Goal: Task Accomplishment & Management: Use online tool/utility

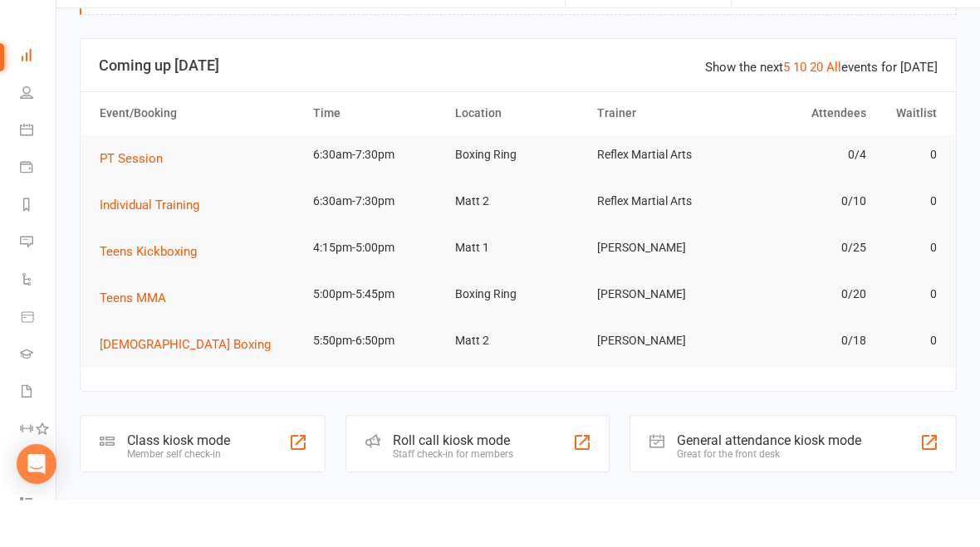
scroll to position [95, 0]
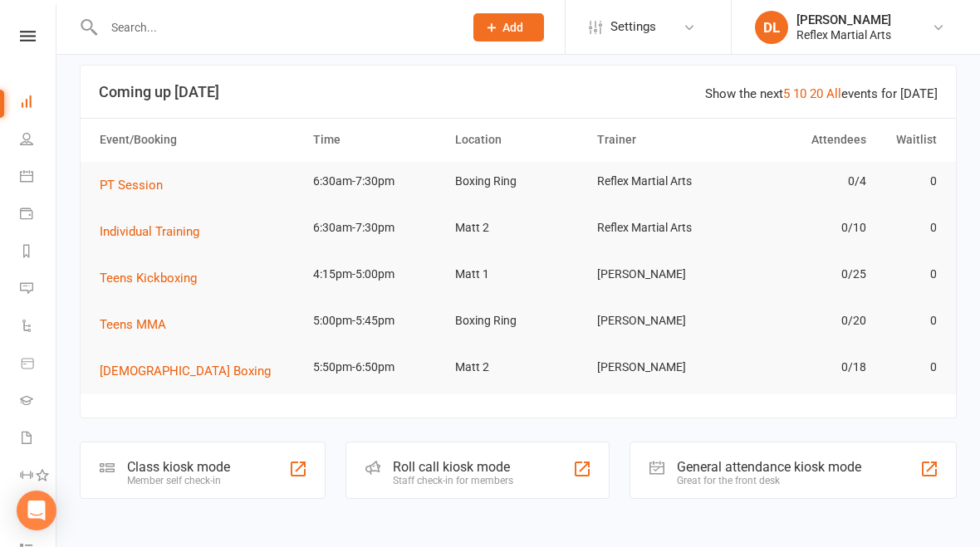
click at [199, 475] on div "Member self check-in" at bounding box center [178, 481] width 103 height 12
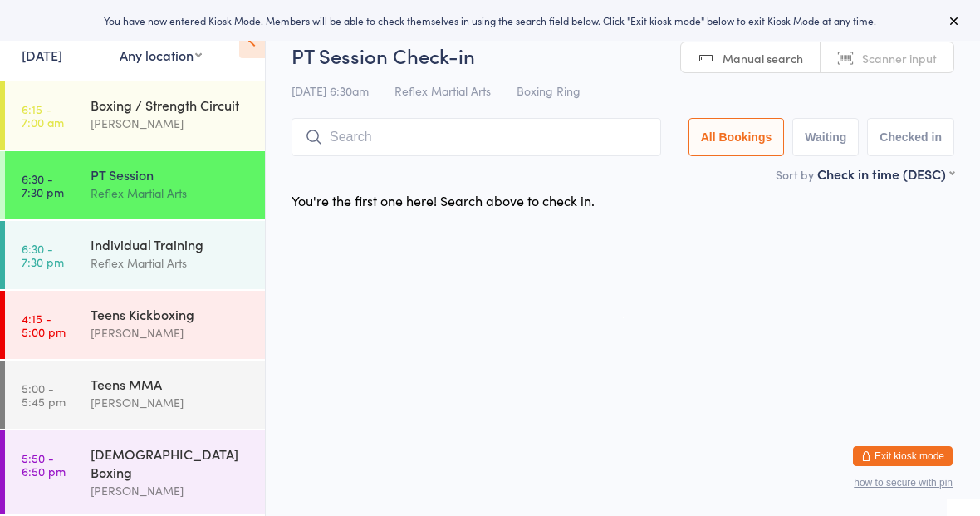
click at [184, 335] on div "[PERSON_NAME]" at bounding box center [171, 332] width 160 height 19
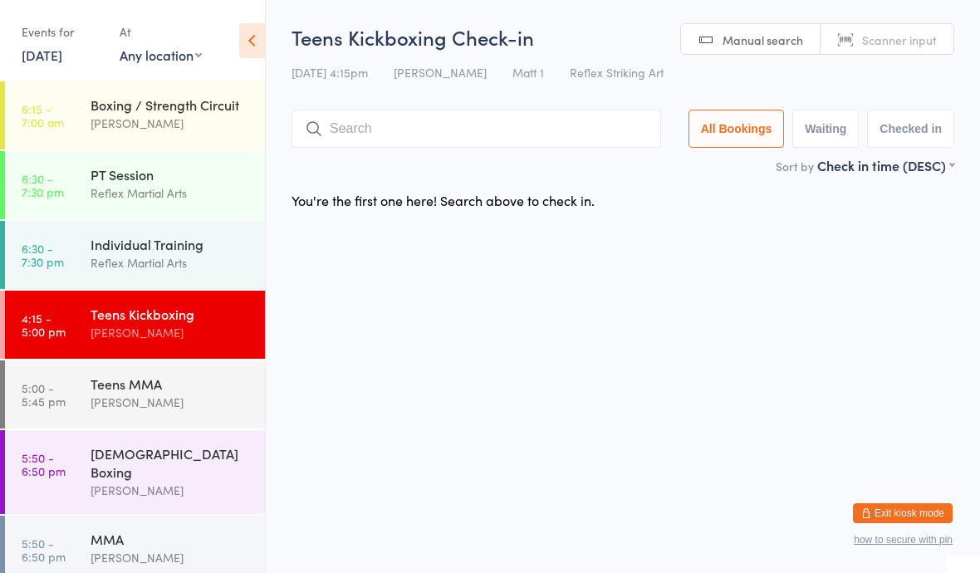
click at [142, 345] on div "Teens Kickboxing [PERSON_NAME]" at bounding box center [178, 324] width 174 height 66
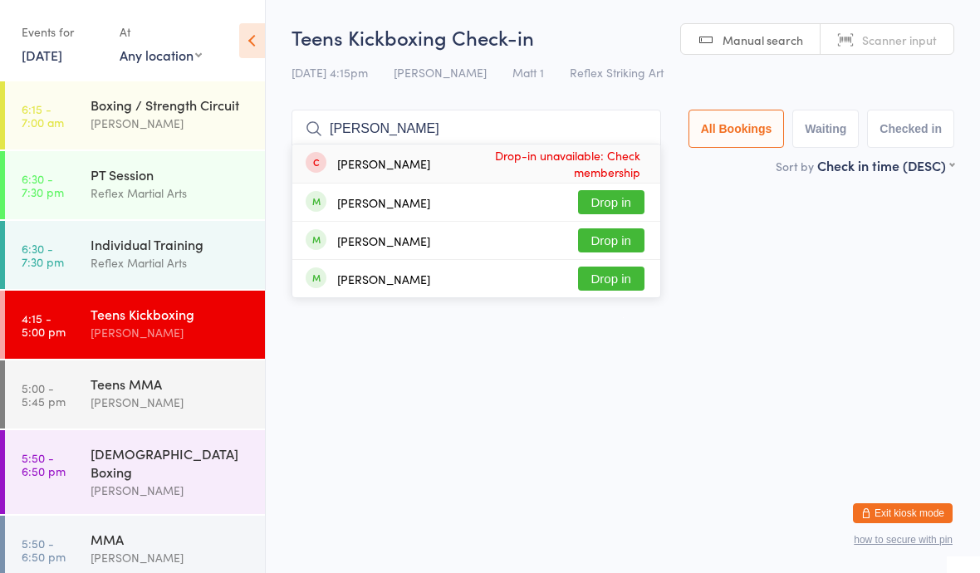
type input "[PERSON_NAME]"
click at [610, 242] on button "Drop in" at bounding box center [611, 240] width 66 height 24
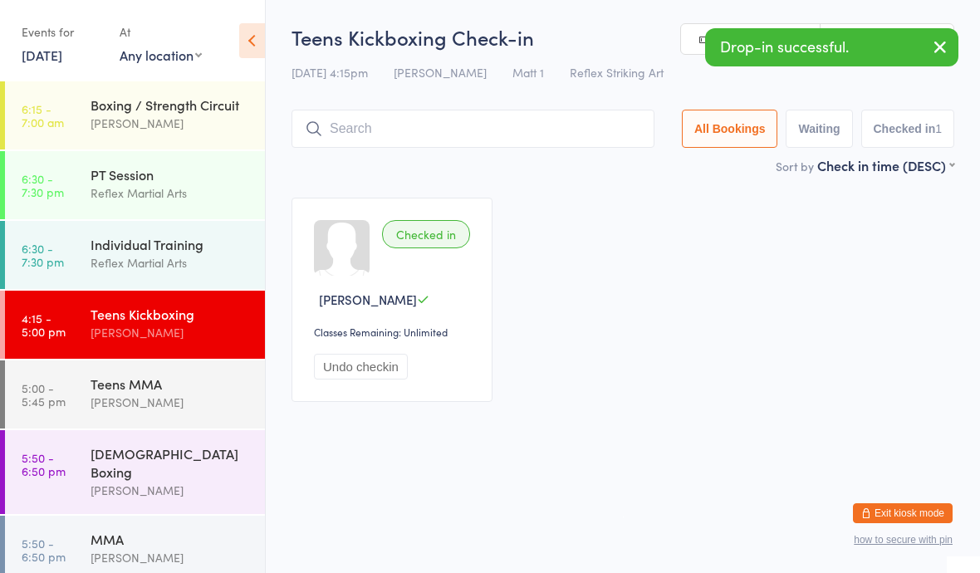
click at [100, 393] on div "Teens MMA" at bounding box center [171, 384] width 160 height 18
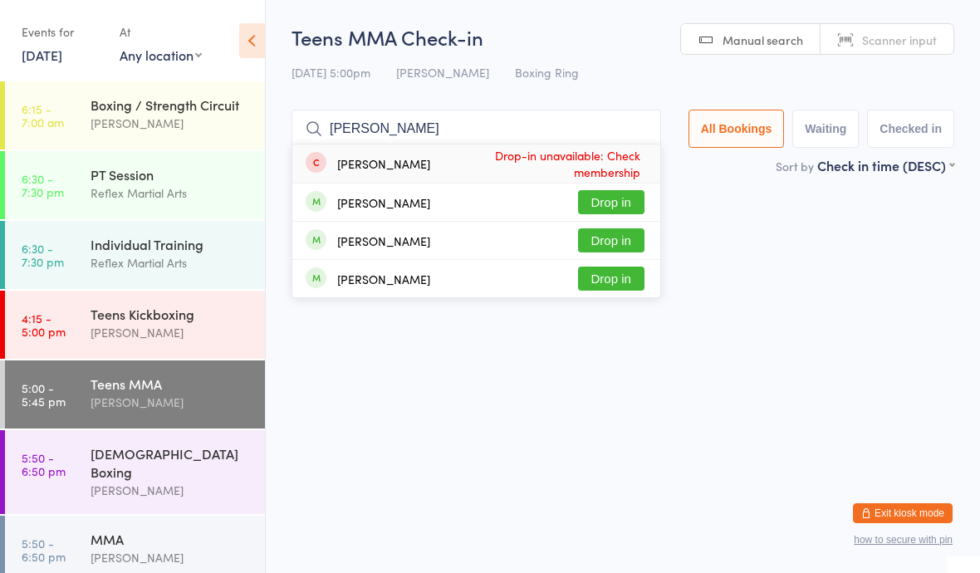
type input "[PERSON_NAME]"
click at [616, 240] on button "Drop in" at bounding box center [611, 240] width 66 height 24
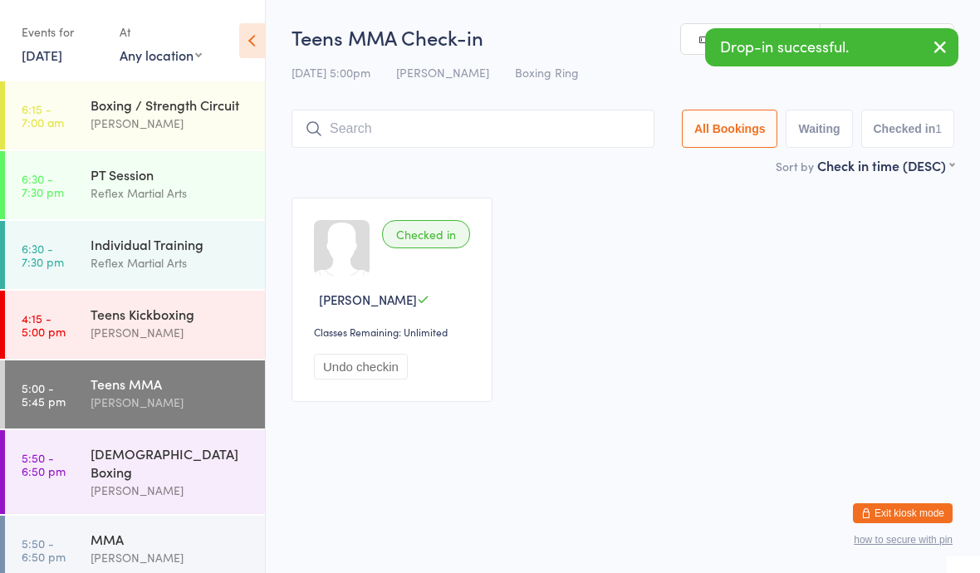
click at [83, 328] on link "4:15 - 5:00 pm Teens Kickboxing [PERSON_NAME]" at bounding box center [135, 325] width 260 height 68
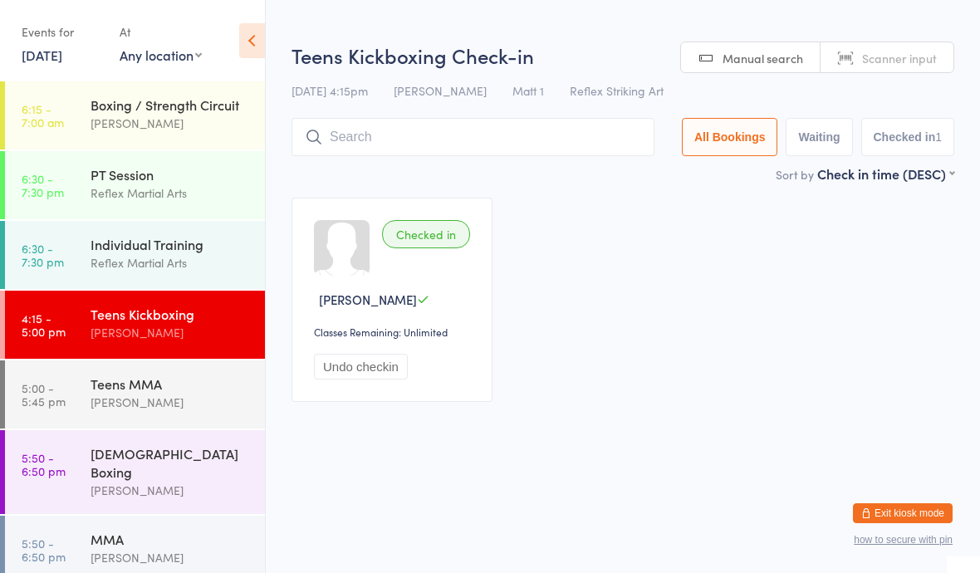
click at [74, 393] on link "5:00 - 5:45 pm Teens MMA [PERSON_NAME]" at bounding box center [135, 394] width 260 height 68
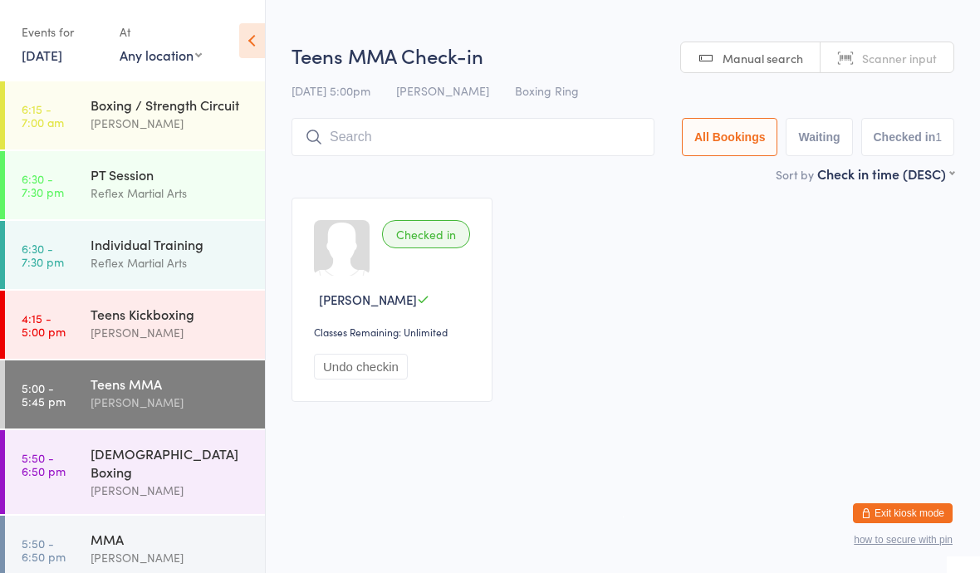
click at [63, 467] on time "5:50 - 6:50 pm" at bounding box center [44, 464] width 44 height 27
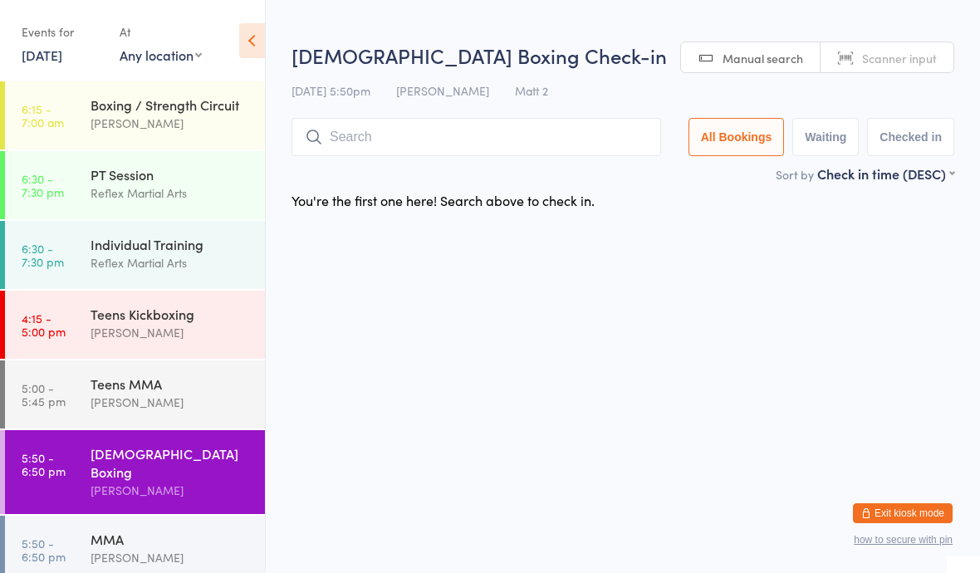
click at [65, 327] on time "4:15 - 5:00 pm" at bounding box center [44, 324] width 44 height 27
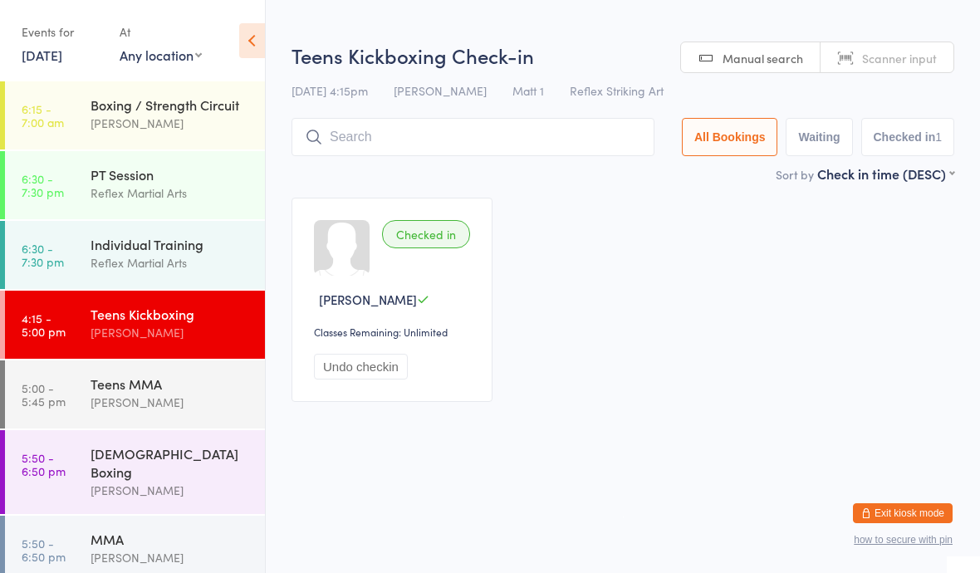
click at [66, 389] on link "5:00 - 5:45 pm Teens MMA [PERSON_NAME]" at bounding box center [135, 394] width 260 height 68
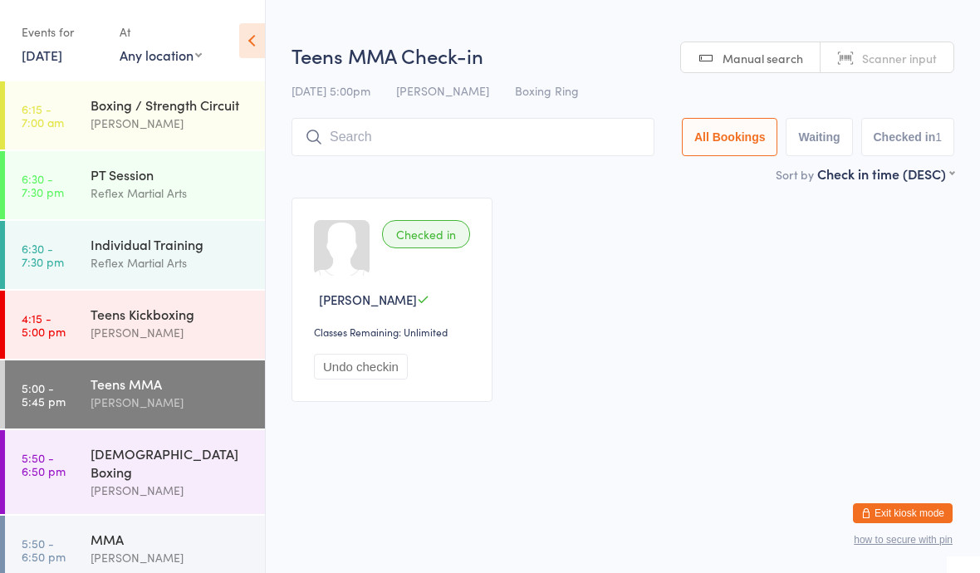
click at [64, 328] on time "4:15 - 5:00 pm" at bounding box center [44, 324] width 44 height 27
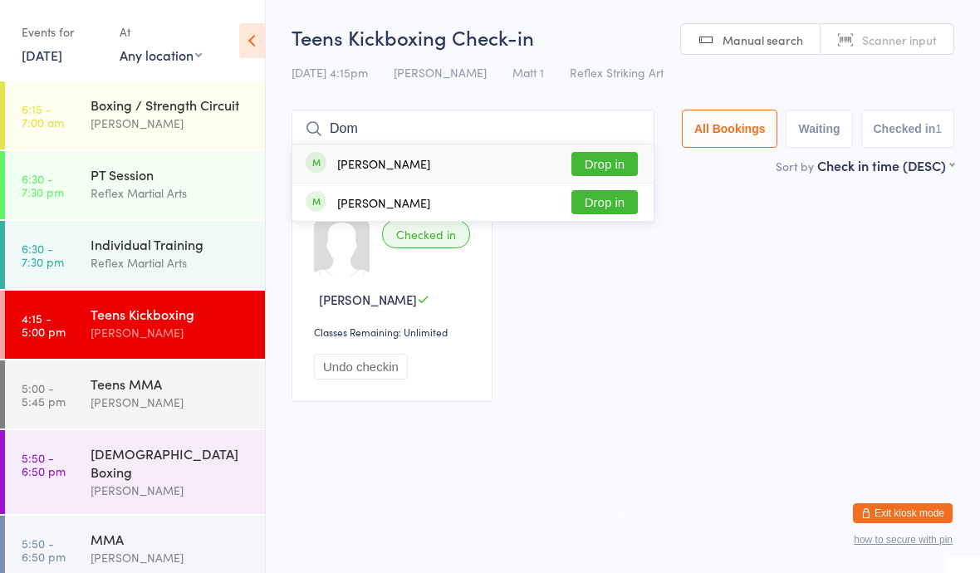
type input "Dom"
click at [590, 167] on button "Drop in" at bounding box center [604, 164] width 66 height 24
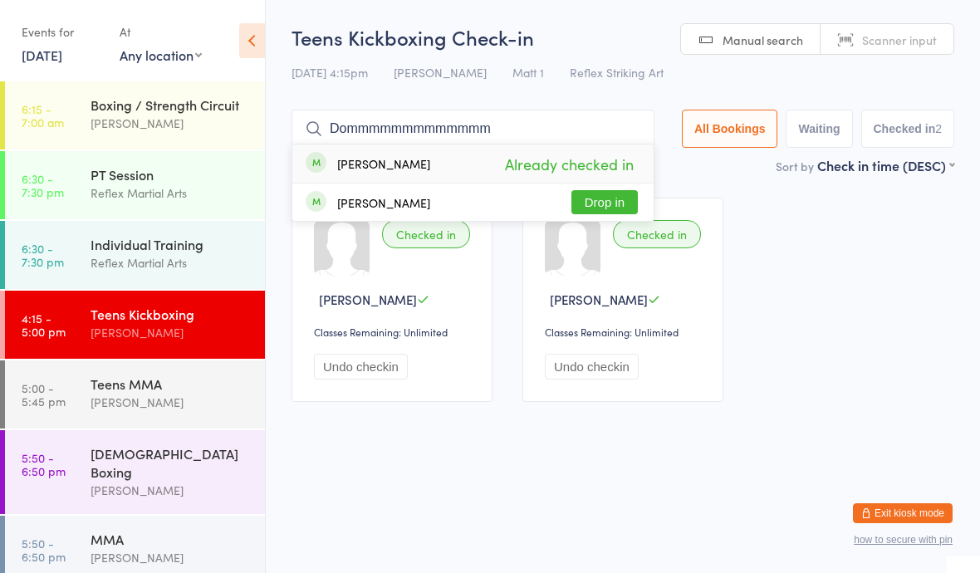
type input "Dommmmmmmmmmmmmm"
click at [174, 405] on div "[PERSON_NAME]" at bounding box center [171, 402] width 160 height 19
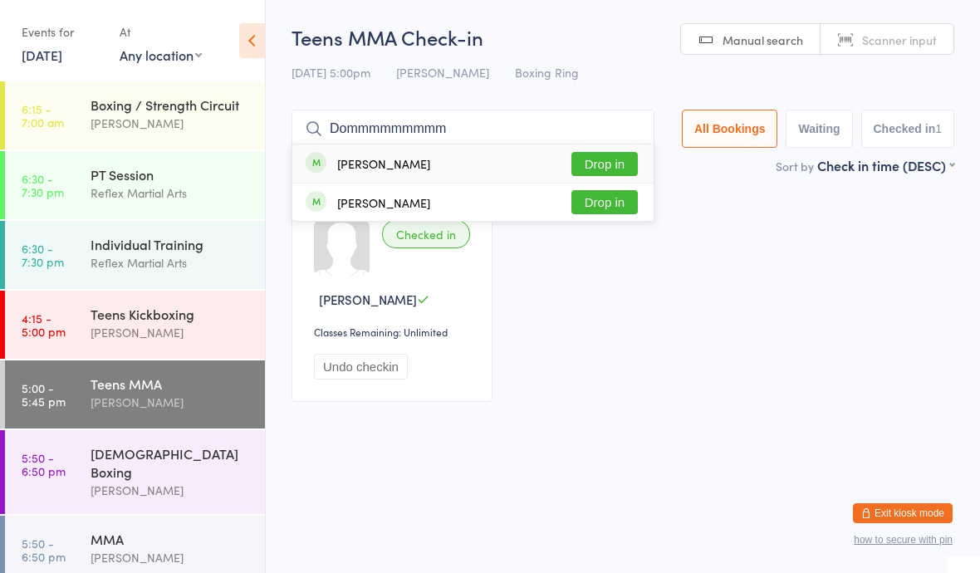
type input "Dommmmmmmmmm"
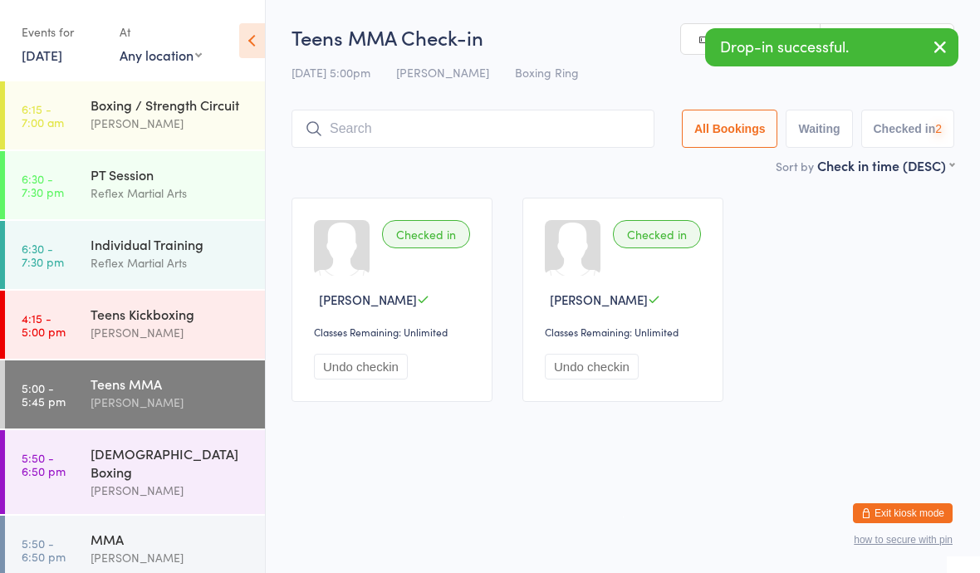
click at [183, 304] on div "Teens Kickboxing [PERSON_NAME]" at bounding box center [178, 324] width 174 height 66
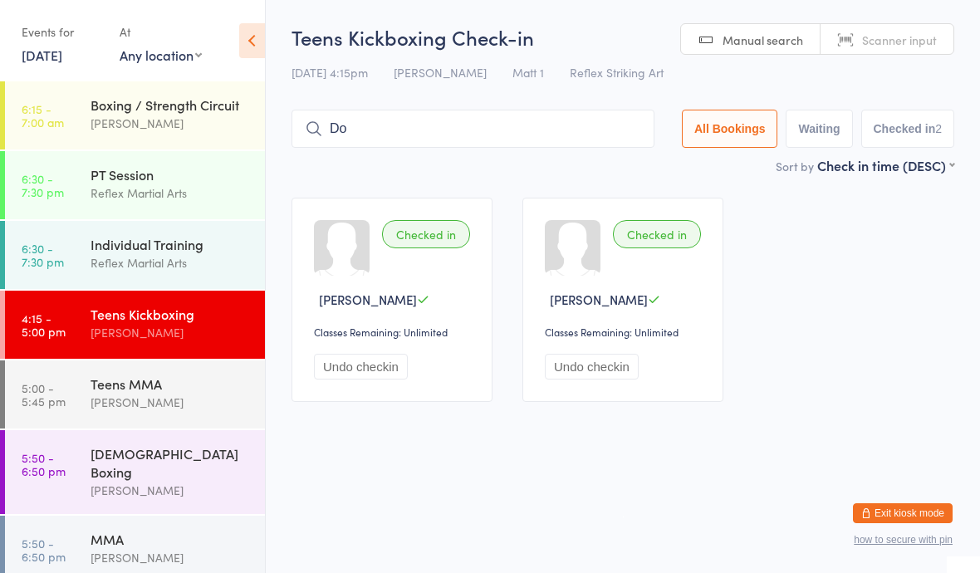
type input "D"
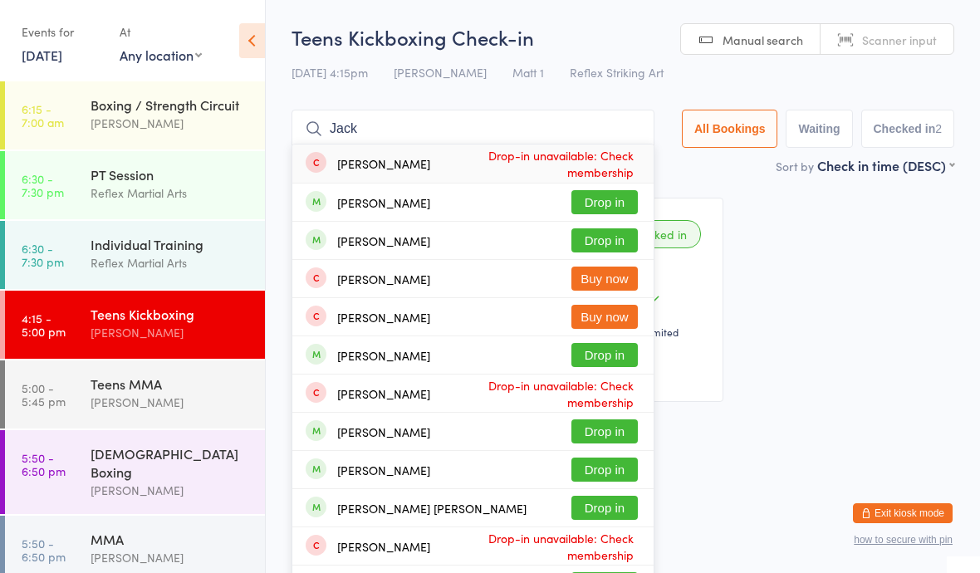
type input "Jack"
click at [596, 362] on button "Drop in" at bounding box center [604, 355] width 66 height 24
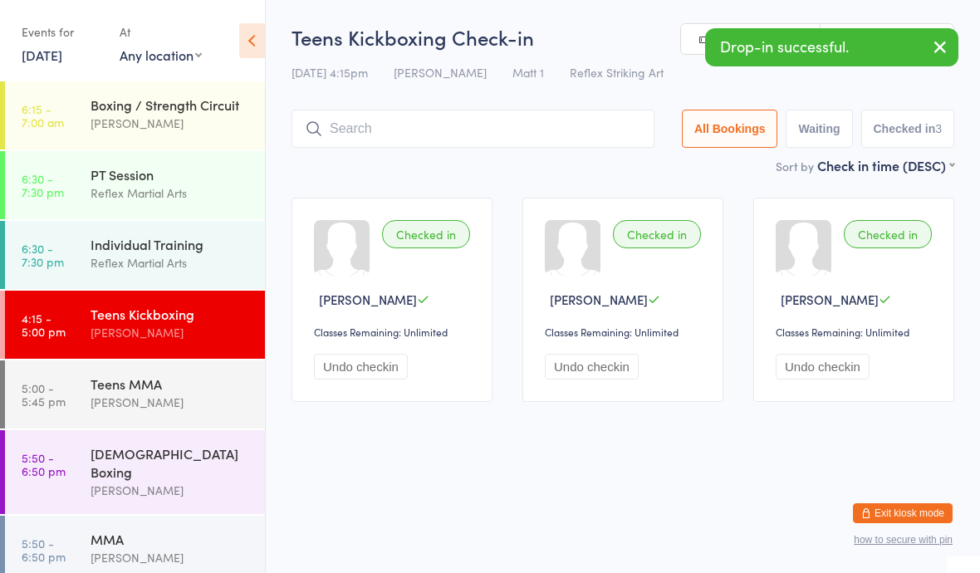
click at [211, 403] on div "[PERSON_NAME]" at bounding box center [171, 402] width 160 height 19
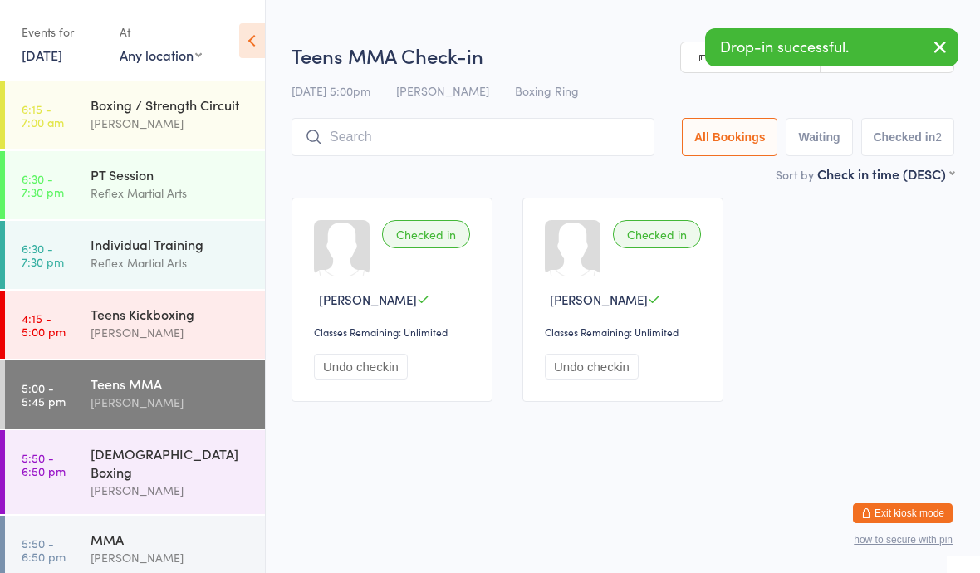
click at [203, 306] on div "Teens Kickboxing" at bounding box center [171, 314] width 160 height 18
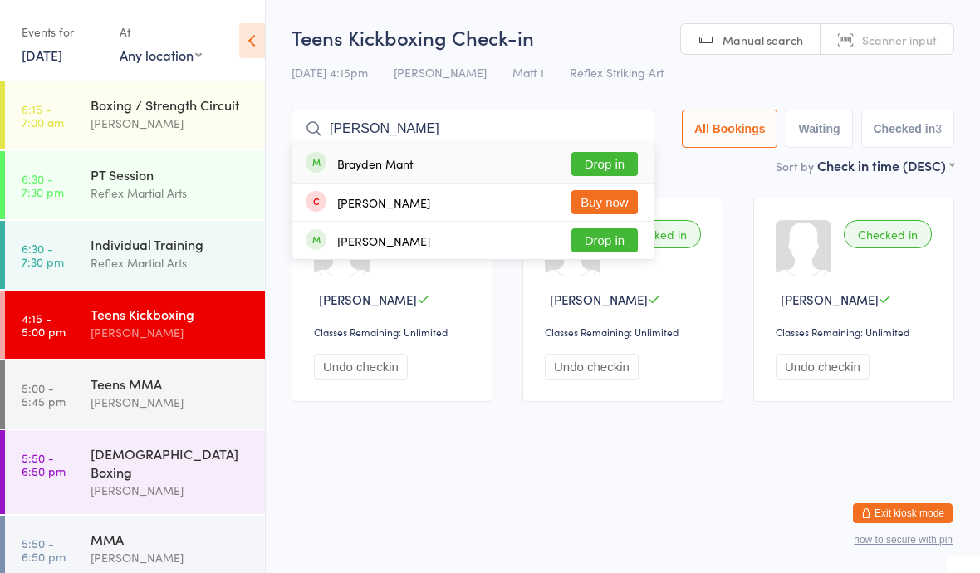
type input "[PERSON_NAME]"
click at [597, 169] on button "Drop in" at bounding box center [604, 164] width 66 height 24
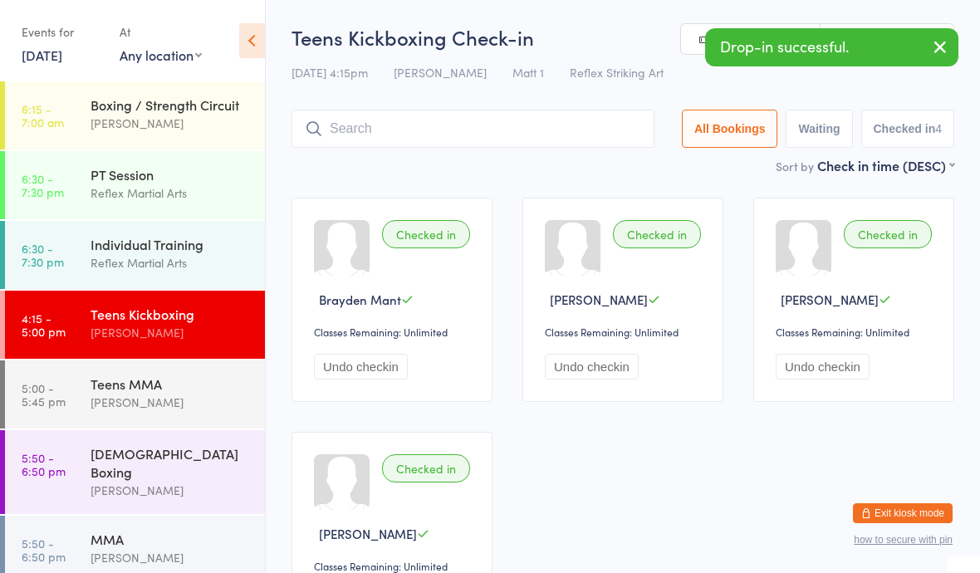
click at [189, 398] on div "[PERSON_NAME]" at bounding box center [171, 402] width 160 height 19
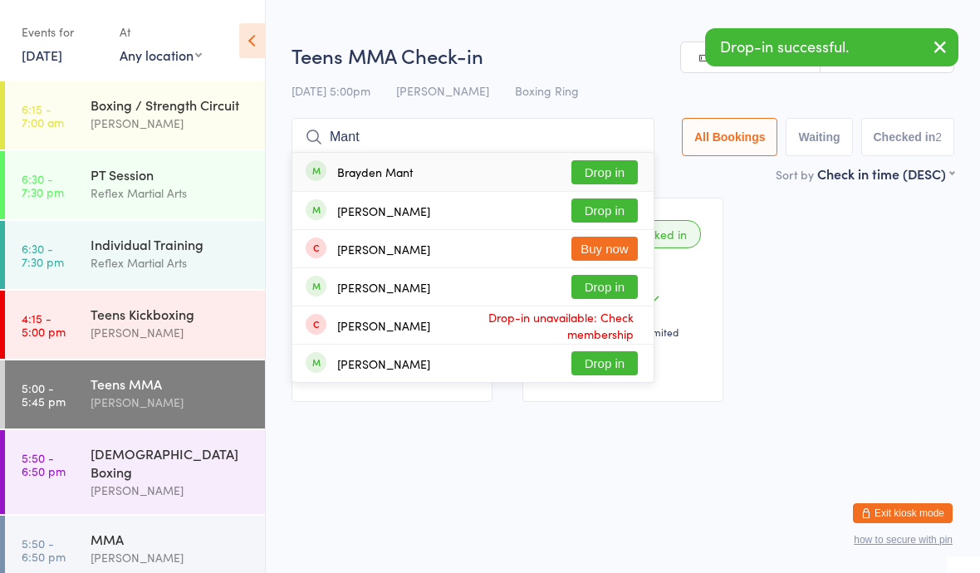
type input "Mant"
click at [609, 173] on button "Drop in" at bounding box center [604, 172] width 66 height 24
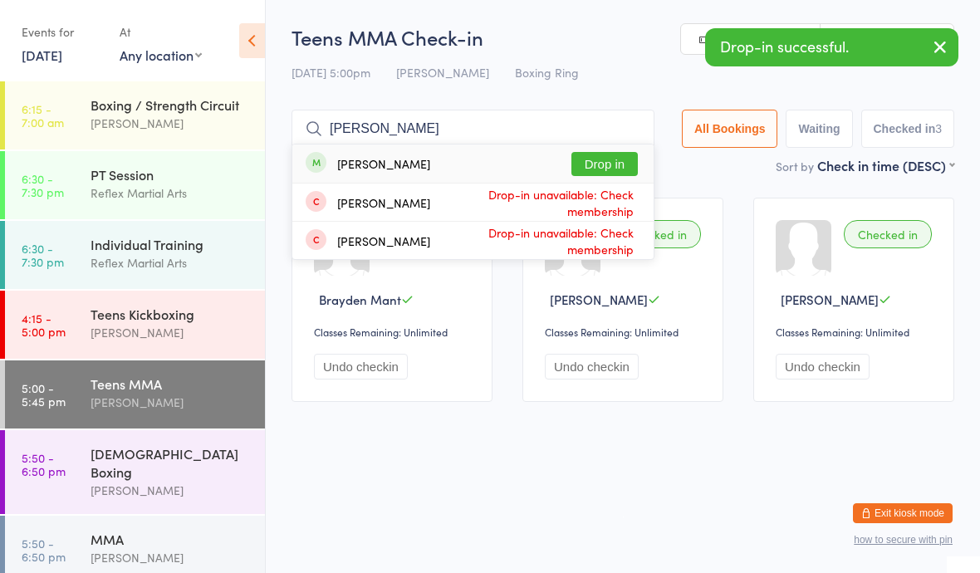
type input "[PERSON_NAME]"
click at [601, 157] on button "Drop in" at bounding box center [604, 164] width 66 height 24
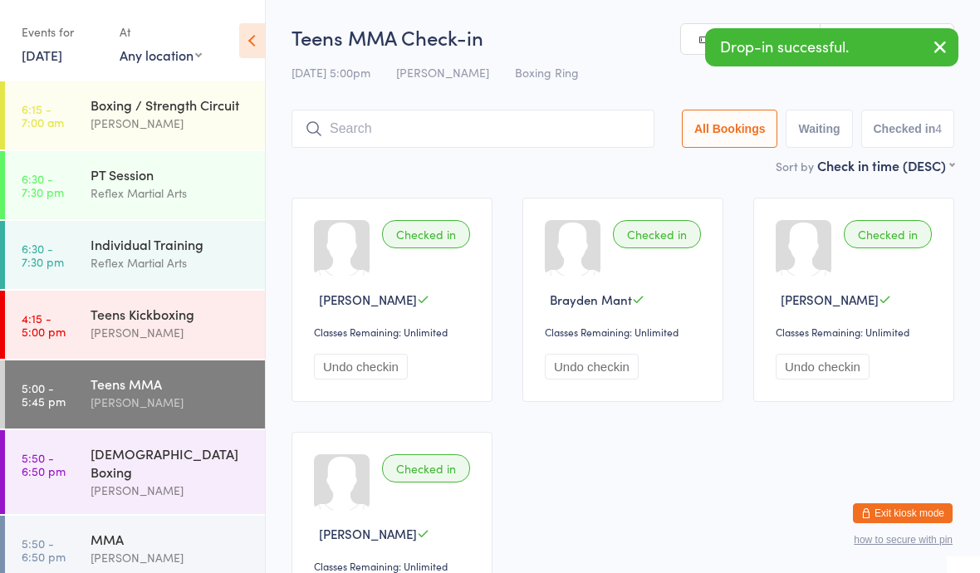
click at [161, 311] on div "Teens Kickboxing" at bounding box center [171, 314] width 160 height 18
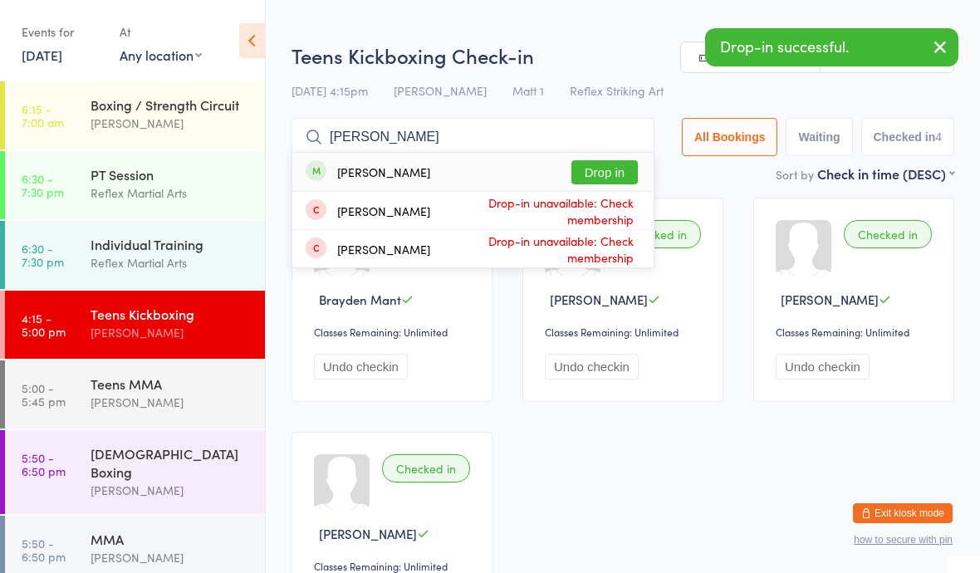
type input "[PERSON_NAME]"
click at [590, 176] on button "Drop in" at bounding box center [604, 172] width 66 height 24
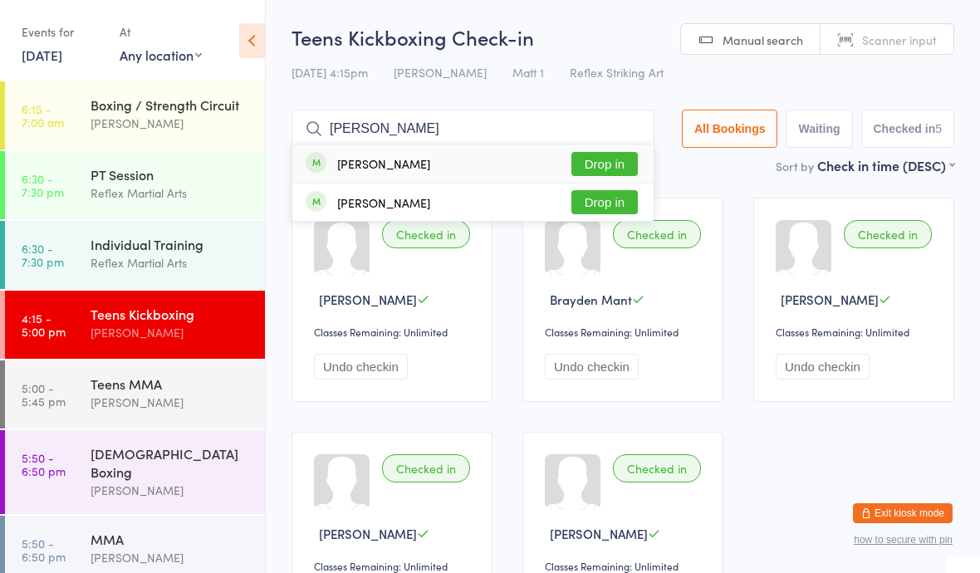
type input "[PERSON_NAME]"
click at [610, 195] on button "Drop in" at bounding box center [604, 202] width 66 height 24
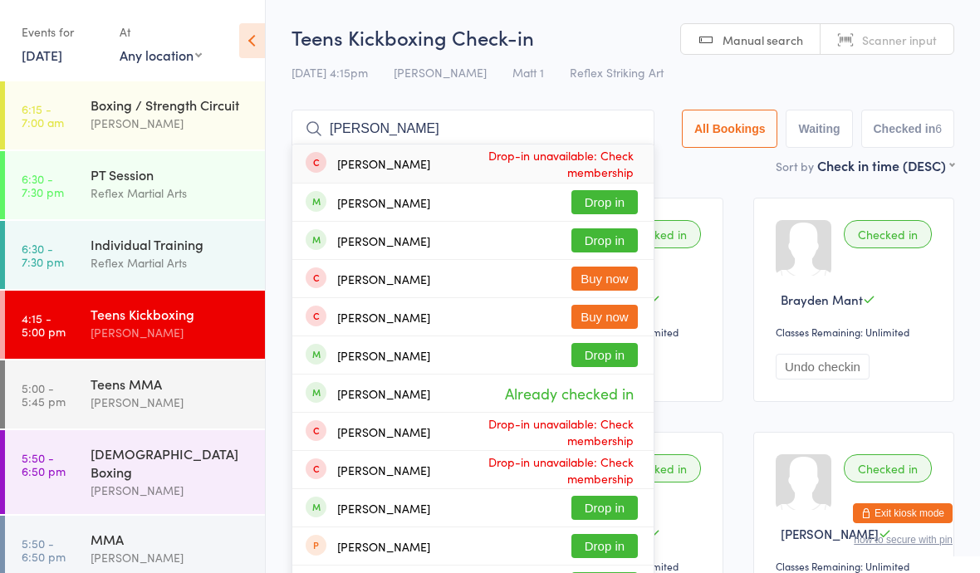
type input "[PERSON_NAME]"
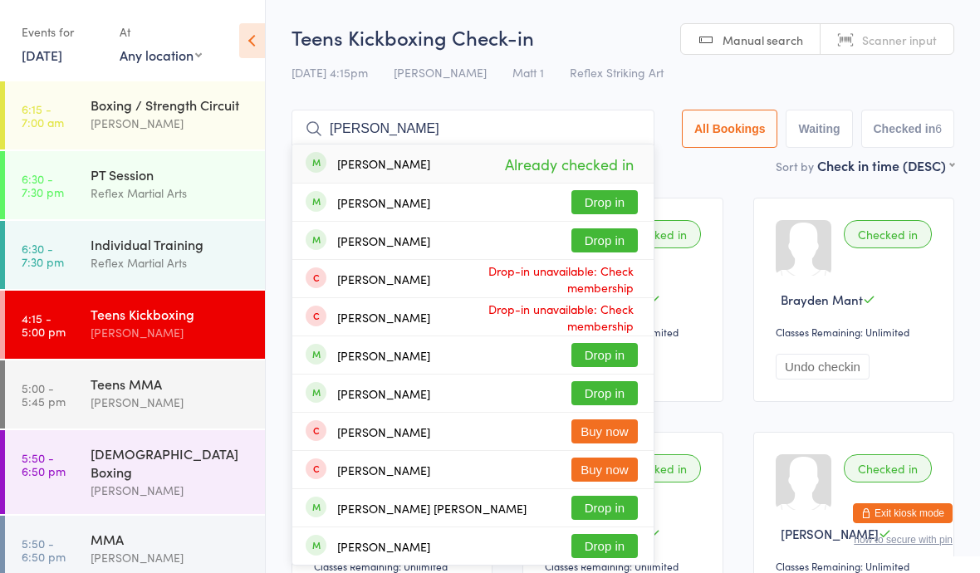
click at [89, 385] on link "5:00 - 5:45 pm Teens MMA [PERSON_NAME]" at bounding box center [135, 394] width 260 height 68
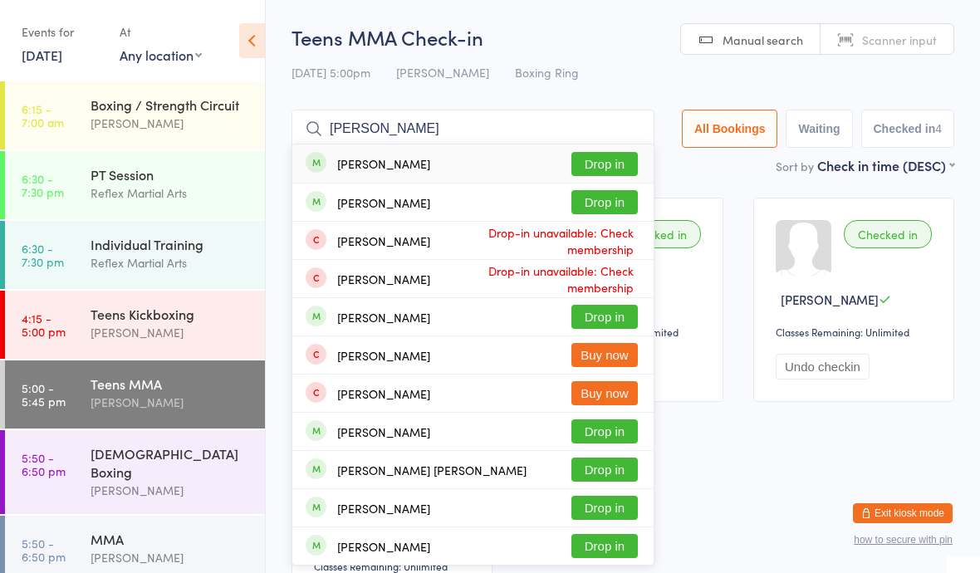
type input "[PERSON_NAME]"
click at [609, 167] on button "Drop in" at bounding box center [604, 164] width 66 height 24
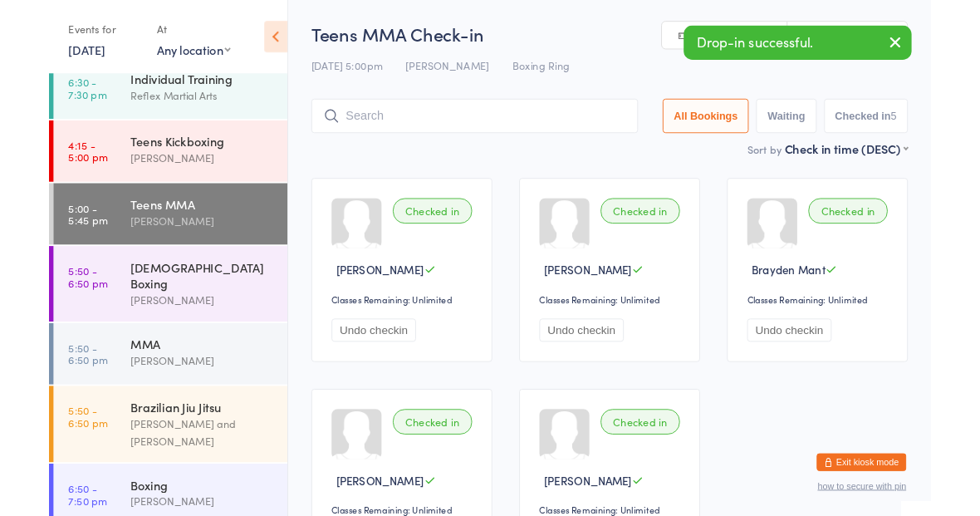
scroll to position [154, 0]
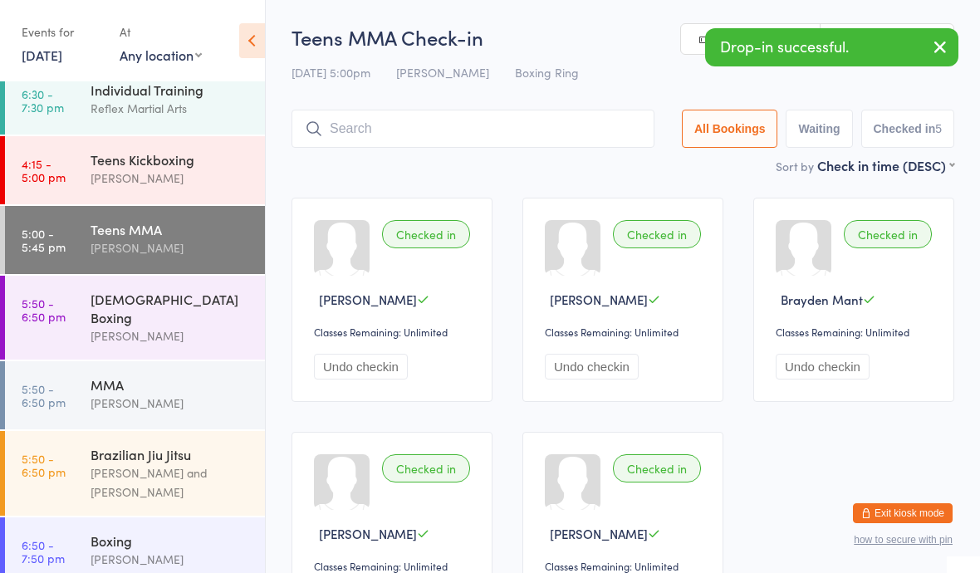
click at [98, 463] on div "[PERSON_NAME] and [PERSON_NAME]" at bounding box center [171, 482] width 160 height 38
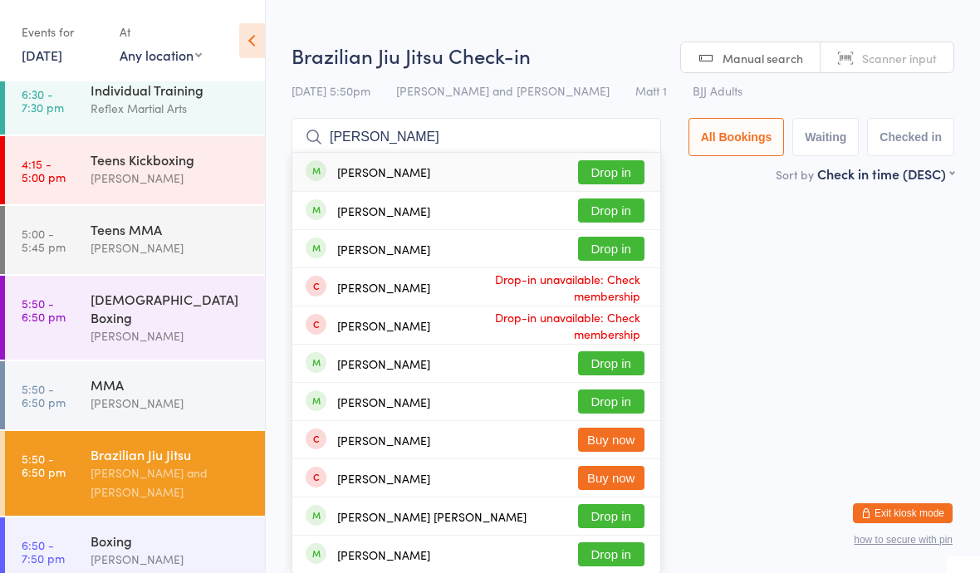
type input "[PERSON_NAME]"
click at [610, 206] on button "Drop in" at bounding box center [611, 210] width 66 height 24
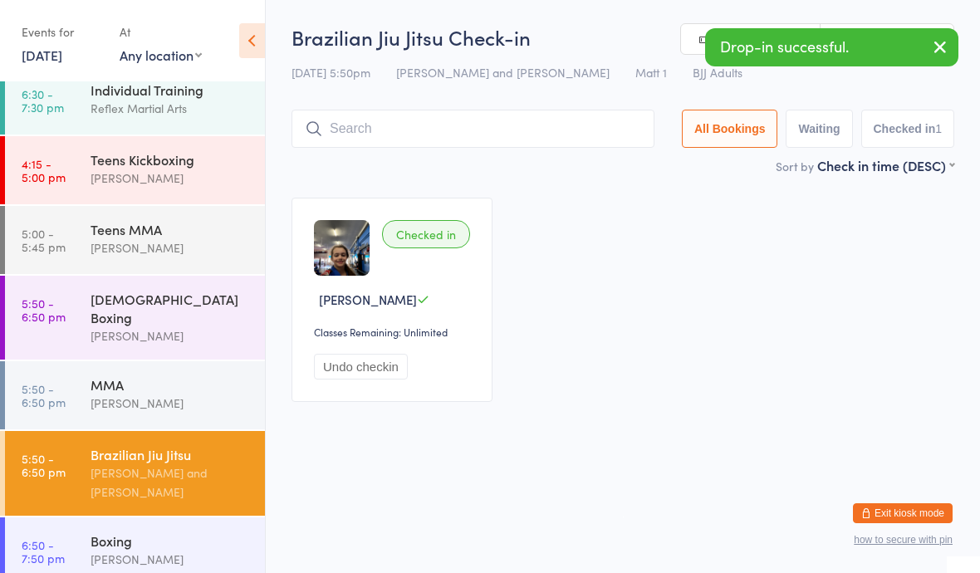
click at [386, 376] on button "Undo checkin" at bounding box center [361, 367] width 94 height 26
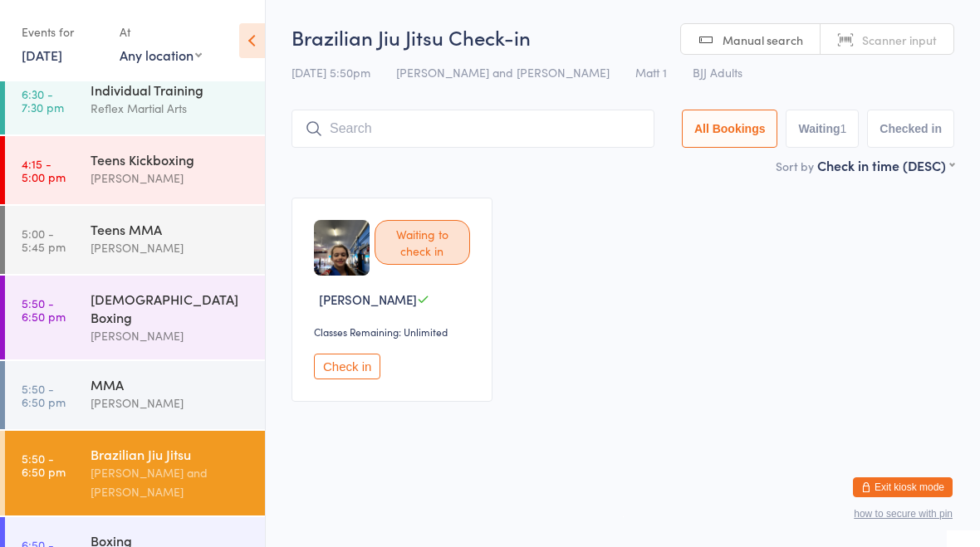
click at [606, 126] on input "search" at bounding box center [472, 129] width 363 height 38
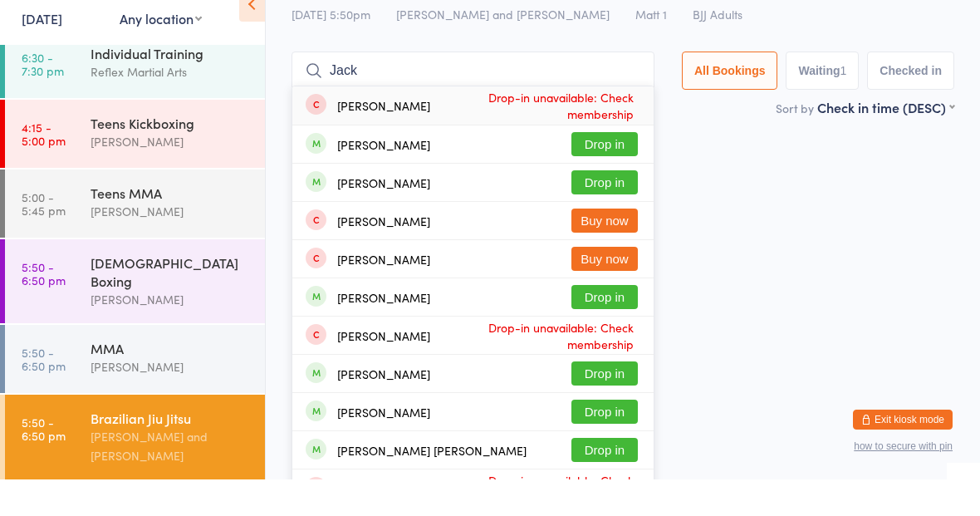
scroll to position [58, 0]
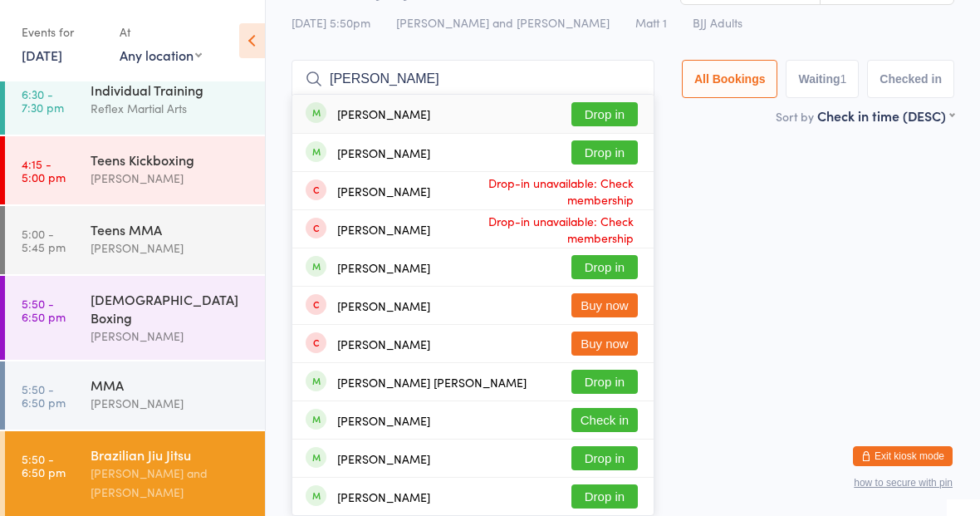
type input "[PERSON_NAME]"
click at [586, 111] on button "Drop in" at bounding box center [604, 114] width 66 height 24
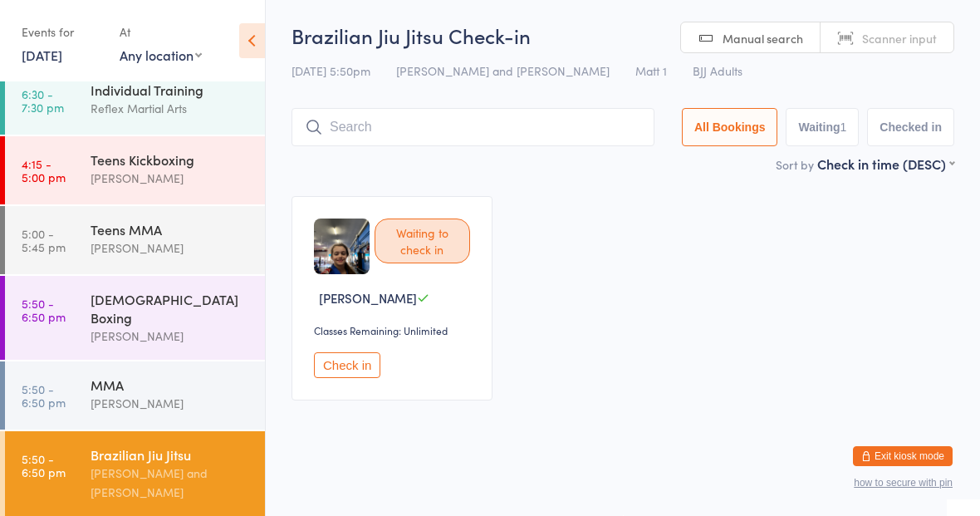
scroll to position [22, 0]
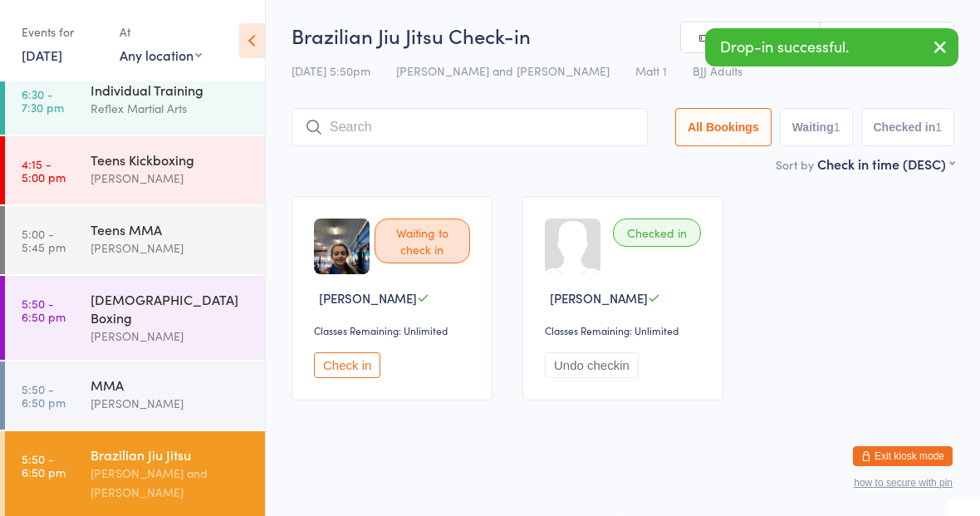
click at [394, 218] on div "Waiting to check in" at bounding box center [422, 240] width 95 height 45
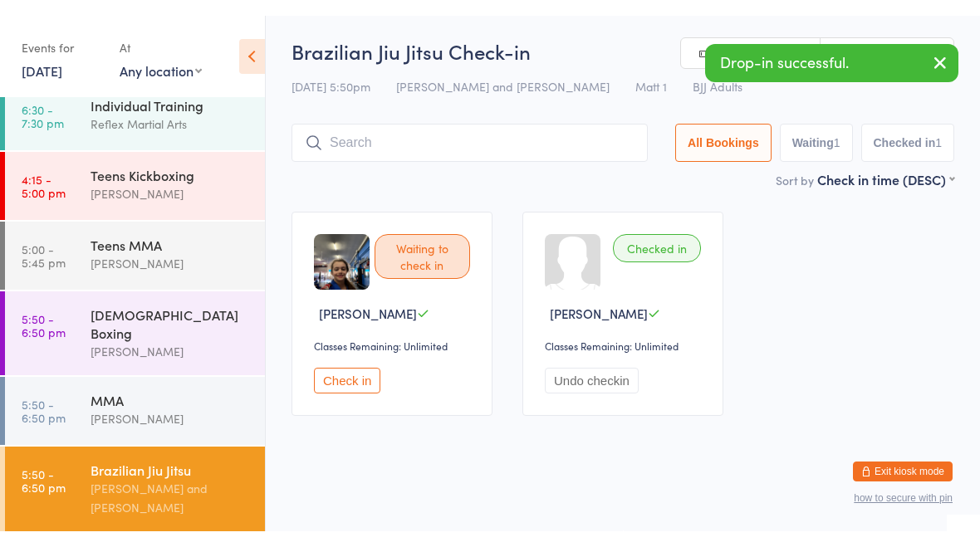
scroll to position [113, 0]
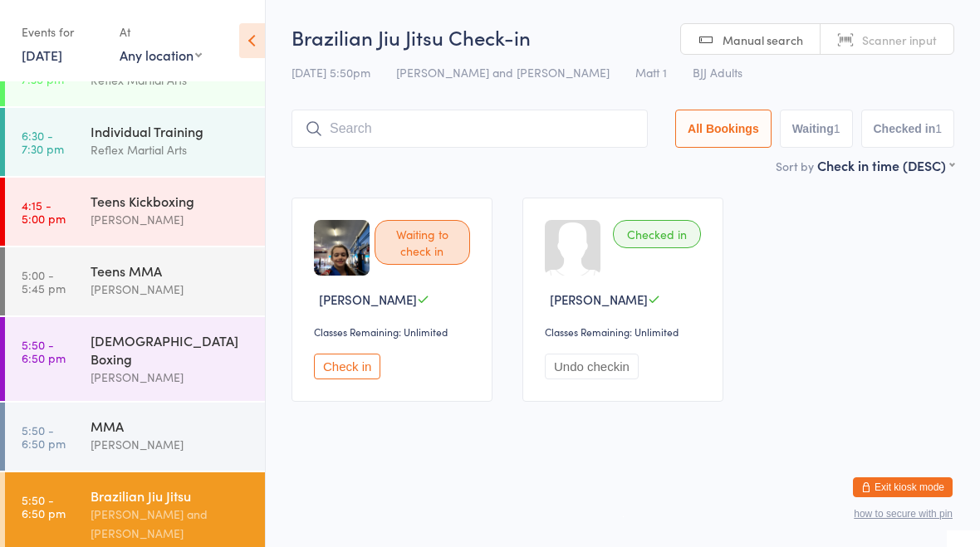
click at [805, 119] on button "Waiting 1" at bounding box center [816, 129] width 73 height 38
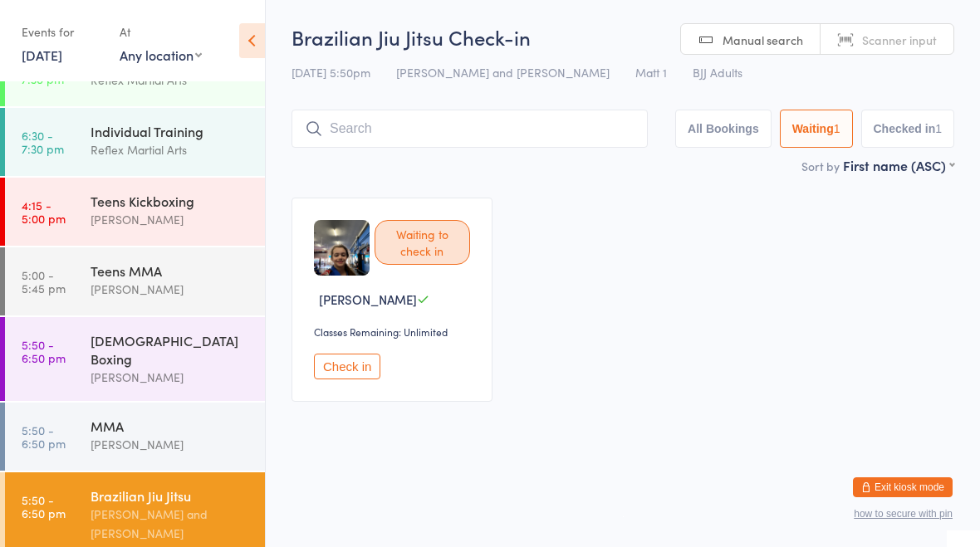
click at [921, 126] on button "Checked in 1" at bounding box center [908, 129] width 94 height 38
select select "5"
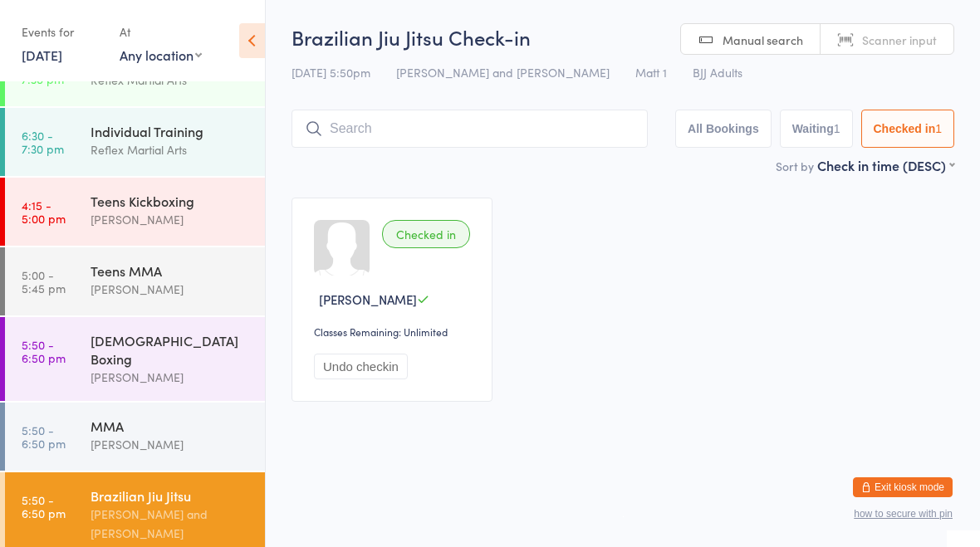
click at [717, 125] on button "All Bookings" at bounding box center [723, 129] width 96 height 38
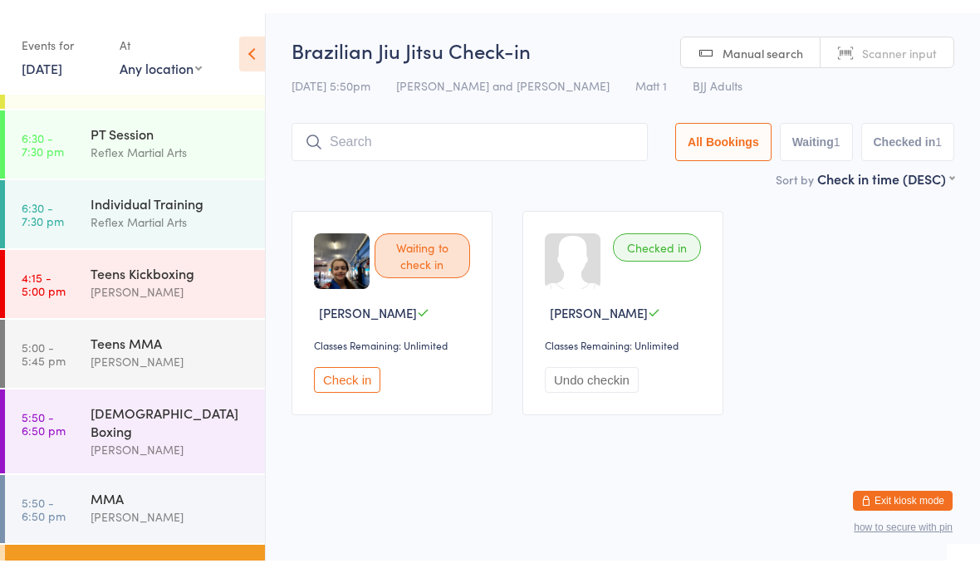
scroll to position [45, 0]
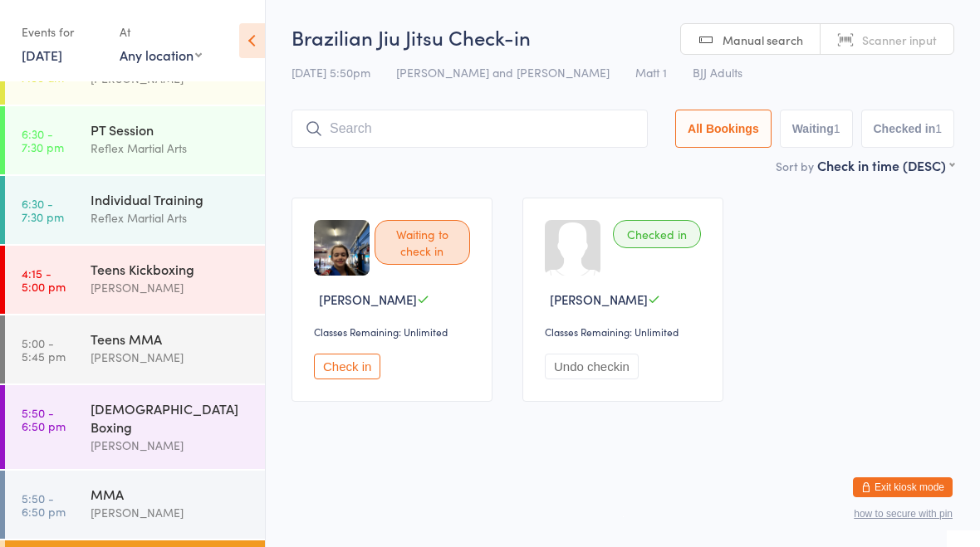
click at [84, 256] on link "4:15 - 5:00 pm Teens Kickboxing [PERSON_NAME]" at bounding box center [135, 280] width 260 height 68
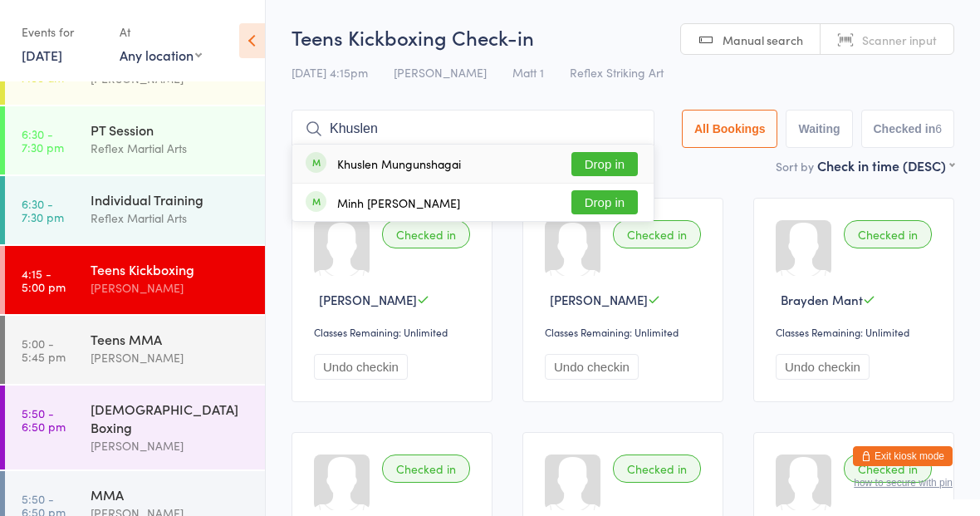
type input "Khuslen"
click at [593, 169] on button "Drop in" at bounding box center [604, 164] width 66 height 24
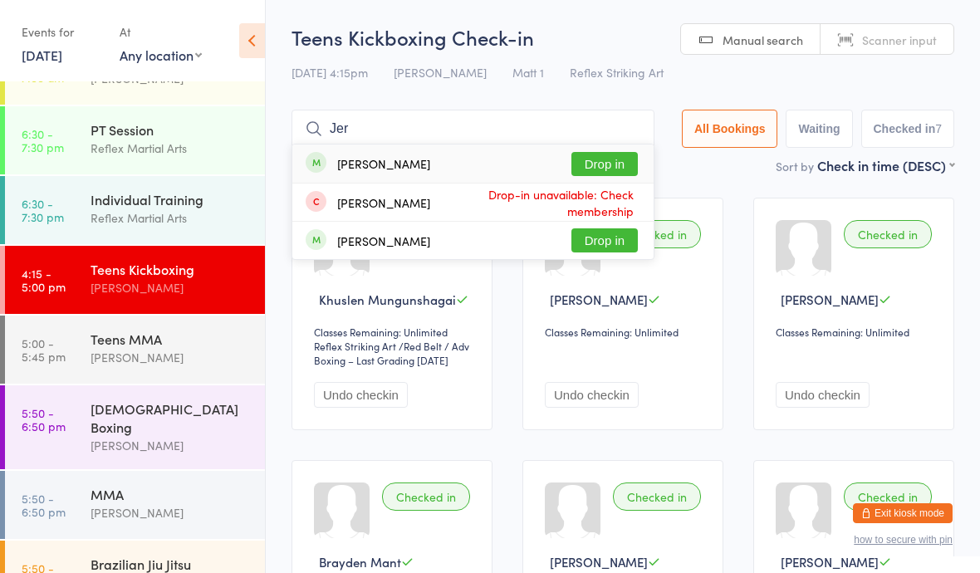
type input "Jer"
click at [602, 167] on button "Drop in" at bounding box center [604, 164] width 66 height 24
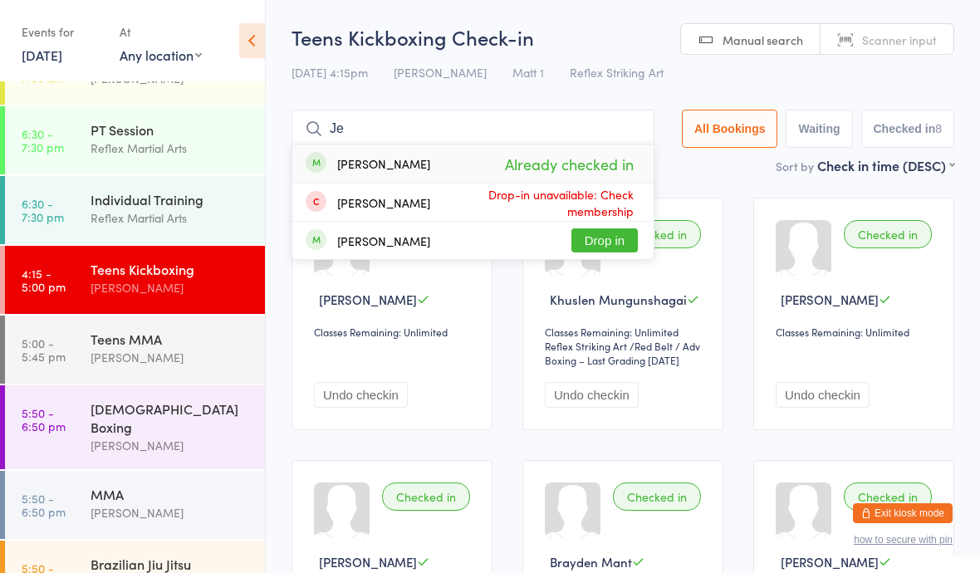
type input "J"
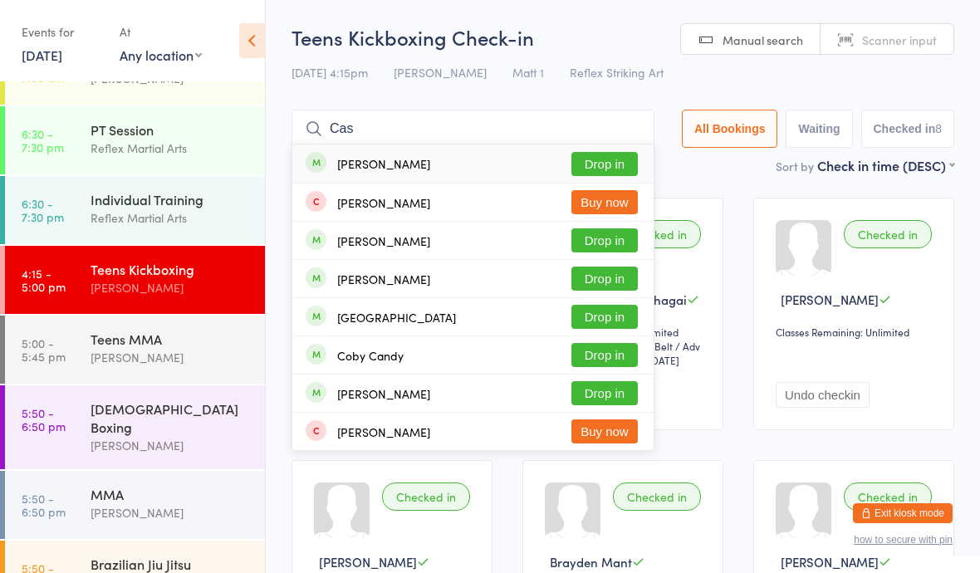
type input "Cas"
click at [600, 281] on button "Drop in" at bounding box center [604, 279] width 66 height 24
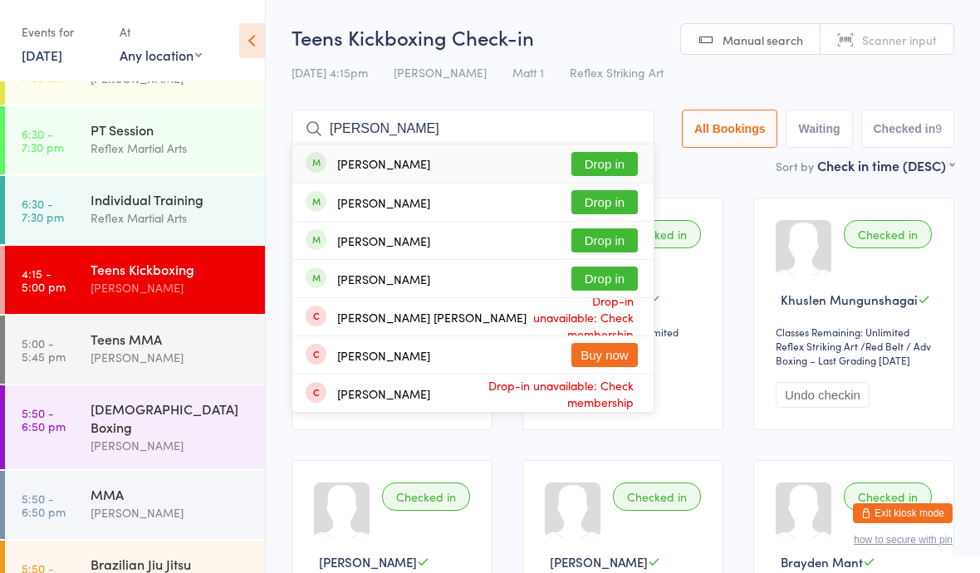
type input "[PERSON_NAME]"
click at [595, 199] on button "Drop in" at bounding box center [604, 202] width 66 height 24
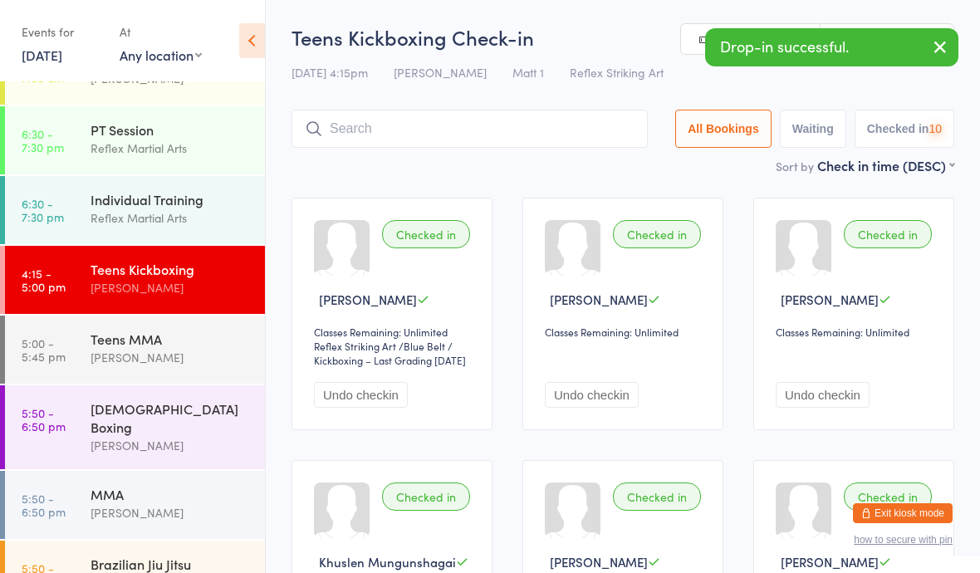
click at [185, 353] on div "[PERSON_NAME]" at bounding box center [171, 357] width 160 height 19
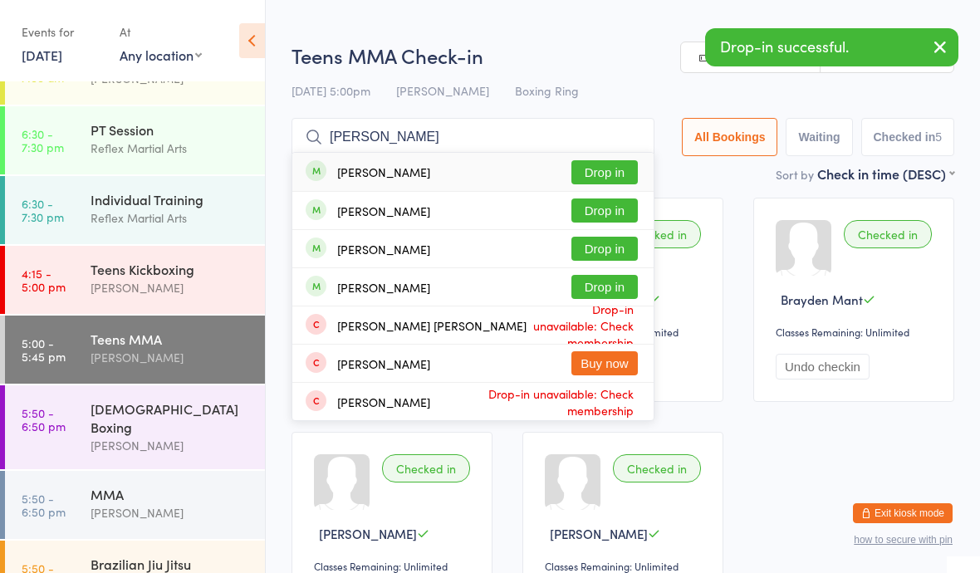
type input "[PERSON_NAME]"
click at [615, 213] on button "Drop in" at bounding box center [604, 210] width 66 height 24
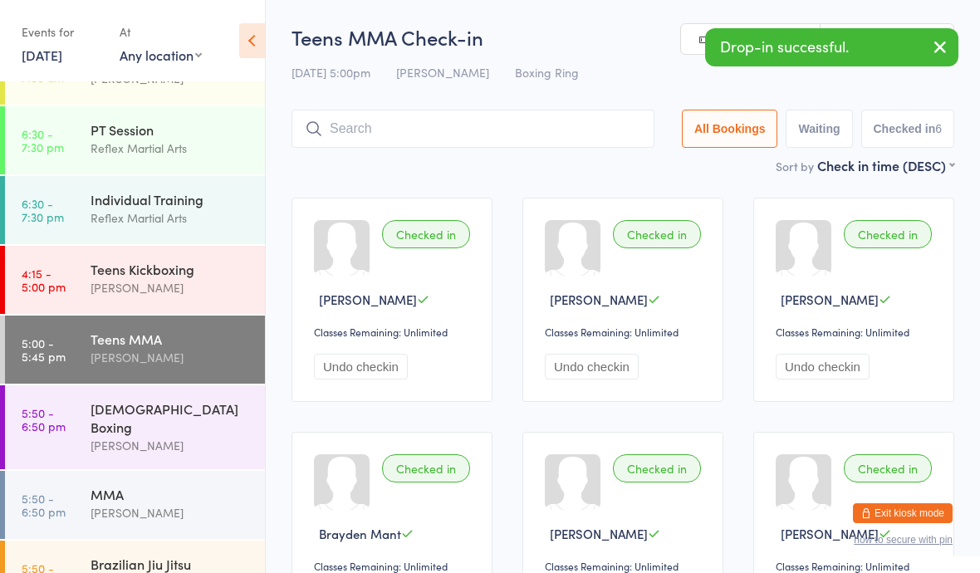
click at [93, 292] on div "[PERSON_NAME]" at bounding box center [171, 287] width 160 height 19
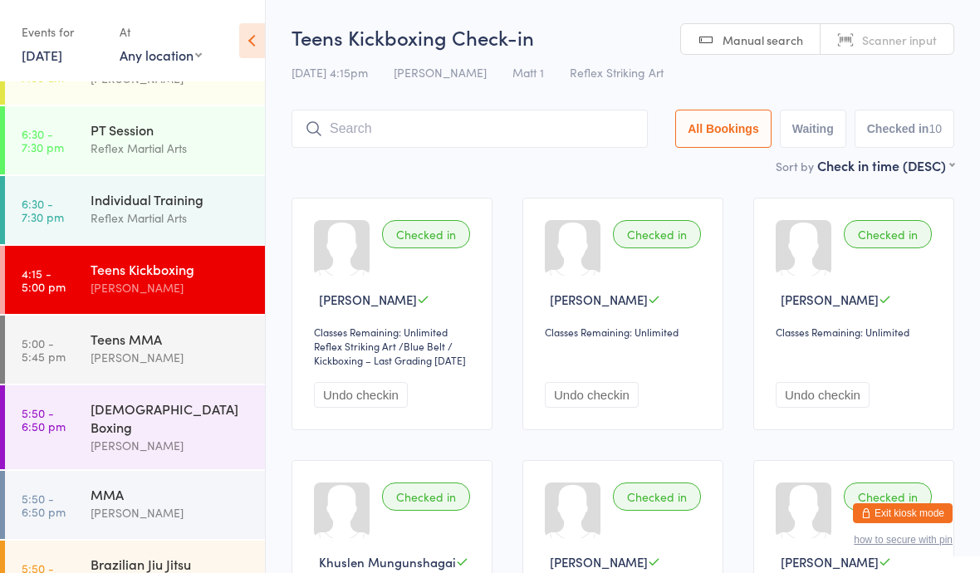
click at [152, 366] on div "[PERSON_NAME]" at bounding box center [171, 357] width 160 height 19
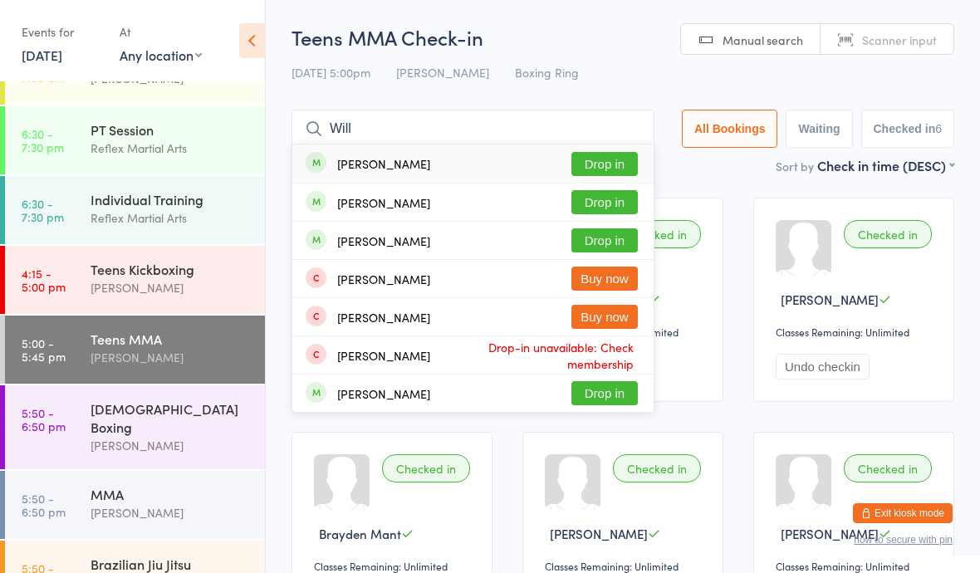
type input "Will"
click at [590, 203] on button "Drop in" at bounding box center [604, 202] width 66 height 24
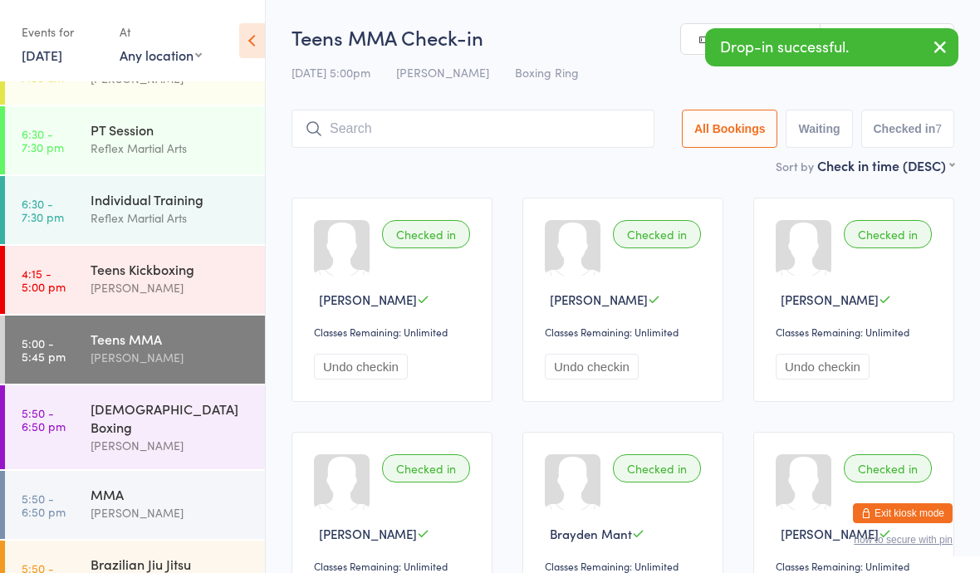
click at [176, 485] on div "MMA" at bounding box center [171, 494] width 160 height 18
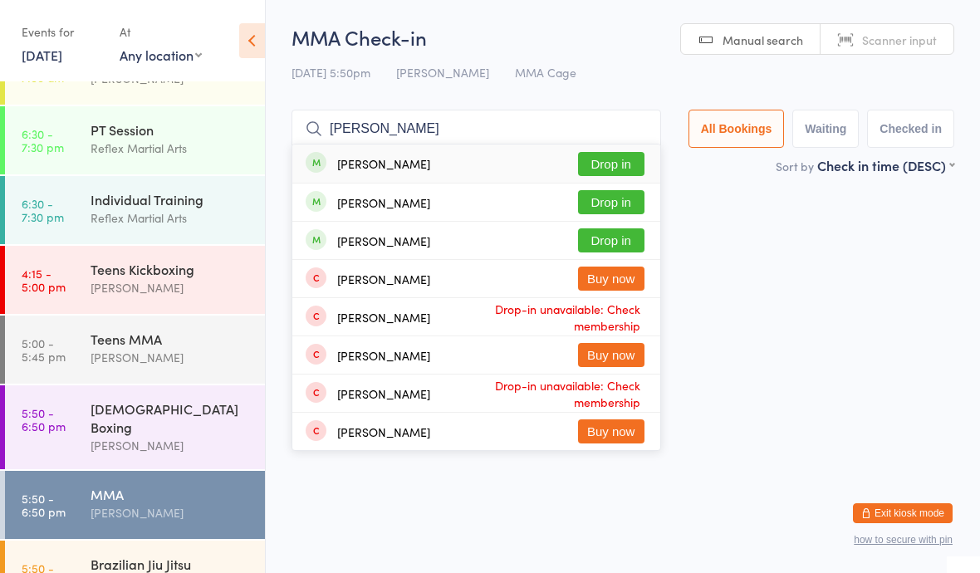
type input "[PERSON_NAME]"
click at [609, 205] on button "Drop in" at bounding box center [611, 202] width 66 height 24
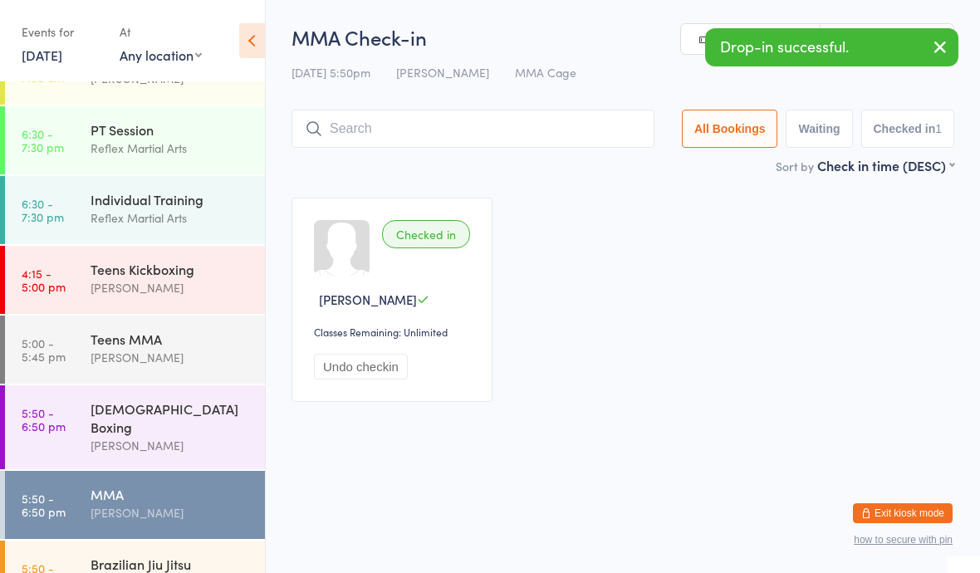
click at [641, 316] on div "Checked in [PERSON_NAME] Classes Remaining: Unlimited Undo checkin" at bounding box center [623, 300] width 693 height 234
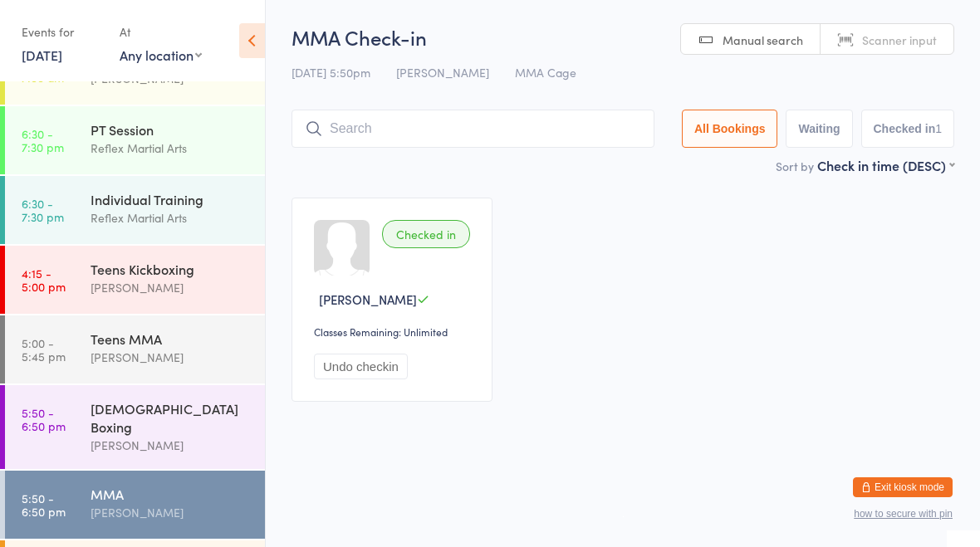
click at [40, 277] on time "4:15 - 5:00 pm" at bounding box center [44, 280] width 44 height 27
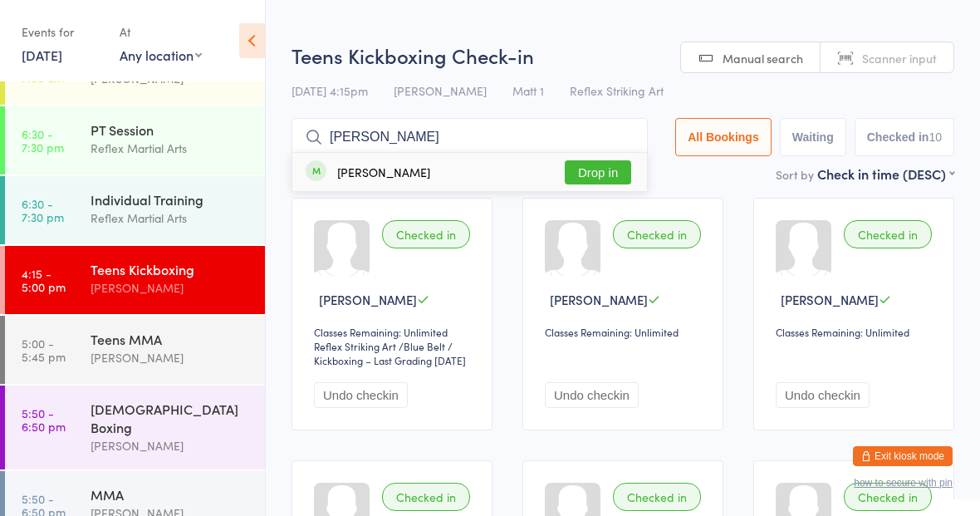
type input "[PERSON_NAME]"
click at [592, 171] on button "Drop in" at bounding box center [598, 172] width 66 height 24
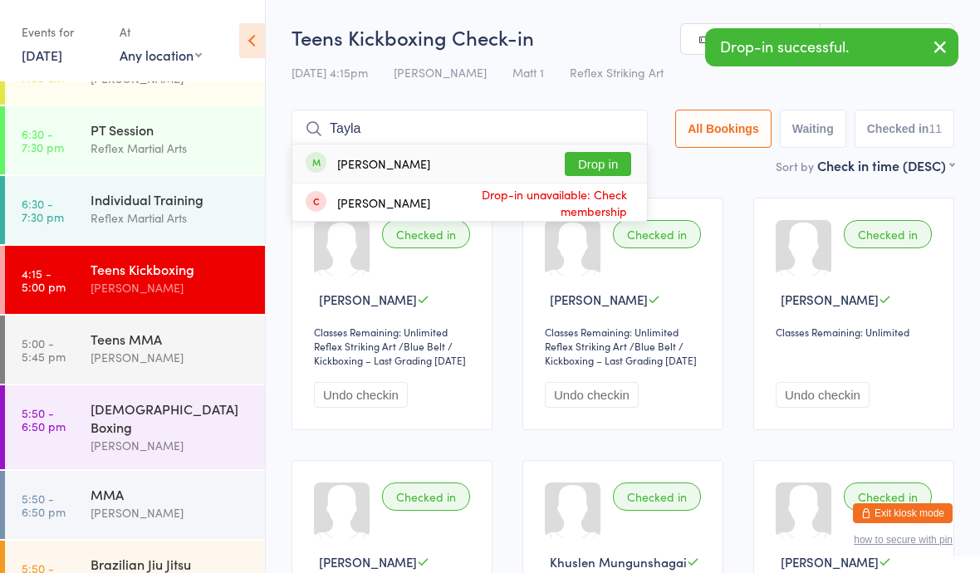
type input "Tayla"
click at [600, 157] on button "Drop in" at bounding box center [598, 164] width 66 height 24
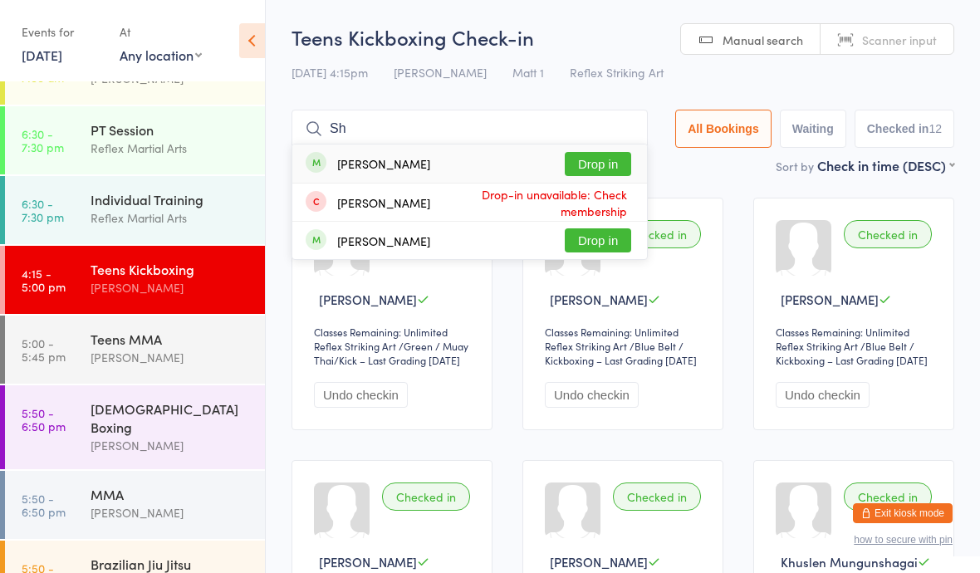
type input "Sh"
click at [594, 161] on button "Drop in" at bounding box center [598, 164] width 66 height 24
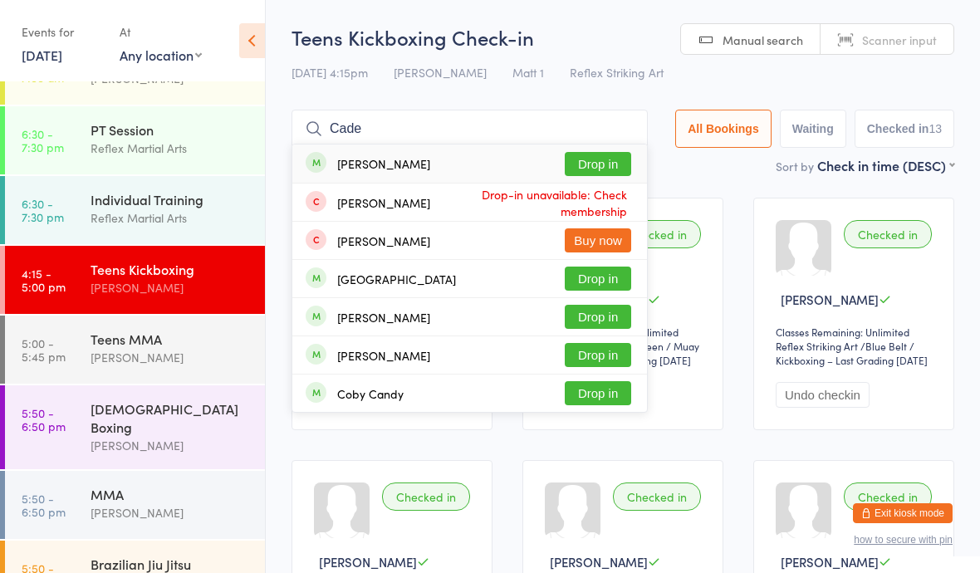
click at [573, 143] on input "Cade" at bounding box center [469, 129] width 356 height 38
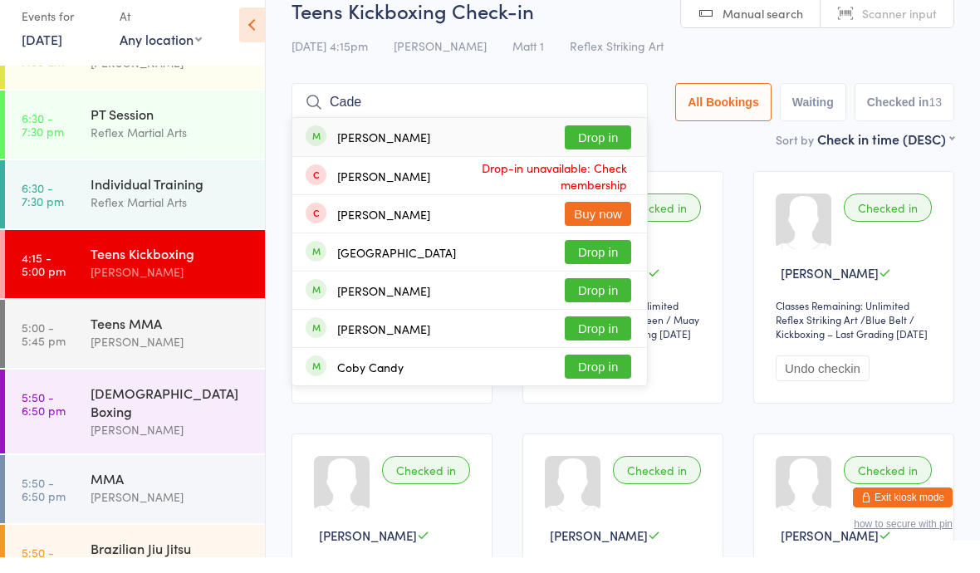
type input "Cade"
click at [582, 171] on span "Drop-in unavailable: Check membership" at bounding box center [530, 192] width 201 height 42
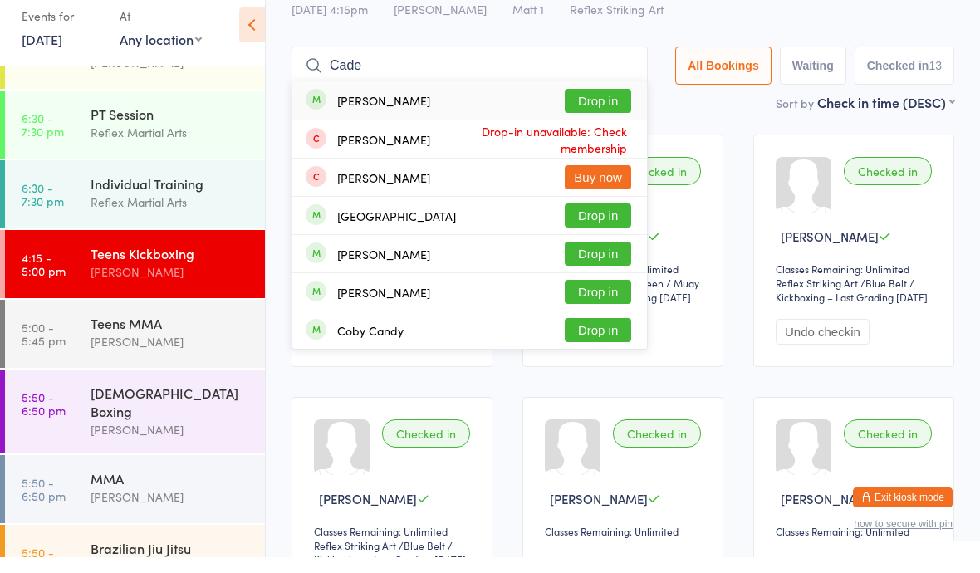
type input "Cade"
click at [589, 105] on button "Drop in" at bounding box center [598, 117] width 66 height 24
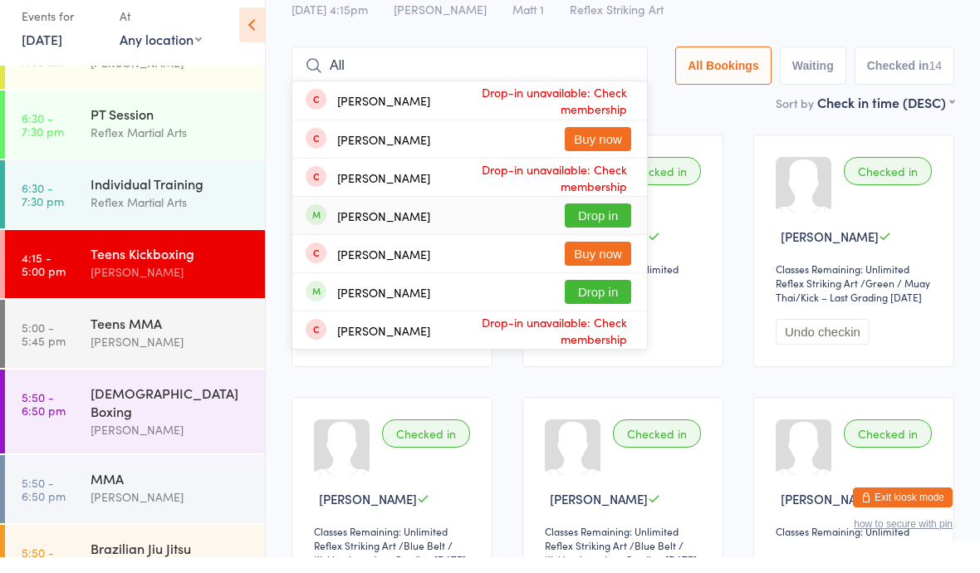
type input "All"
click at [590, 219] on button "Drop in" at bounding box center [598, 231] width 66 height 24
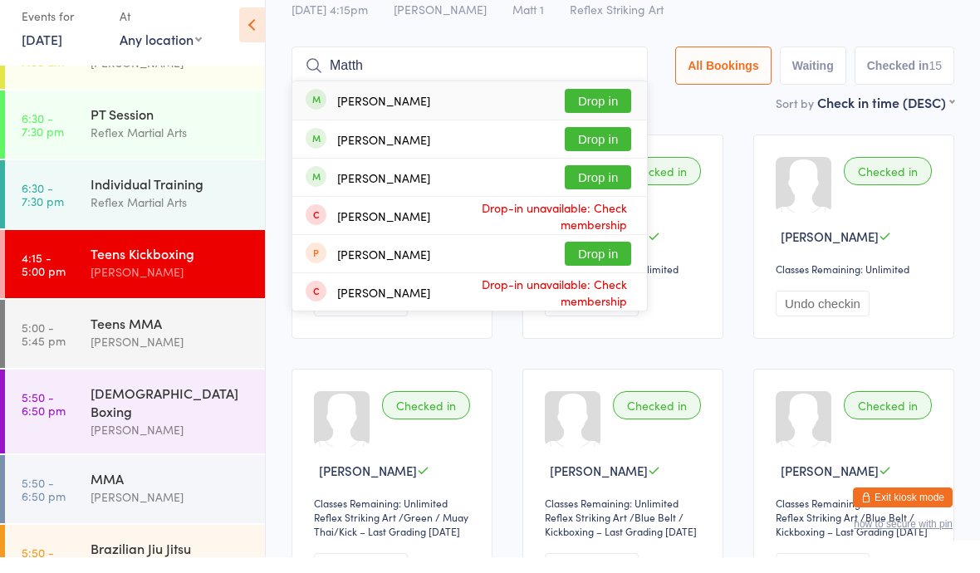
type input "Matth"
click at [595, 183] on button "Drop in" at bounding box center [598, 193] width 66 height 24
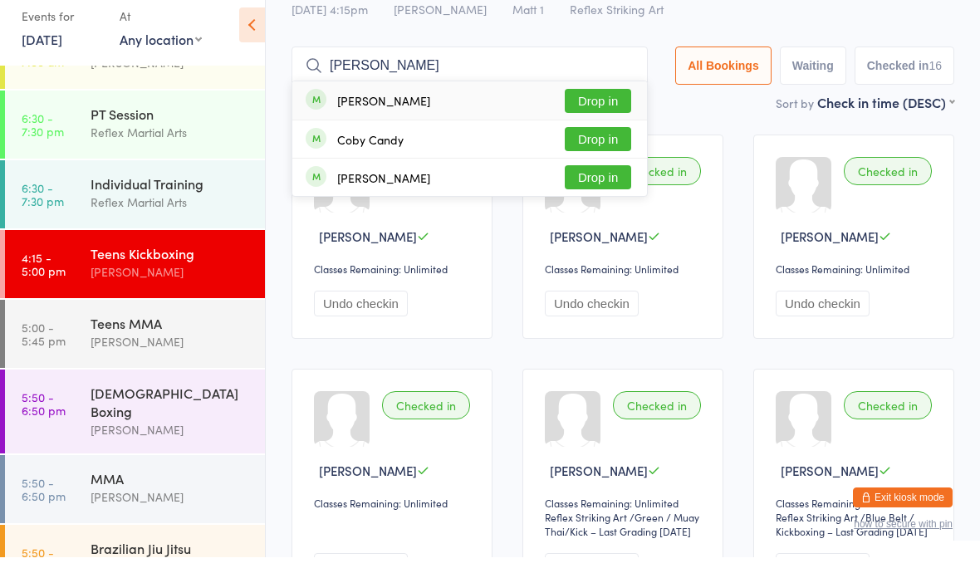
type input "[PERSON_NAME]"
click at [572, 105] on button "Drop in" at bounding box center [598, 117] width 66 height 24
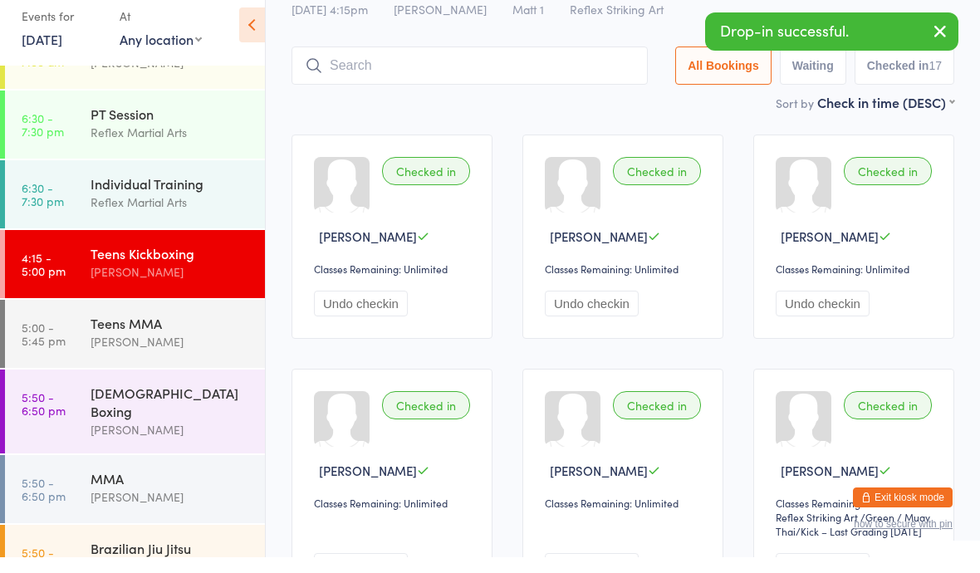
click at [215, 348] on div "[PERSON_NAME]" at bounding box center [171, 357] width 160 height 19
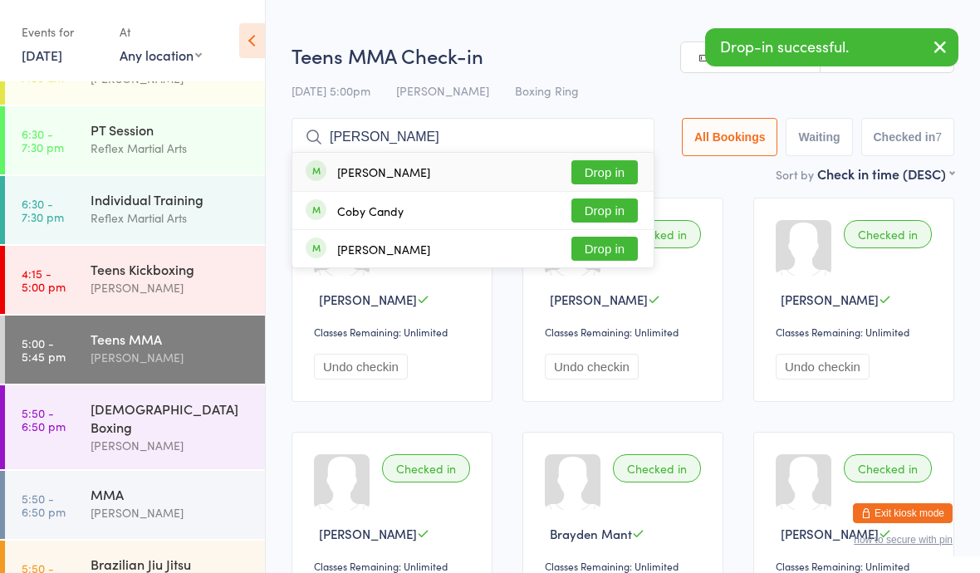
type input "[PERSON_NAME]"
click at [595, 173] on button "Drop in" at bounding box center [604, 172] width 66 height 24
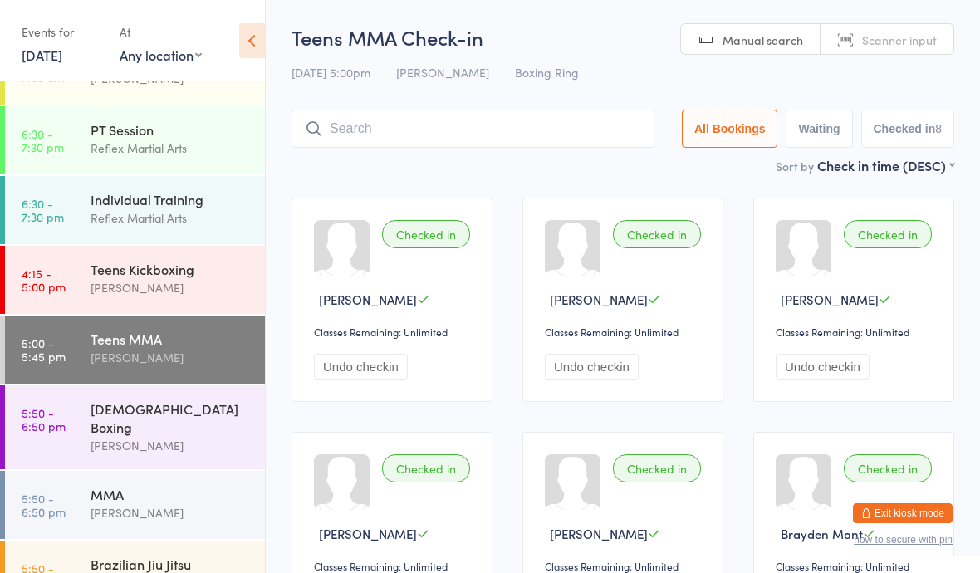
click at [181, 273] on div "Teens Kickboxing" at bounding box center [171, 269] width 160 height 18
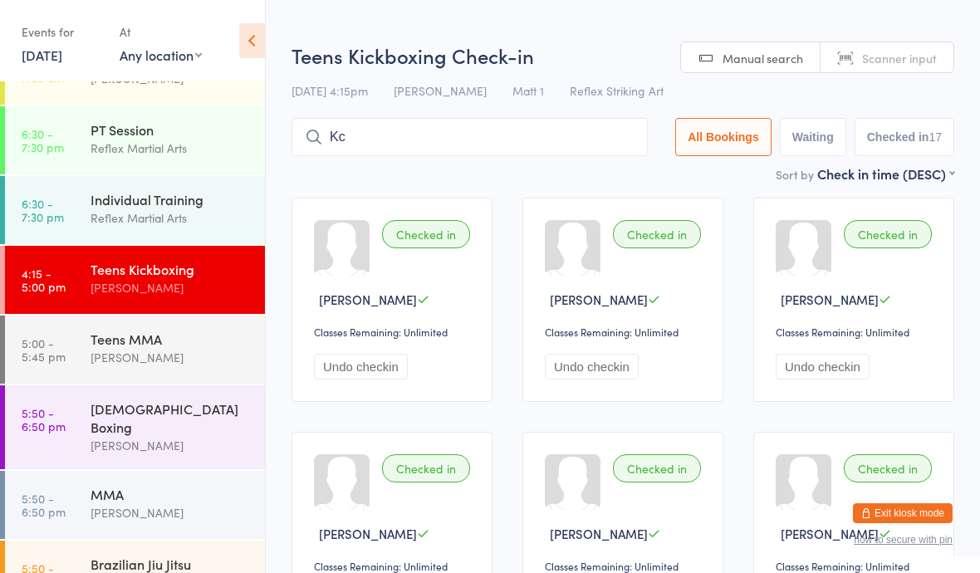
type input "K"
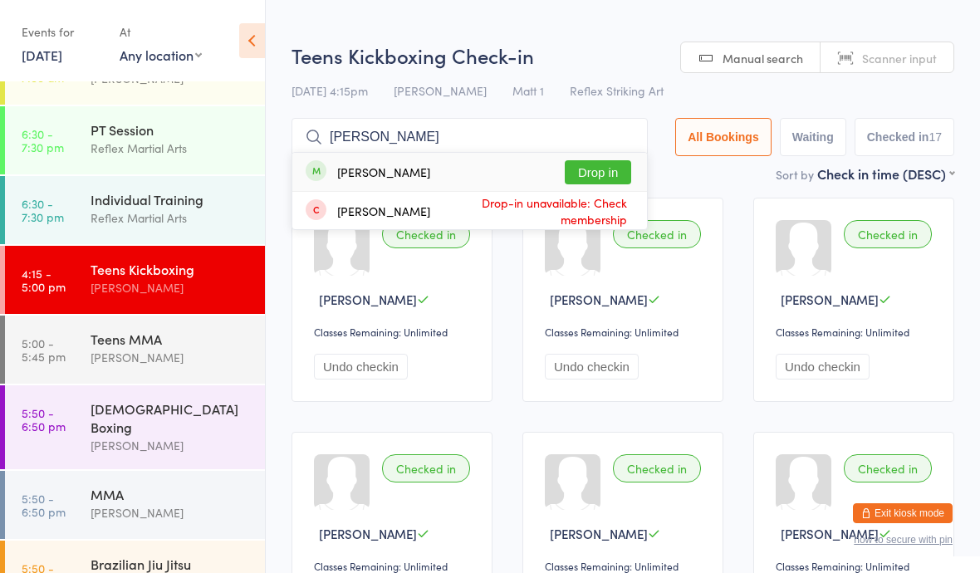
type input "[PERSON_NAME]"
click at [595, 165] on button "Drop in" at bounding box center [598, 172] width 66 height 24
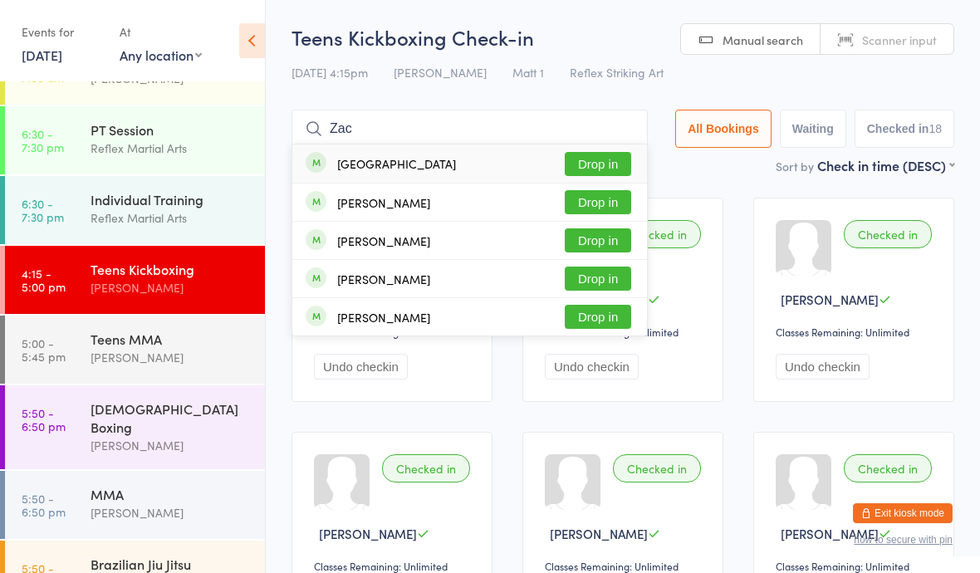
type input "Zac"
click at [590, 159] on button "Drop in" at bounding box center [598, 164] width 66 height 24
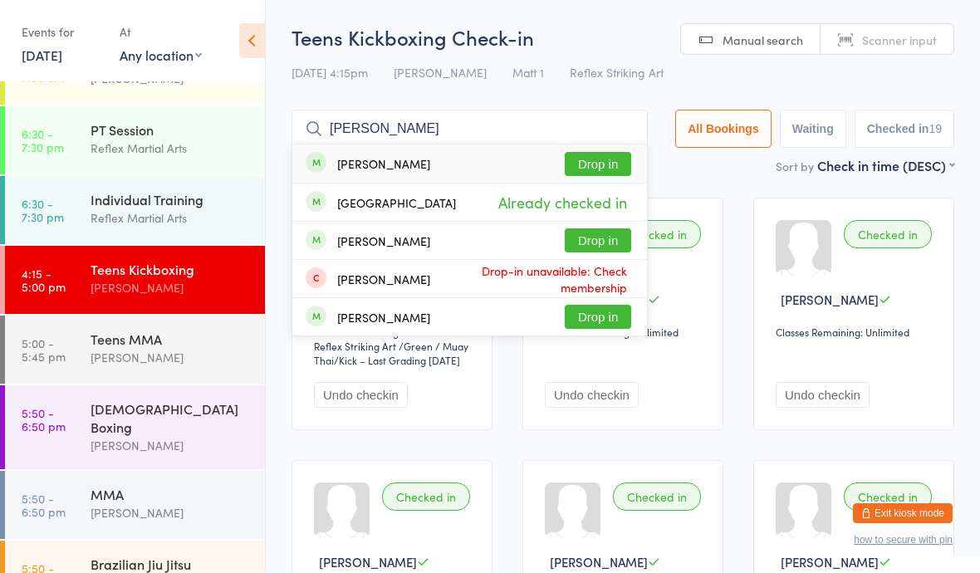
type input "[PERSON_NAME]"
click at [592, 171] on button "Drop in" at bounding box center [598, 164] width 66 height 24
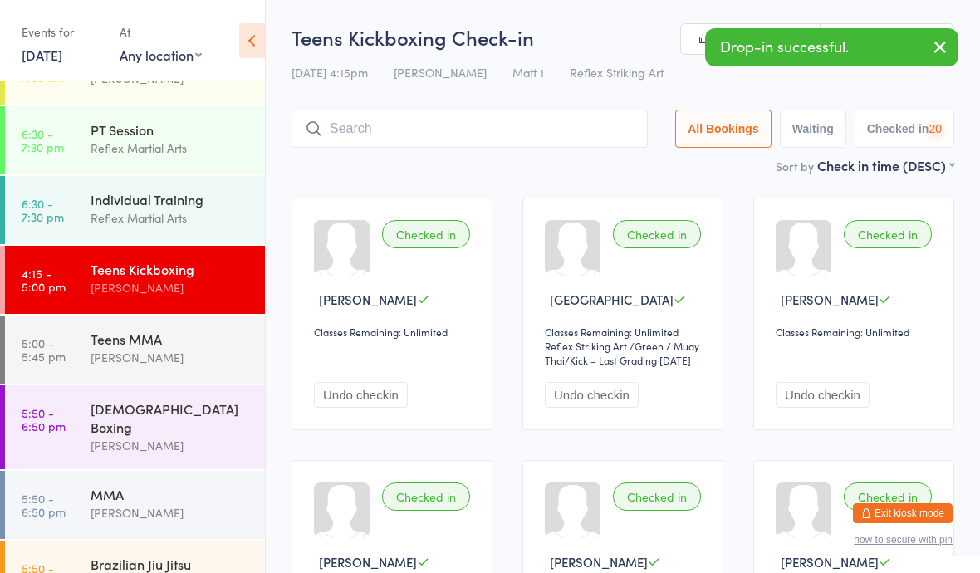
click at [180, 371] on div "Teens MMA [PERSON_NAME]" at bounding box center [178, 349] width 174 height 66
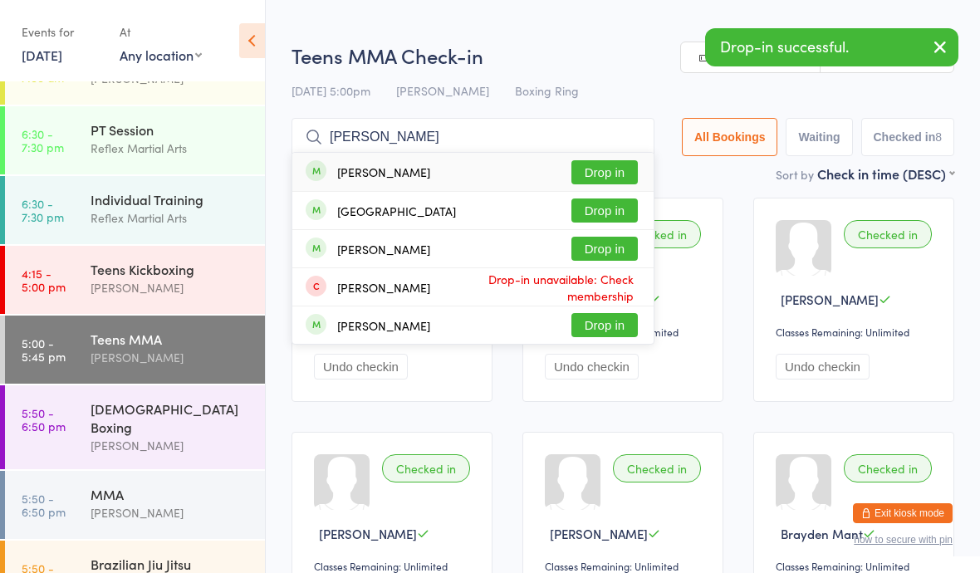
type input "[PERSON_NAME]"
click at [592, 178] on button "Drop in" at bounding box center [604, 172] width 66 height 24
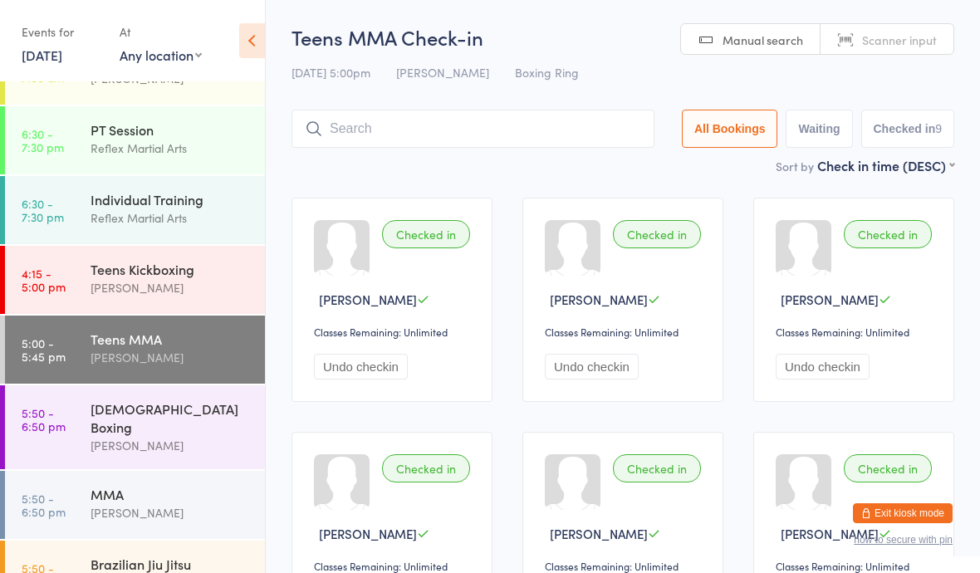
click at [188, 311] on div "Teens Kickboxing [PERSON_NAME]" at bounding box center [178, 279] width 174 height 66
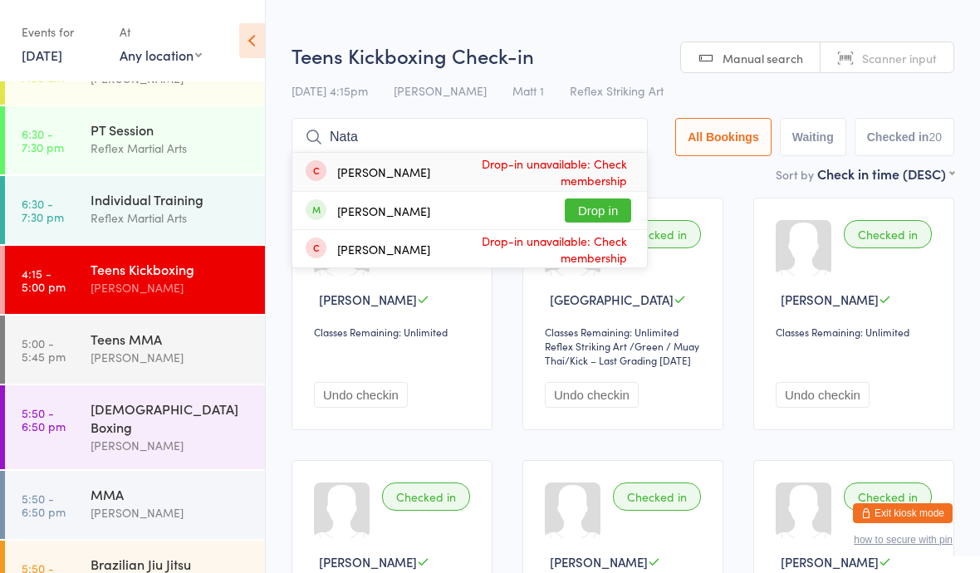
type input "Nata"
click at [592, 214] on button "Drop in" at bounding box center [598, 210] width 66 height 24
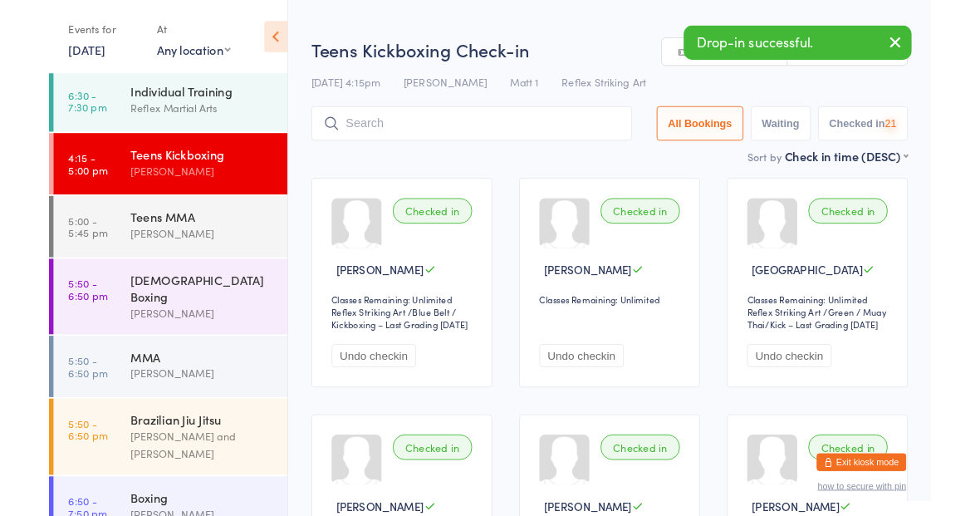
scroll to position [143, 0]
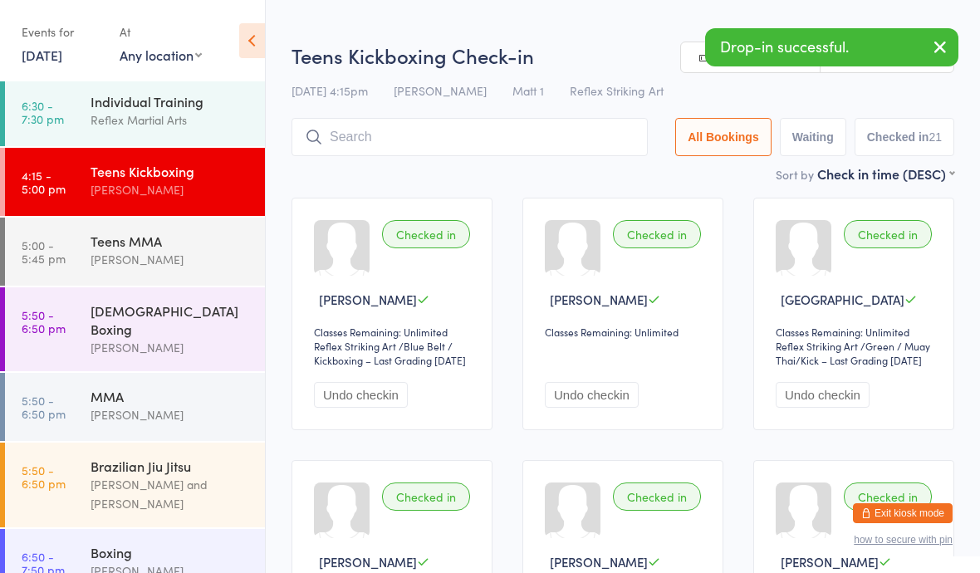
click at [208, 338] on div "[PERSON_NAME]" at bounding box center [171, 347] width 160 height 19
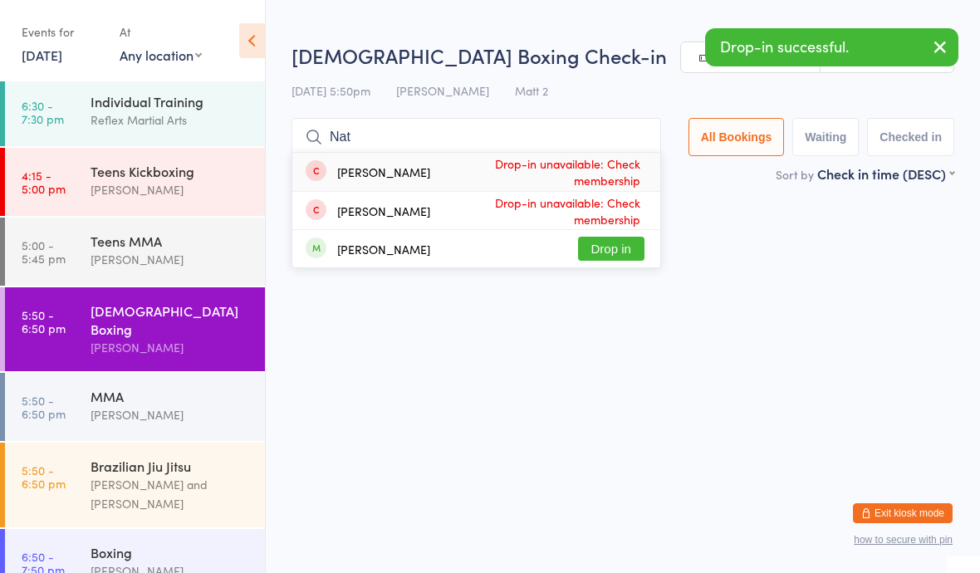
type input "Nat"
click at [627, 237] on button "Drop in" at bounding box center [611, 249] width 66 height 24
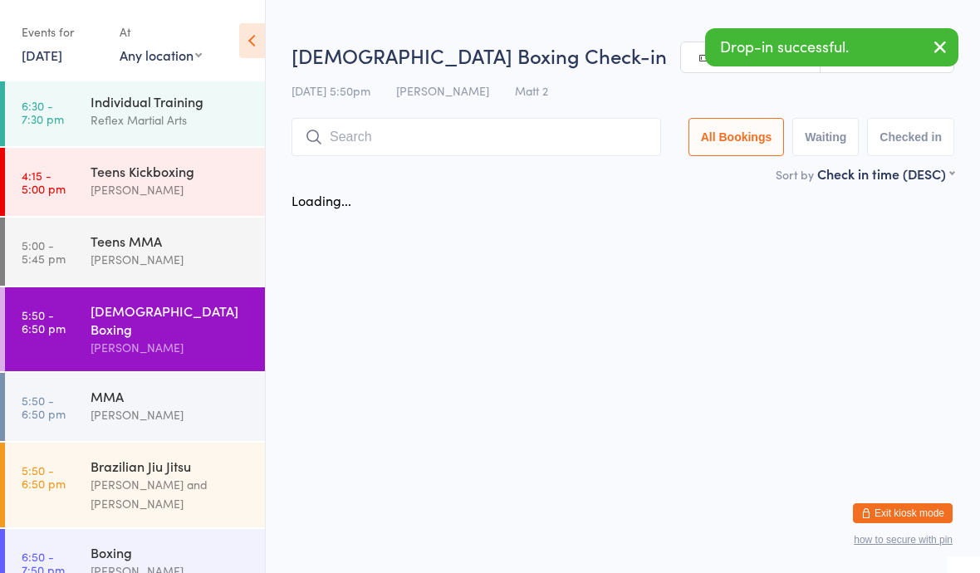
click at [213, 180] on div "Teens Kickboxing" at bounding box center [171, 171] width 160 height 18
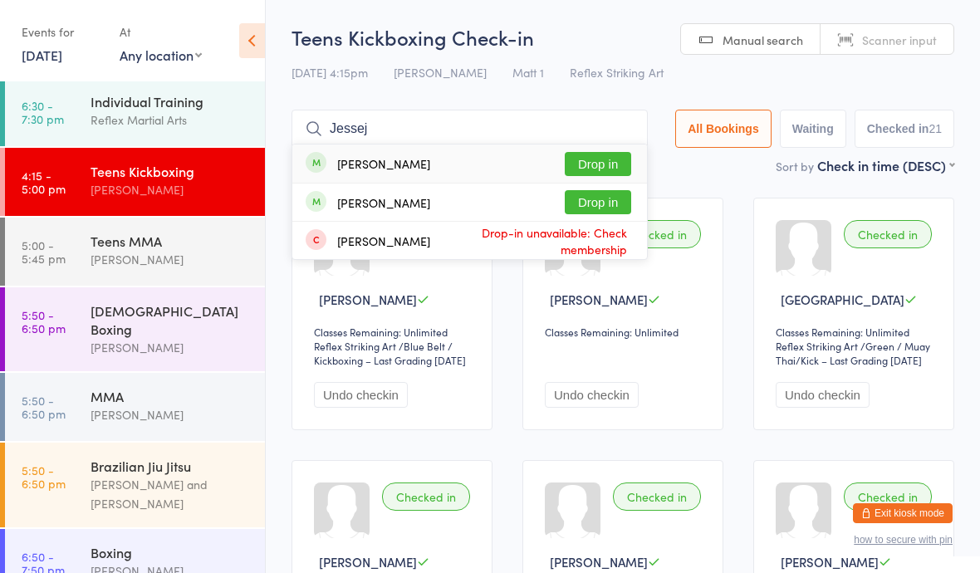
type input "Jessej"
click at [595, 200] on button "Drop in" at bounding box center [598, 202] width 66 height 24
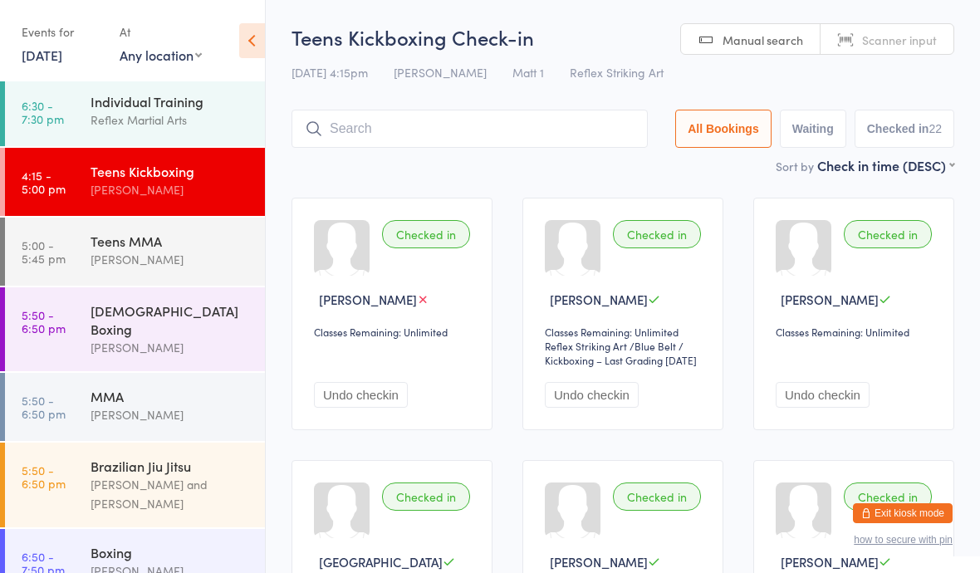
click at [217, 97] on div "Individual Training" at bounding box center [171, 101] width 160 height 18
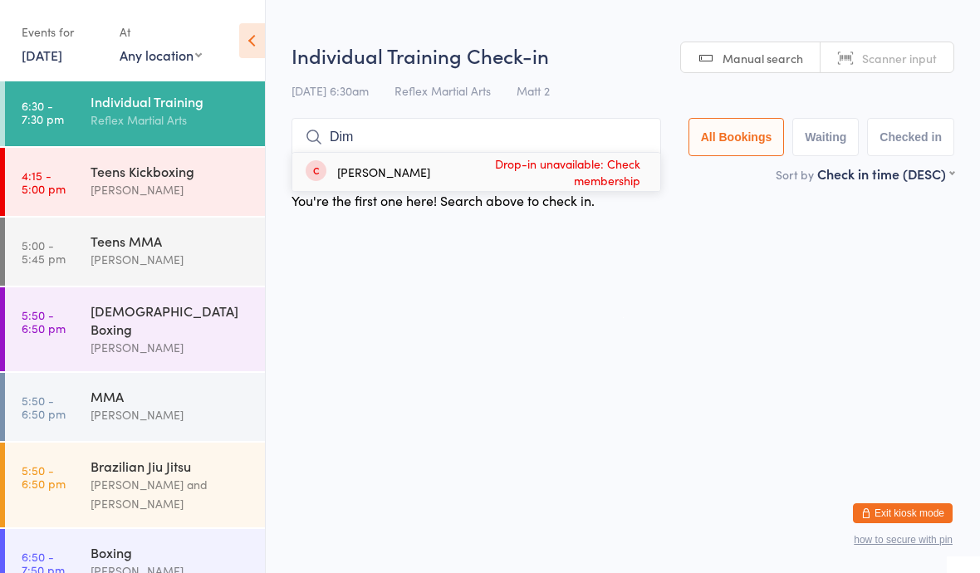
type input "Dim"
click at [561, 178] on span "Drop-in unavailable: Check membership" at bounding box center [537, 172] width 214 height 42
click at [592, 169] on div "Sort by Check in time (DESC) First name (ASC) First name (DESC) Last name (ASC)…" at bounding box center [622, 173] width 663 height 18
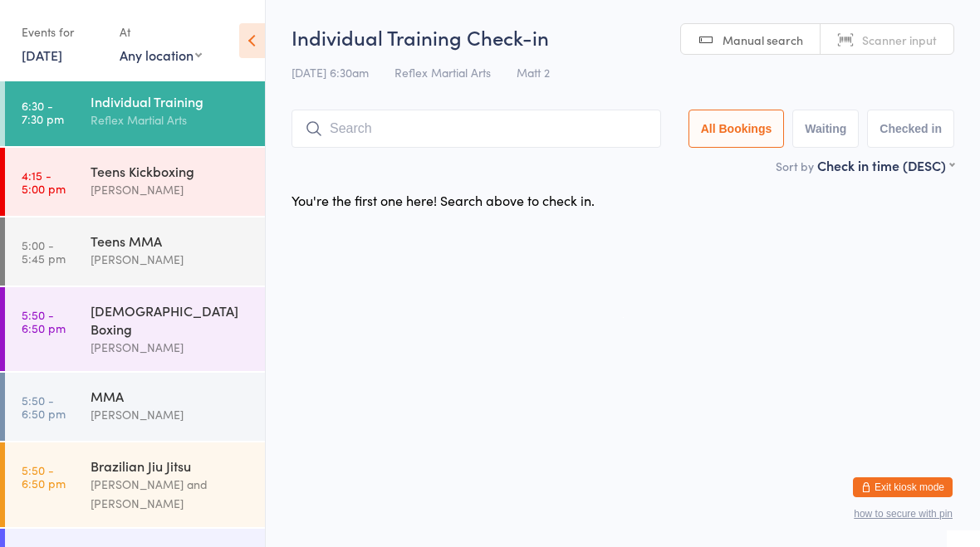
click at [497, 124] on input "search" at bounding box center [476, 129] width 370 height 38
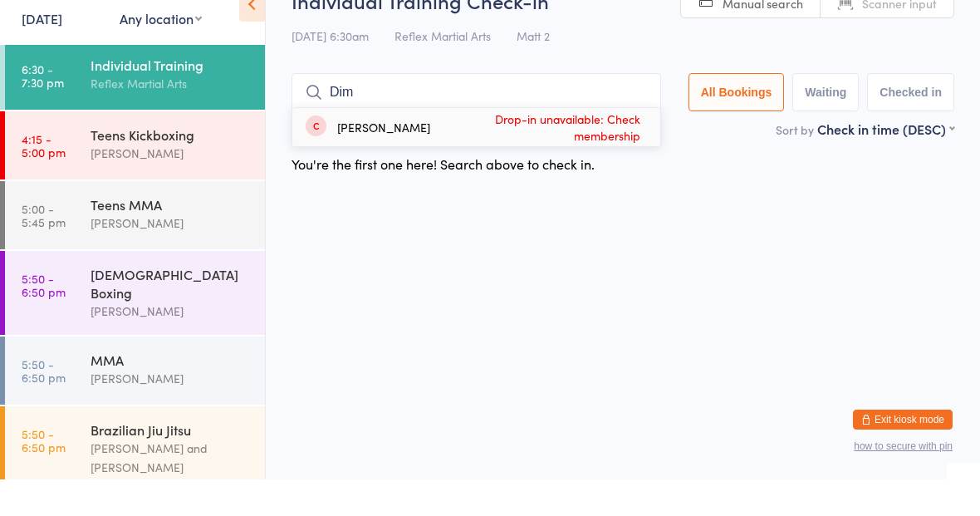
type input "Dim"
click at [531, 146] on div "[PERSON_NAME] Drop-in unavailable: Check membership" at bounding box center [476, 163] width 368 height 38
click at [585, 133] on input "search" at bounding box center [476, 129] width 370 height 38
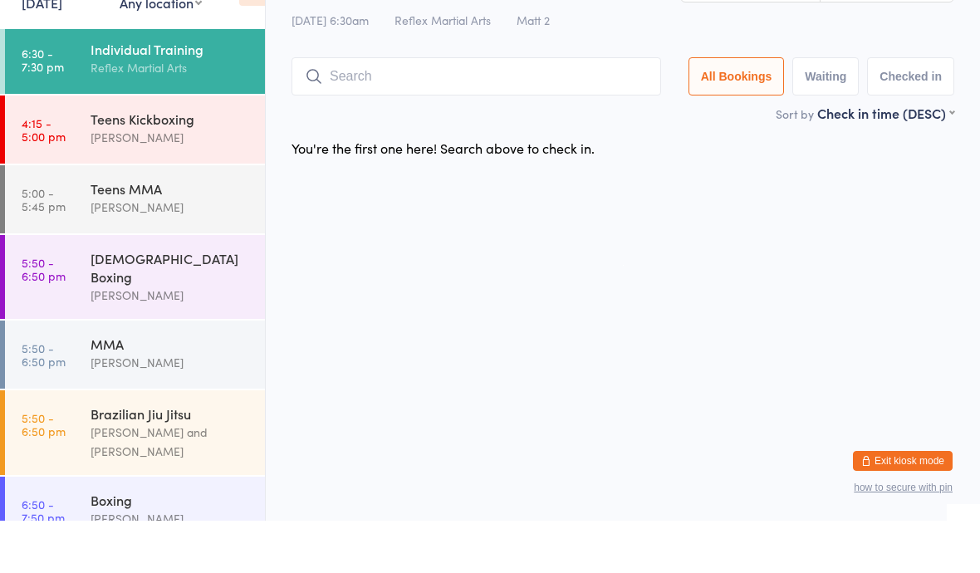
click at [169, 387] on div "MMA" at bounding box center [171, 396] width 160 height 18
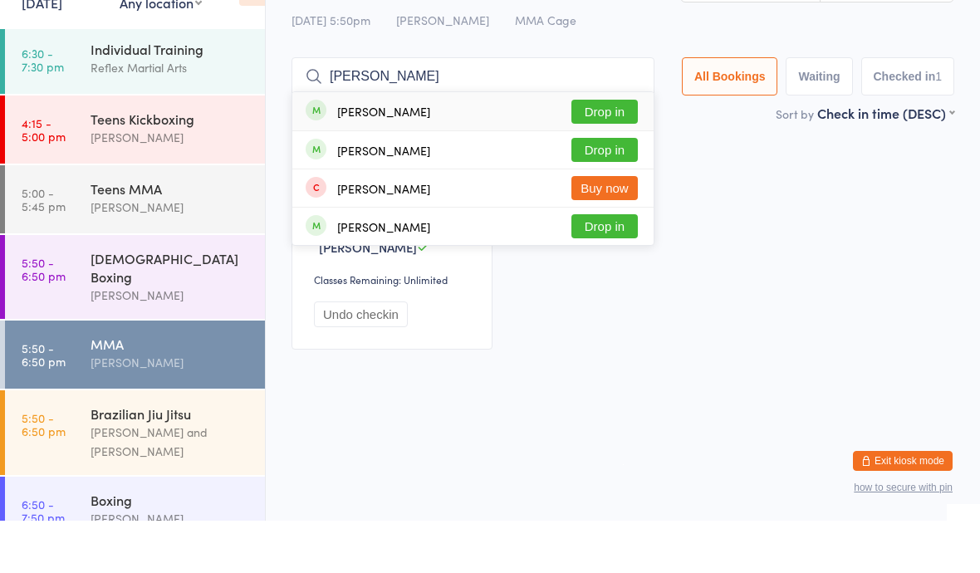
type input "[PERSON_NAME]"
click at [580, 190] on button "Drop in" at bounding box center [604, 202] width 66 height 24
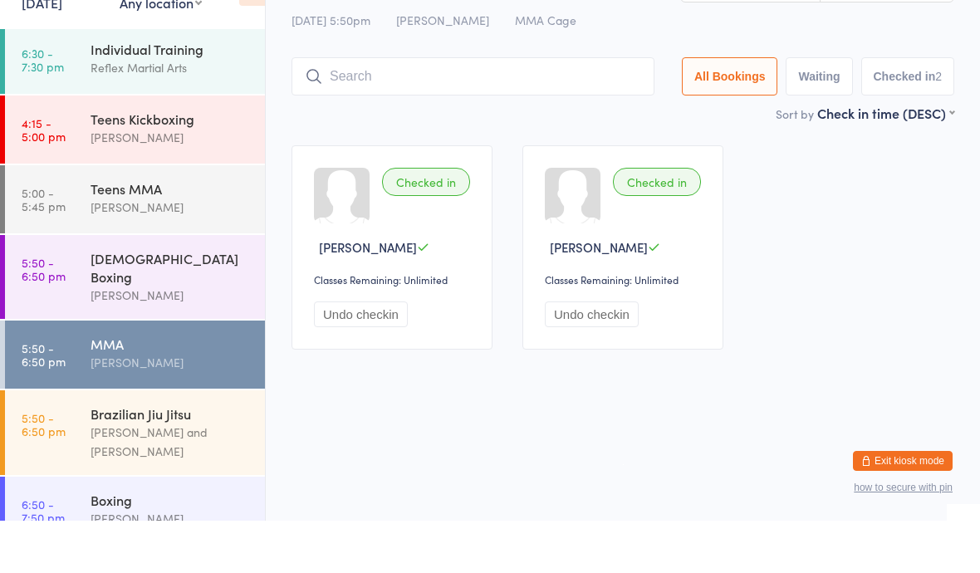
click at [212, 475] on div "[PERSON_NAME] and [PERSON_NAME]" at bounding box center [171, 494] width 160 height 38
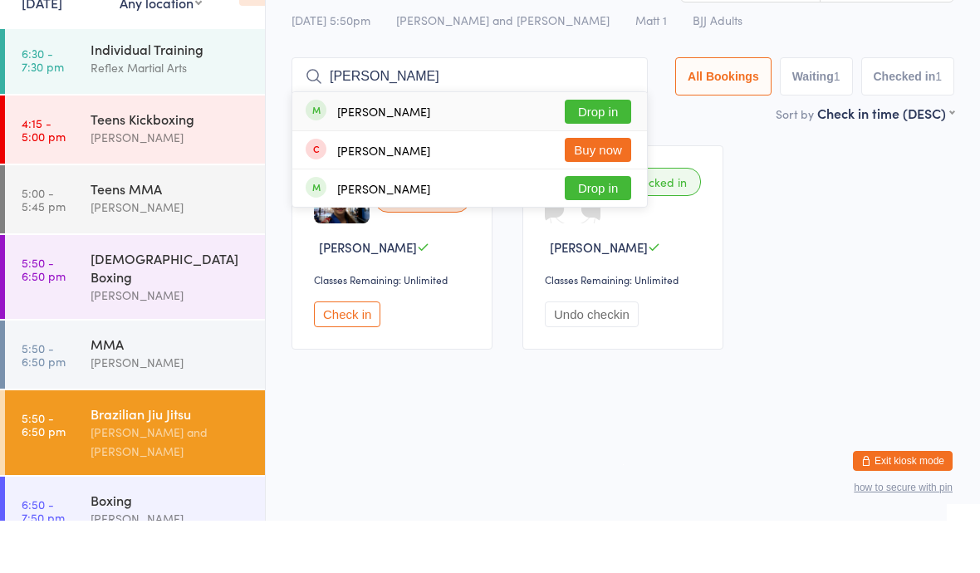
type input "[PERSON_NAME]"
click at [579, 152] on button "Drop in" at bounding box center [598, 164] width 66 height 24
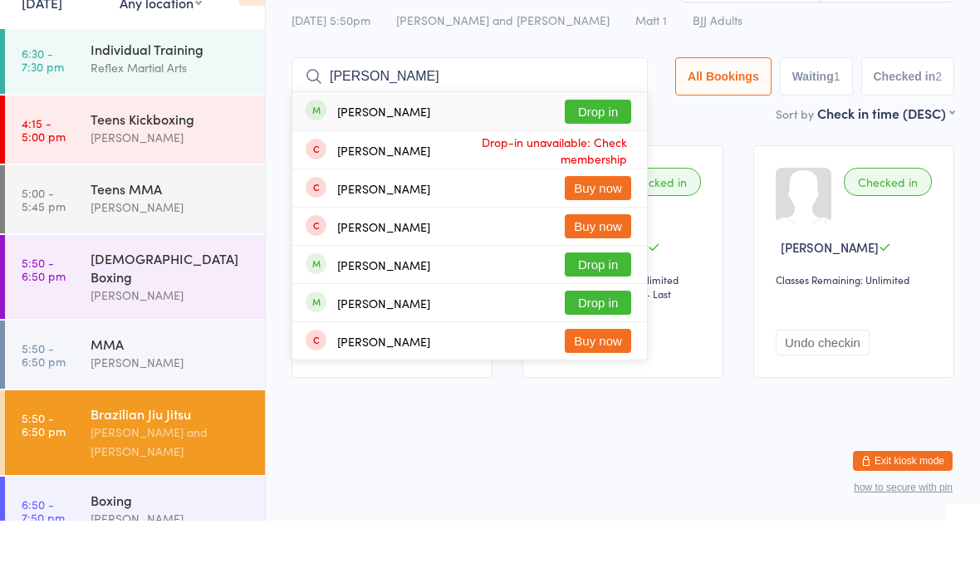
type input "[PERSON_NAME]"
click at [352, 144] on div "[PERSON_NAME] Drop in" at bounding box center [469, 163] width 355 height 38
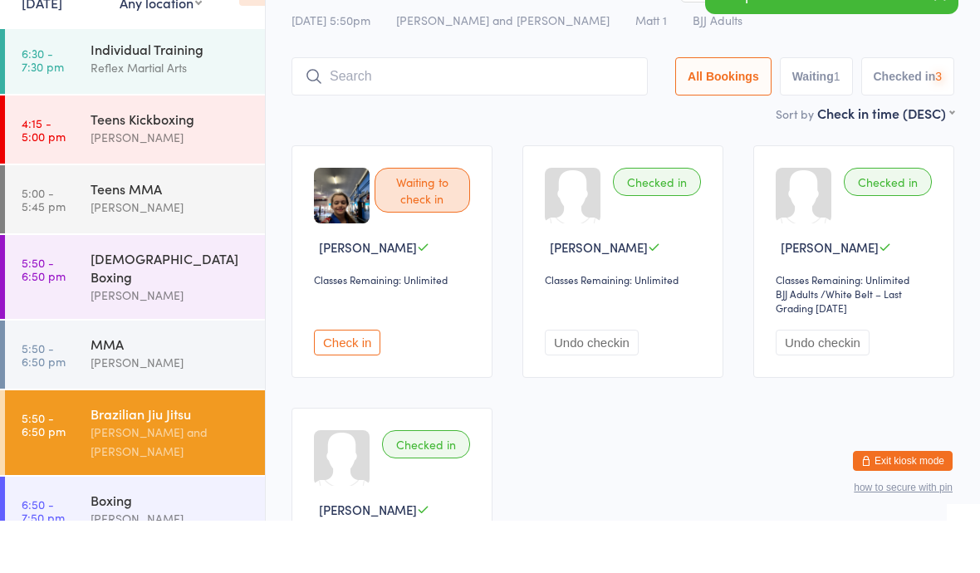
scroll to position [37, 0]
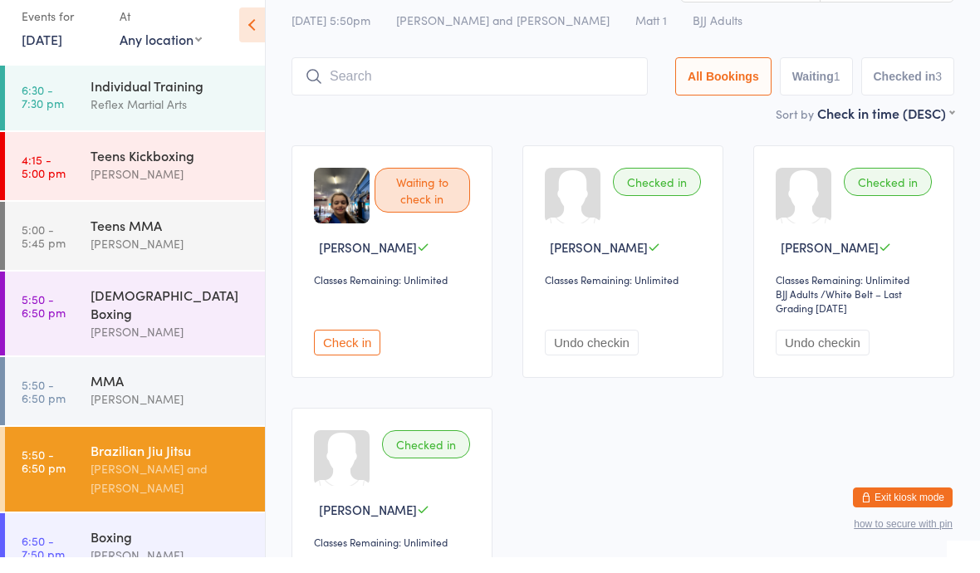
click at [170, 475] on div "[PERSON_NAME] and [PERSON_NAME]" at bounding box center [171, 494] width 160 height 38
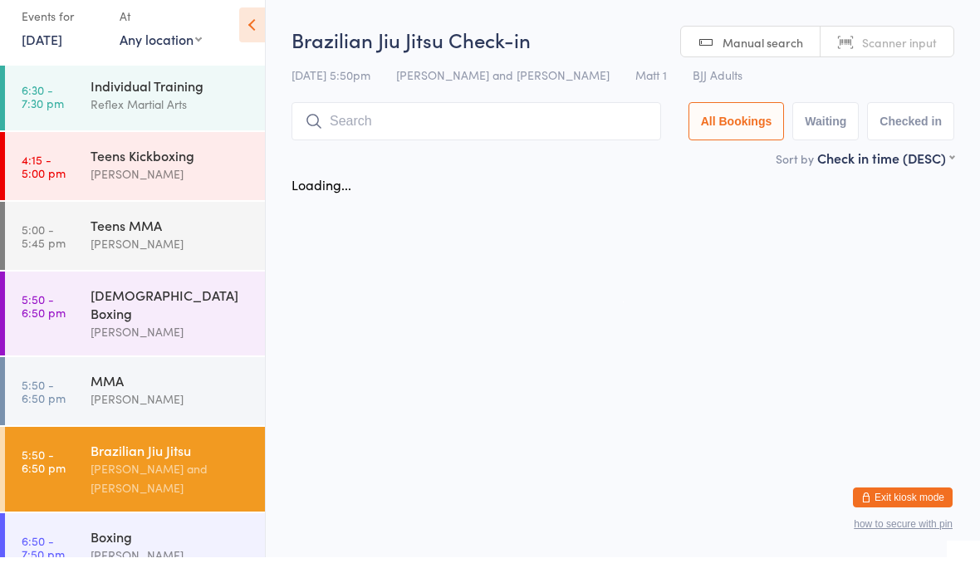
scroll to position [0, 0]
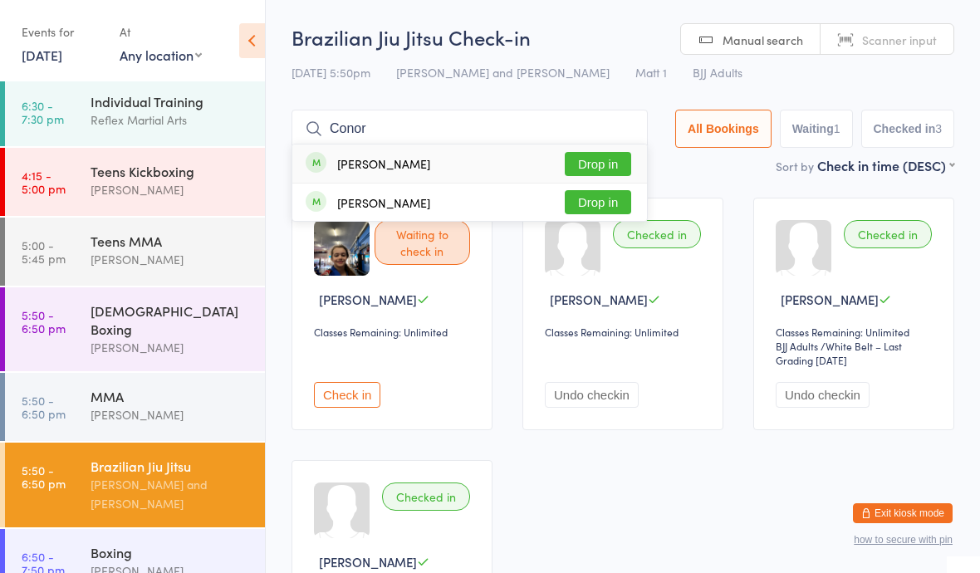
type input "Conor"
click at [593, 159] on button "Drop in" at bounding box center [598, 164] width 66 height 24
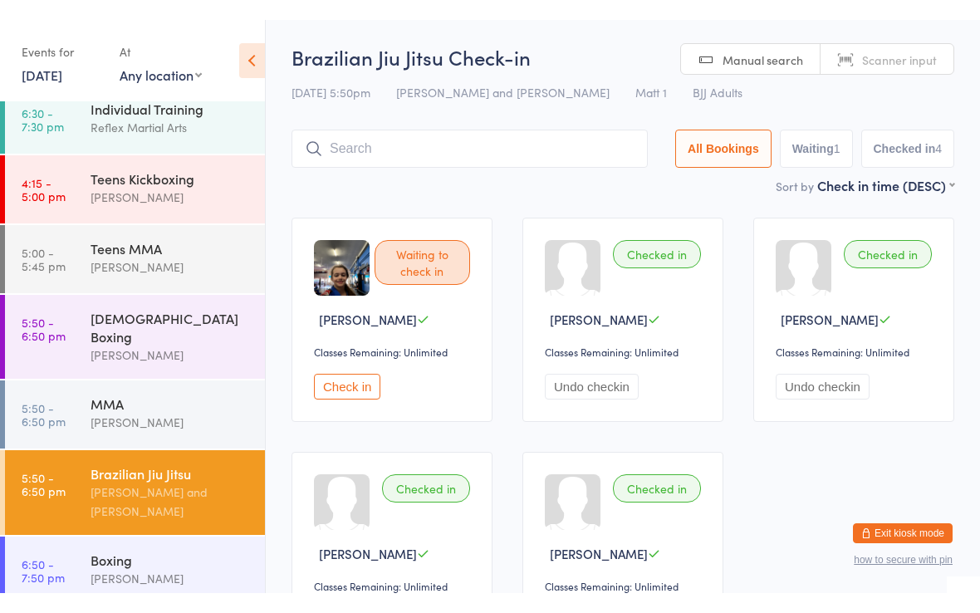
scroll to position [154, 0]
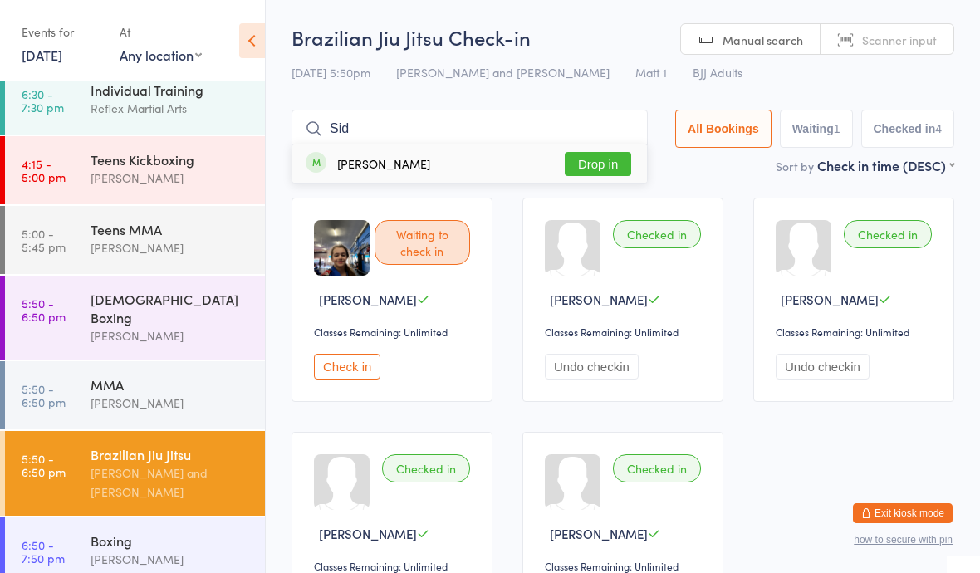
type input "Sid"
click at [597, 154] on button "Drop in" at bounding box center [598, 164] width 66 height 24
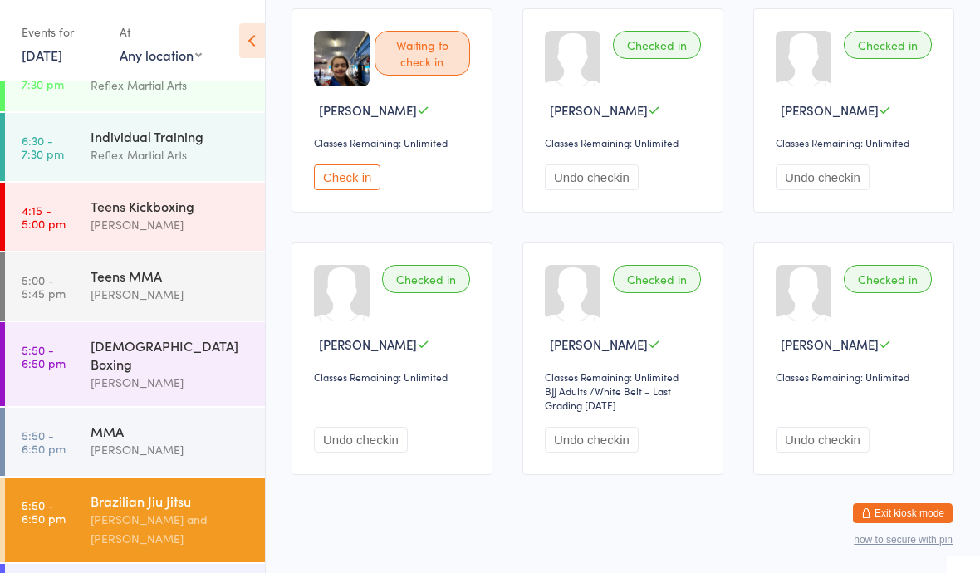
scroll to position [172, 0]
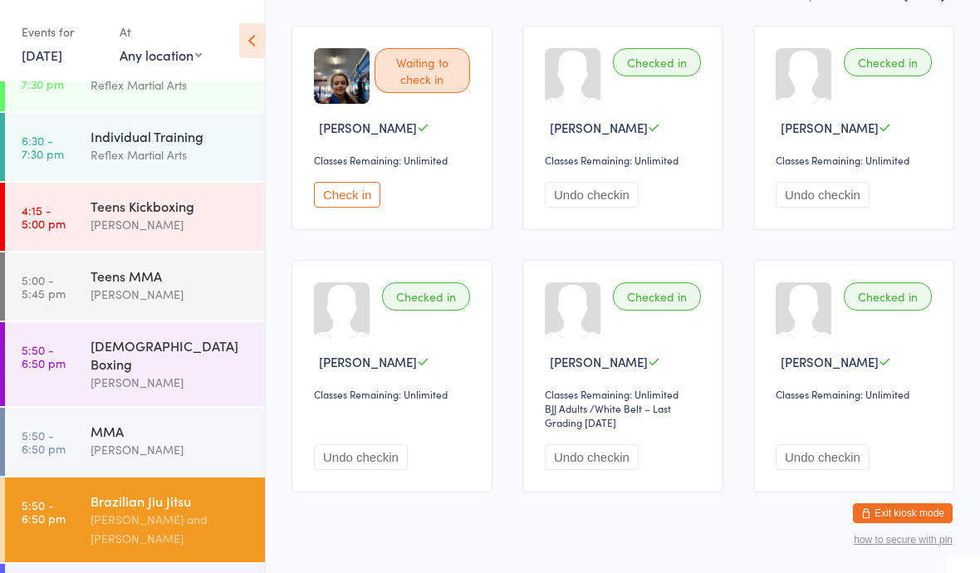
click at [142, 151] on div "Reflex Martial Arts" at bounding box center [171, 154] width 160 height 19
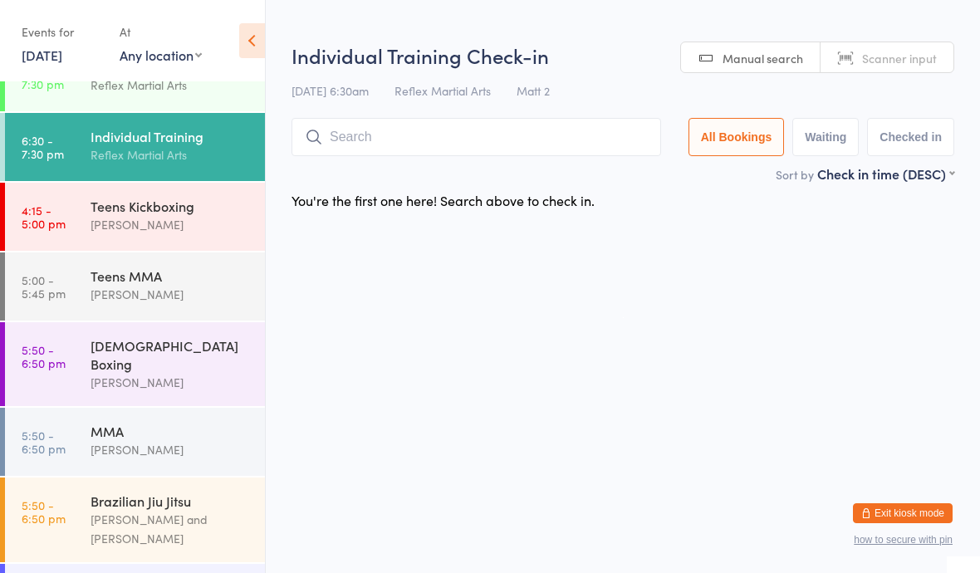
click at [382, 140] on input "search" at bounding box center [476, 137] width 370 height 38
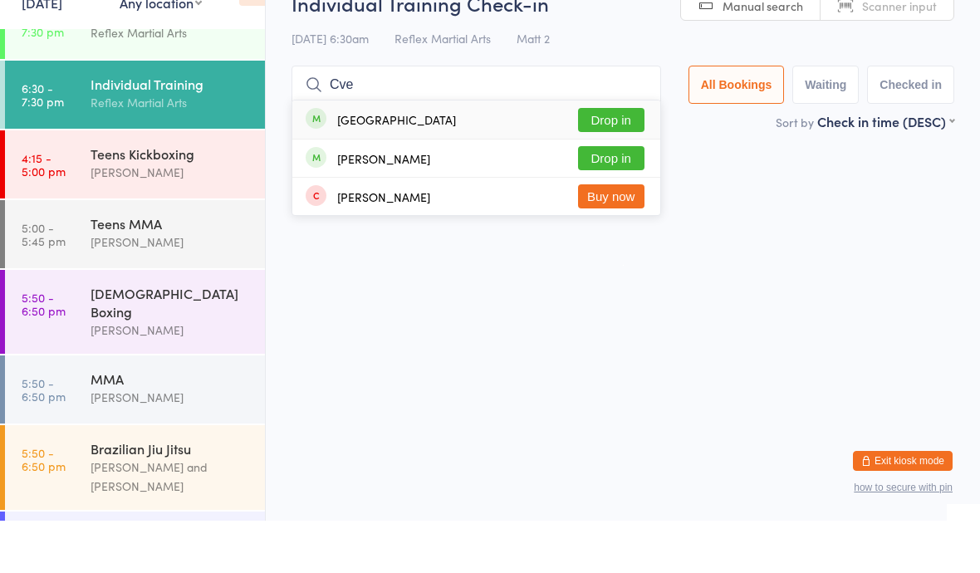
type input "Cve"
click at [608, 198] on button "Drop in" at bounding box center [611, 210] width 66 height 24
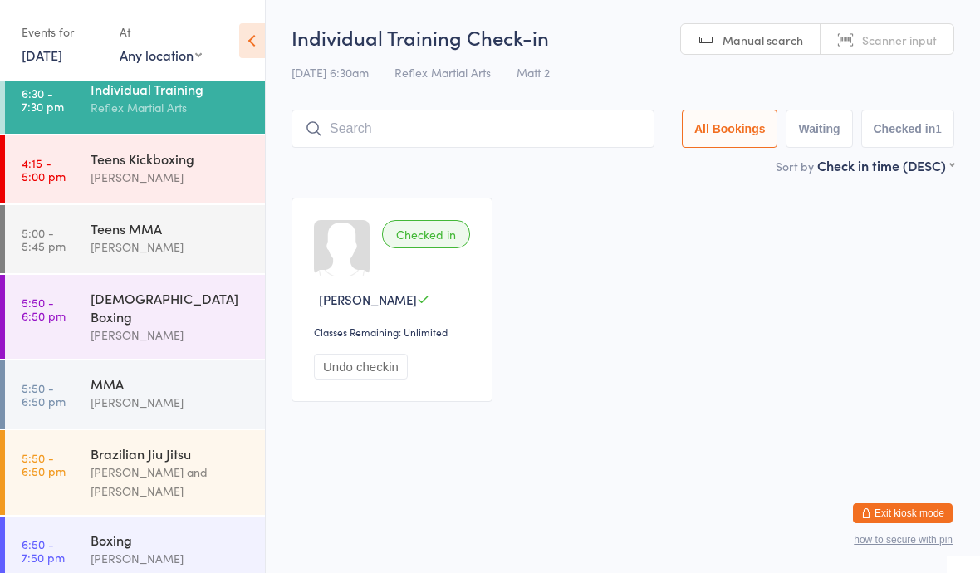
scroll to position [154, 0]
click at [88, 394] on link "5:50 - 6:50 pm MMA [PERSON_NAME]" at bounding box center [135, 395] width 260 height 68
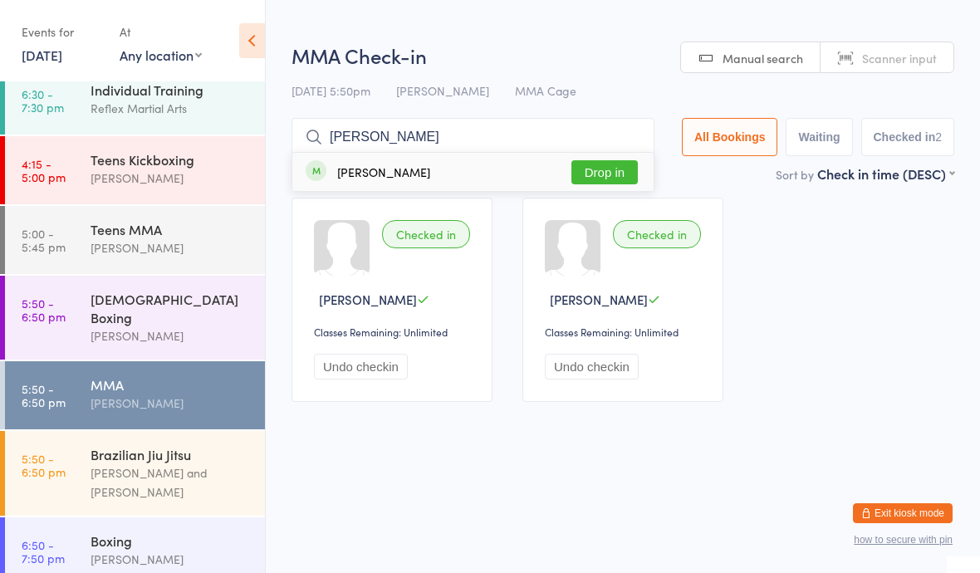
type input "[PERSON_NAME]"
click at [594, 177] on button "Drop in" at bounding box center [604, 172] width 66 height 24
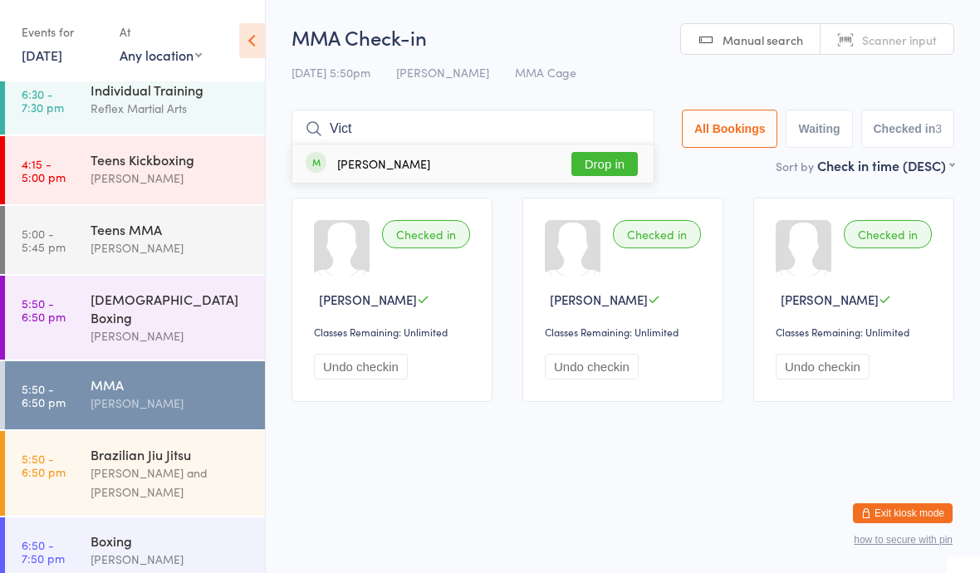
type input "Vict"
click at [589, 176] on button "Drop in" at bounding box center [604, 164] width 66 height 24
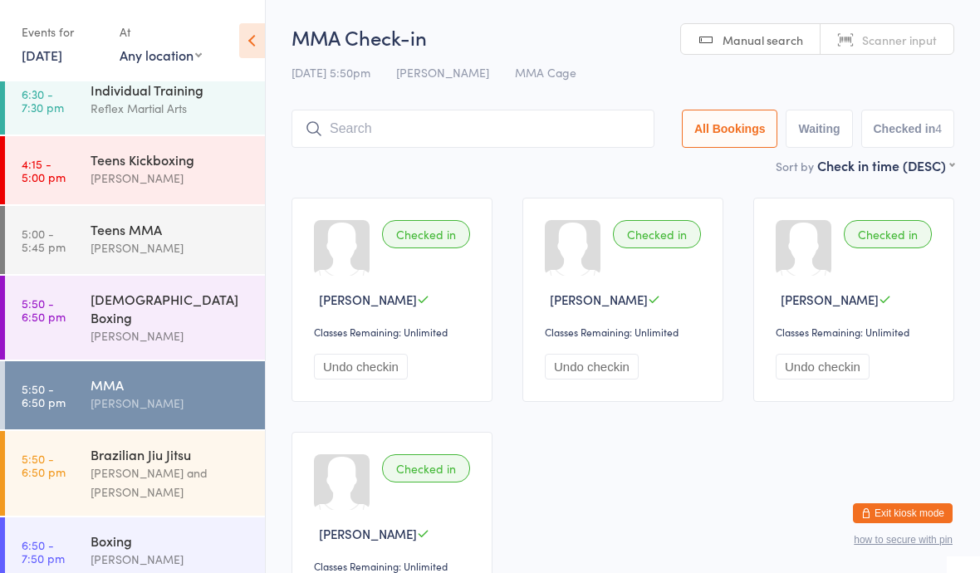
click at [127, 306] on div "[DEMOGRAPHIC_DATA] Boxing" at bounding box center [171, 308] width 160 height 37
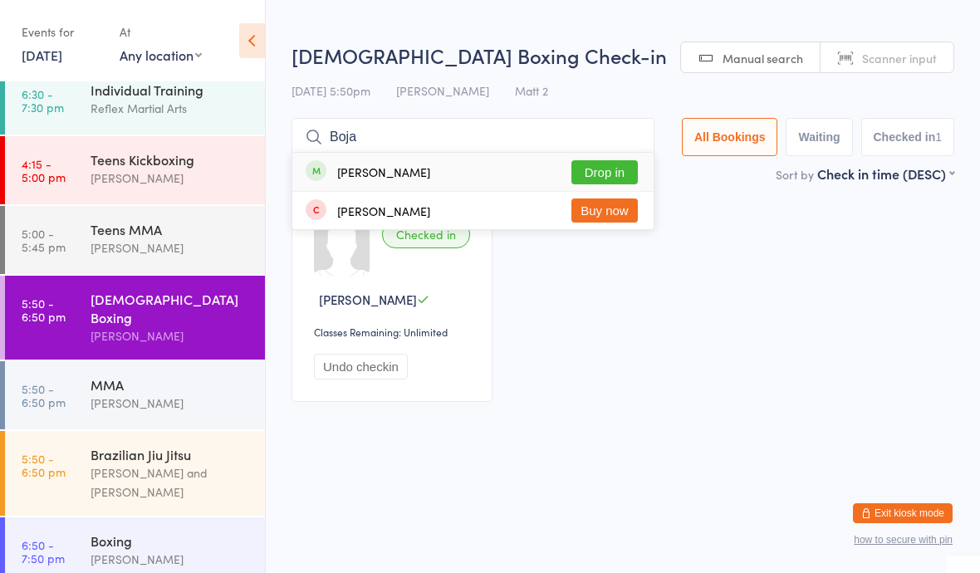
type input "Boja"
click at [593, 168] on button "Drop in" at bounding box center [604, 172] width 66 height 24
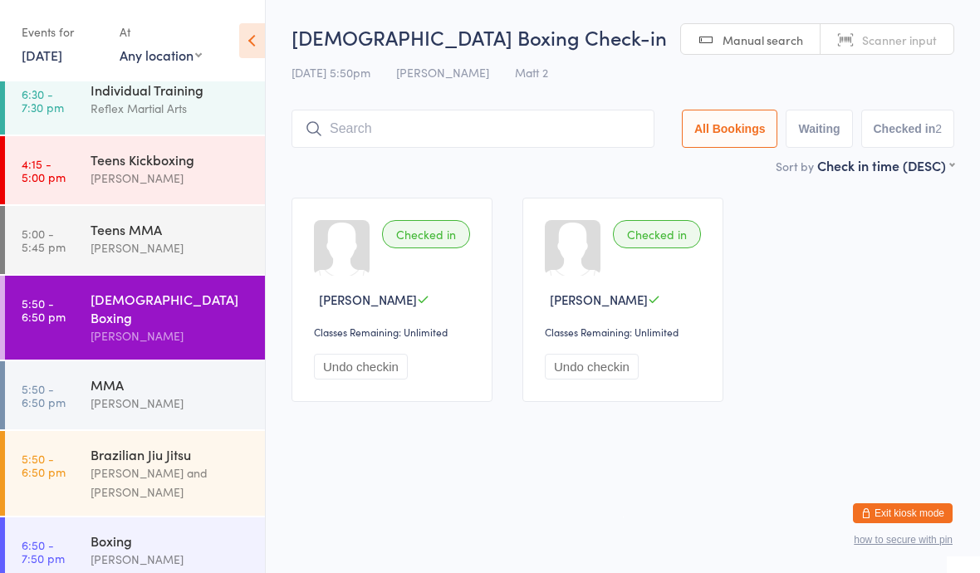
click at [170, 517] on div "Boxing [PERSON_NAME]" at bounding box center [178, 550] width 174 height 66
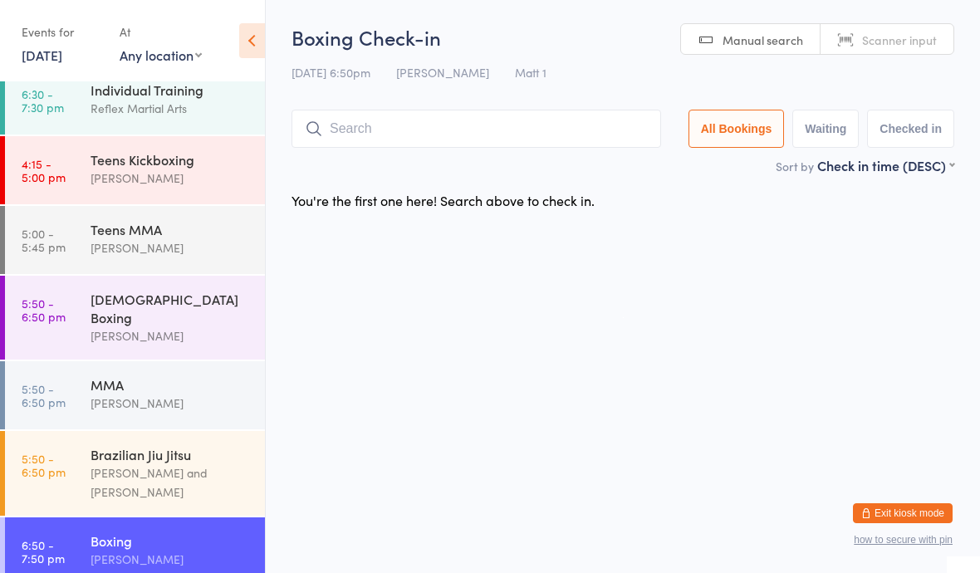
click at [174, 375] on div "MMA" at bounding box center [171, 384] width 160 height 18
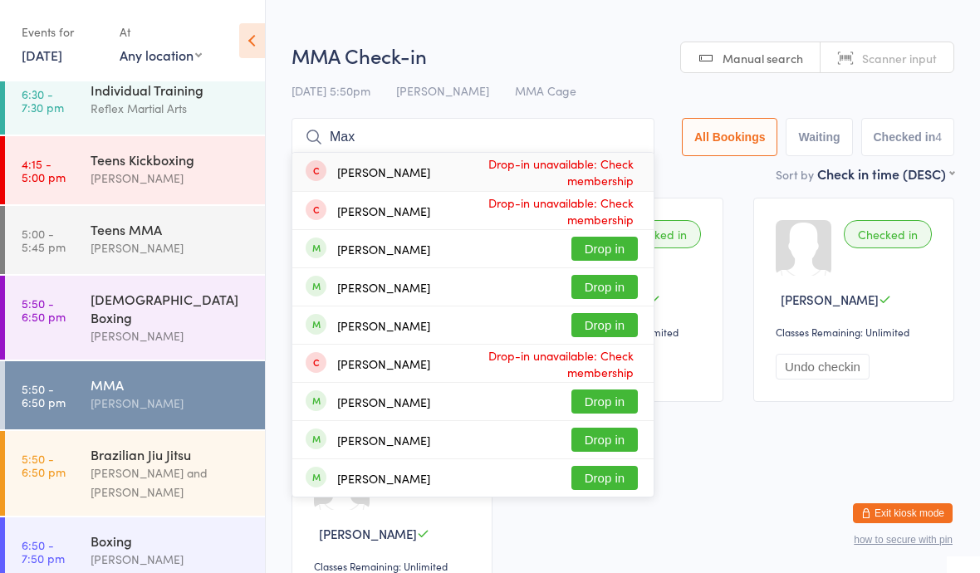
type input "Max"
click at [595, 249] on button "Drop in" at bounding box center [604, 249] width 66 height 24
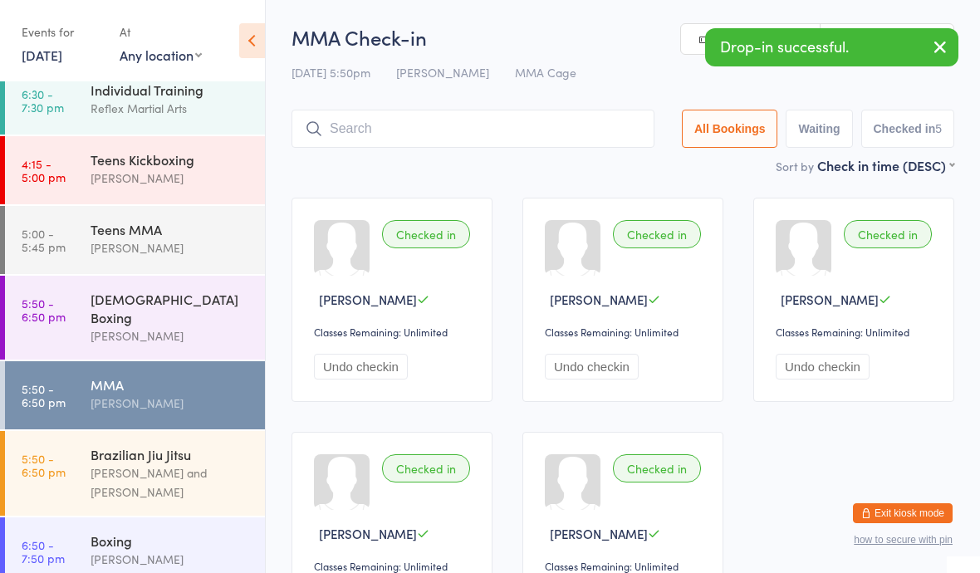
click at [130, 463] on div "[PERSON_NAME] and [PERSON_NAME]" at bounding box center [171, 482] width 160 height 38
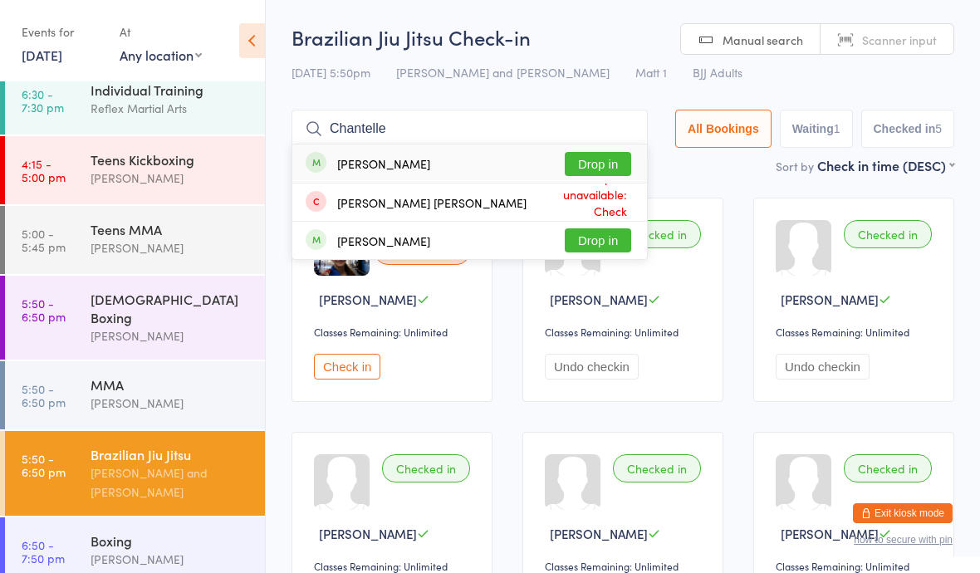
type input "Chantelle"
click at [584, 163] on button "Drop in" at bounding box center [598, 164] width 66 height 24
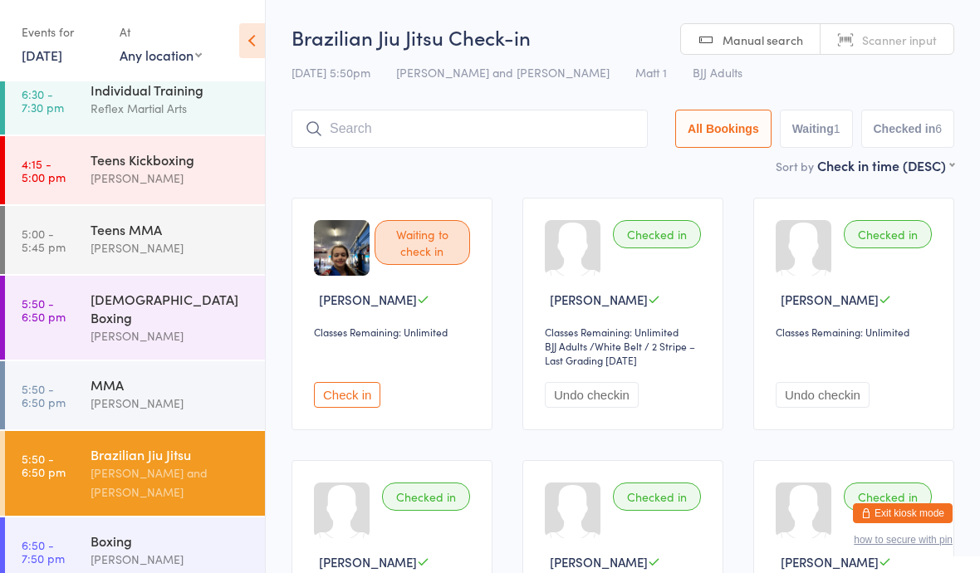
click at [117, 326] on div "[PERSON_NAME]" at bounding box center [171, 335] width 160 height 19
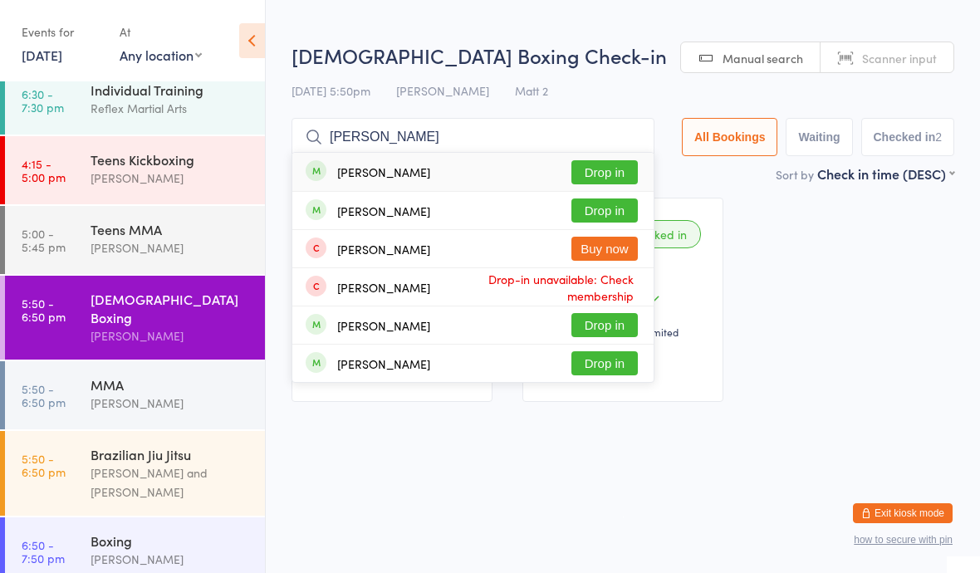
type input "[PERSON_NAME]"
click at [590, 179] on button "Drop in" at bounding box center [604, 172] width 66 height 24
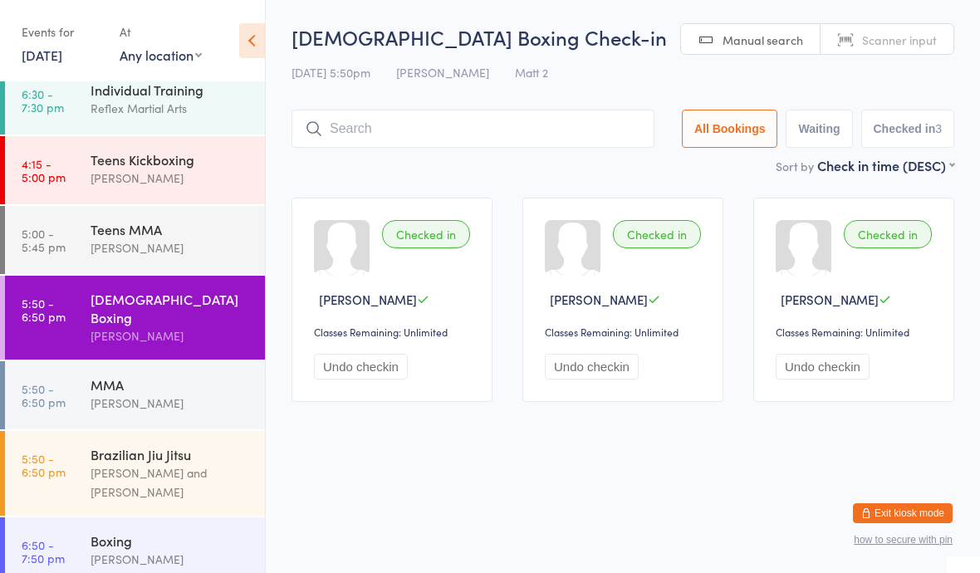
click at [125, 466] on div "[PERSON_NAME] and [PERSON_NAME]" at bounding box center [171, 482] width 160 height 38
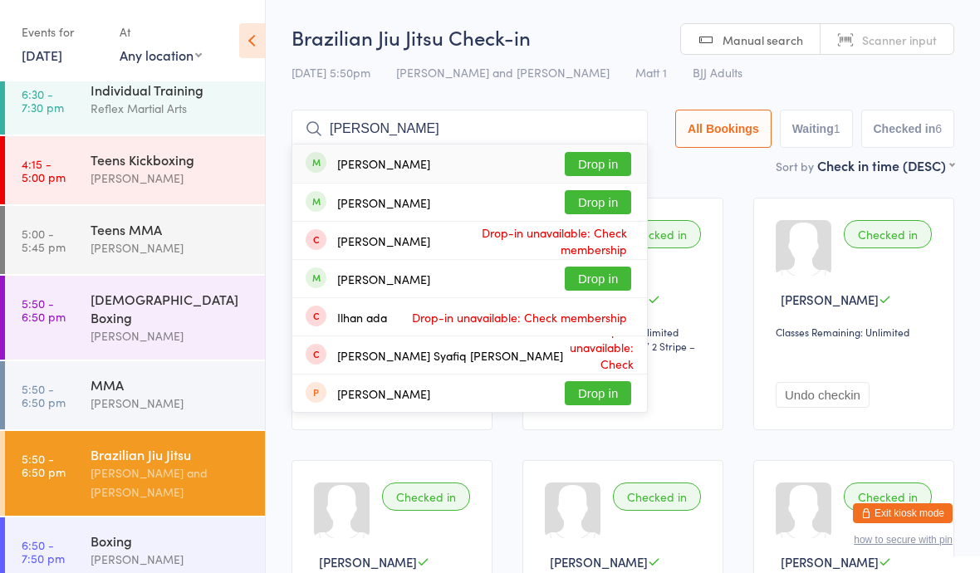
type input "[PERSON_NAME]"
click at [585, 206] on button "Drop in" at bounding box center [598, 202] width 66 height 24
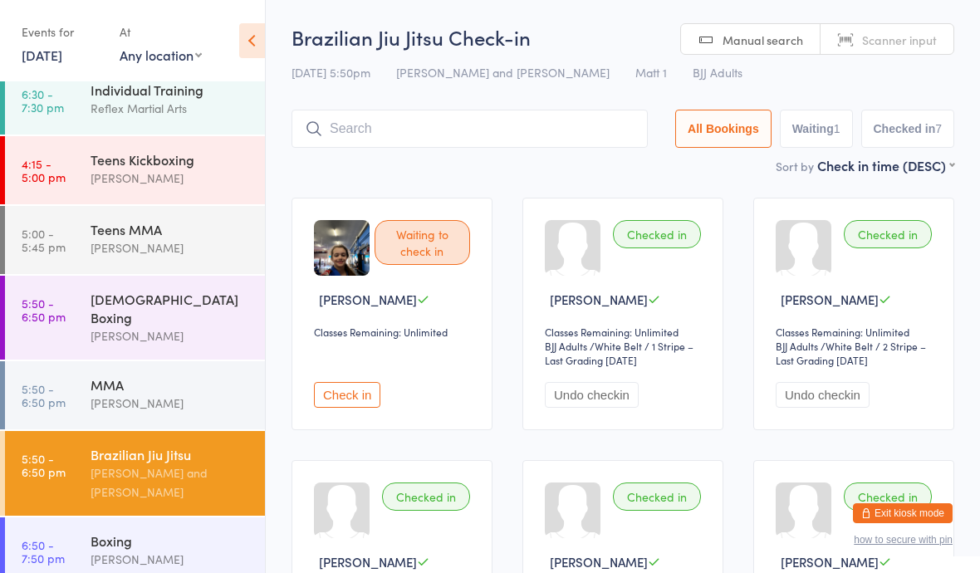
click at [124, 309] on div "[DEMOGRAPHIC_DATA] Boxing" at bounding box center [171, 308] width 160 height 37
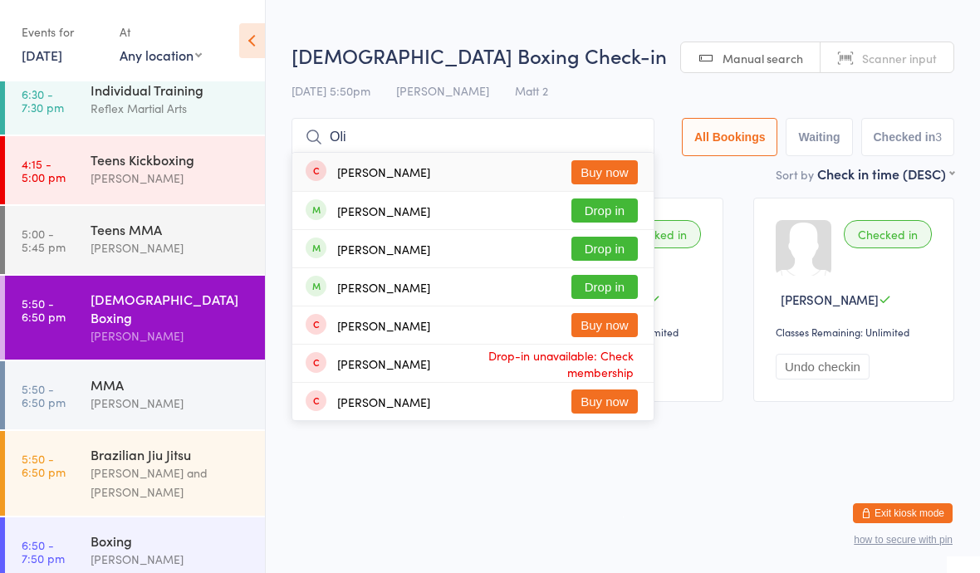
type input "Oli"
click at [571, 252] on button "Drop in" at bounding box center [604, 249] width 66 height 24
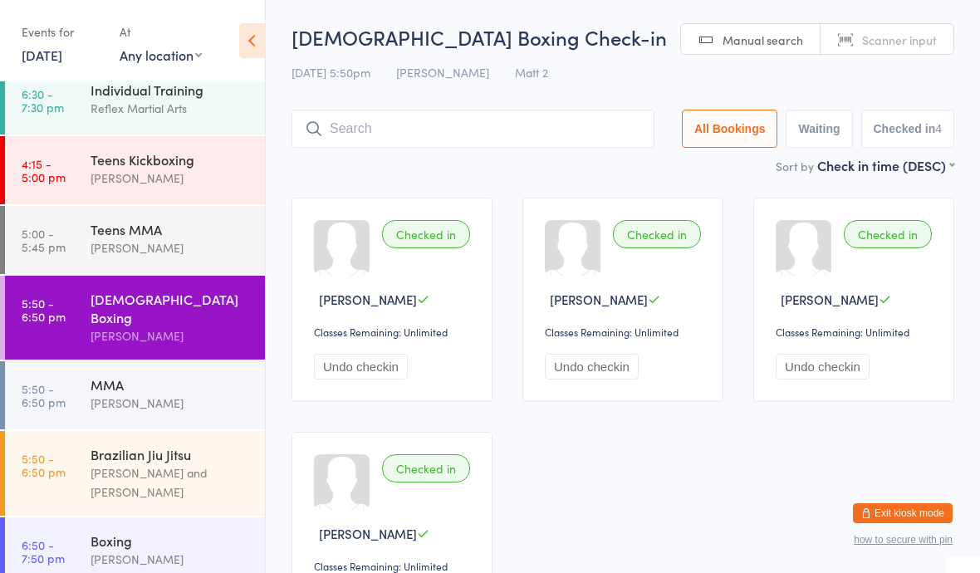
click at [355, 122] on input "search" at bounding box center [472, 129] width 363 height 38
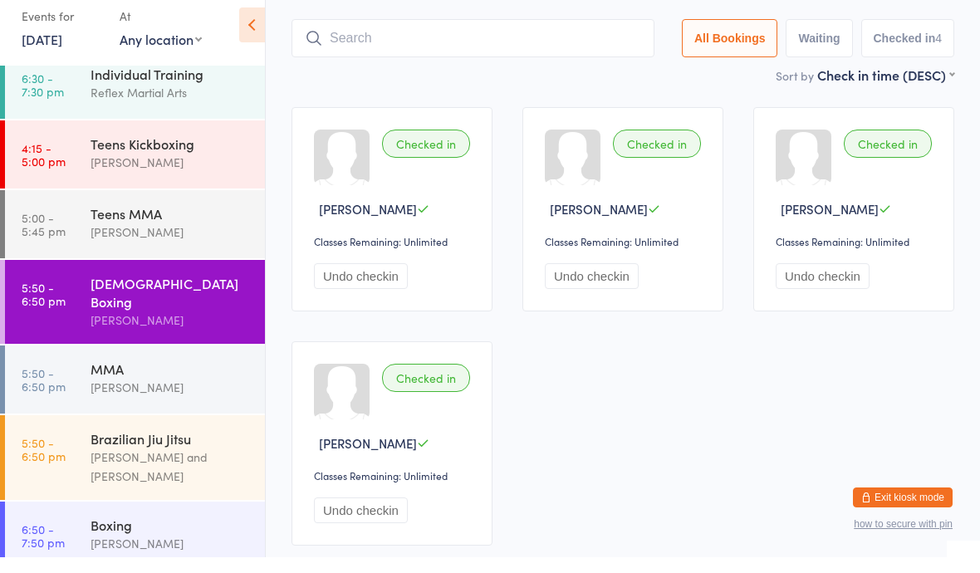
click at [391, 145] on div "Checked in" at bounding box center [426, 159] width 88 height 28
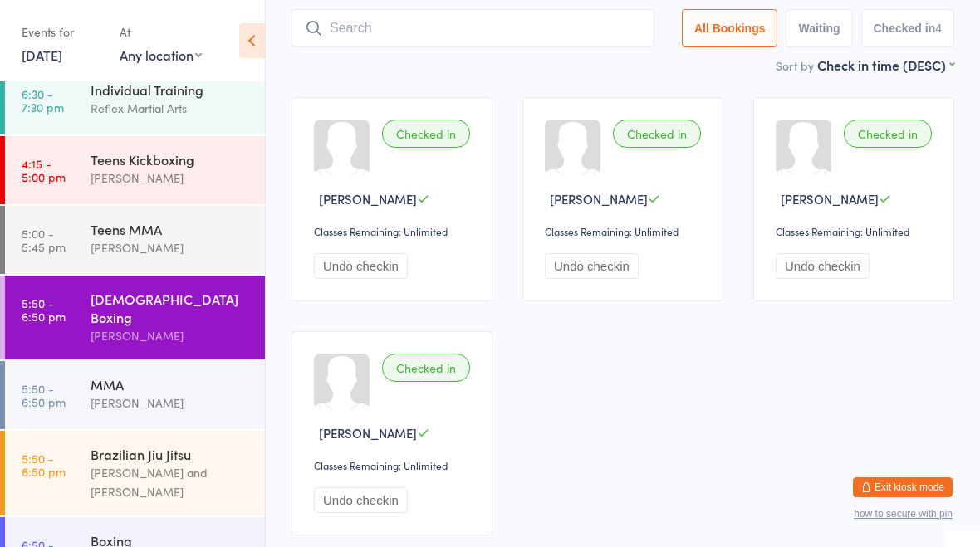
click at [349, 46] on input "search" at bounding box center [472, 28] width 363 height 38
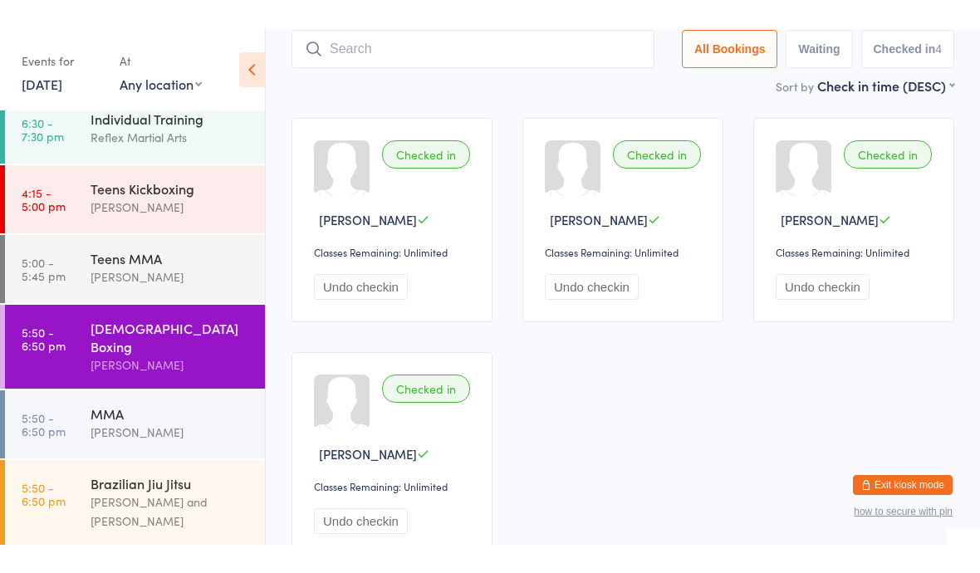
scroll to position [111, 0]
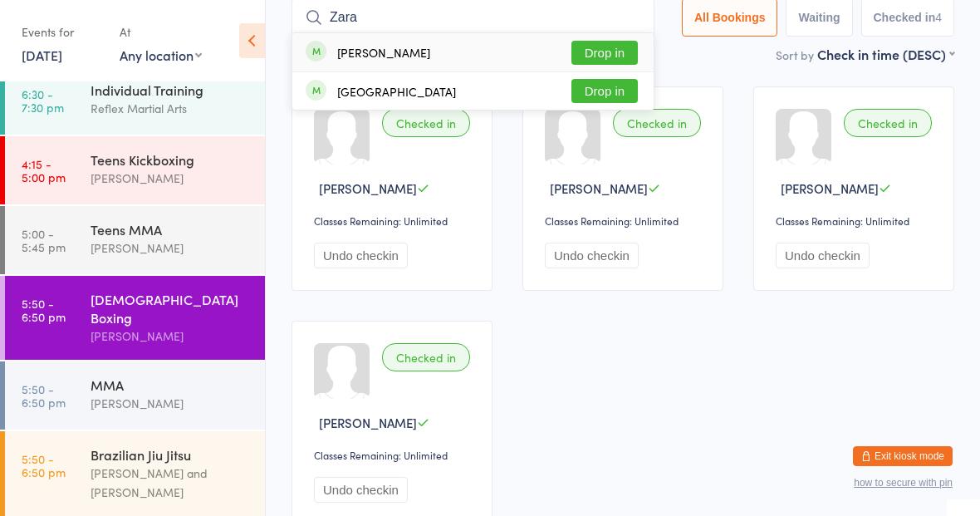
type input "Zara"
click at [585, 47] on button "Drop in" at bounding box center [604, 53] width 66 height 24
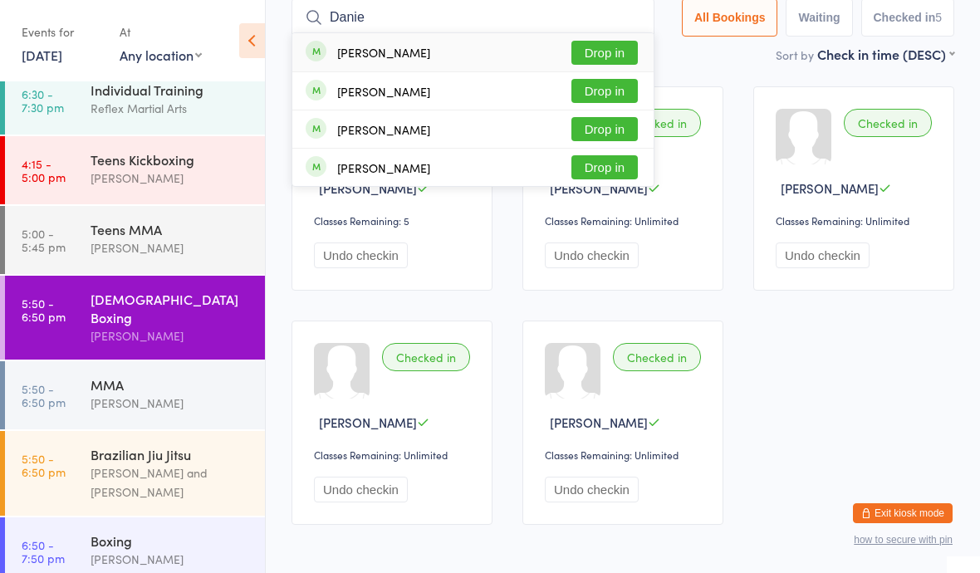
type input "Danie"
click at [581, 123] on button "Drop in" at bounding box center [604, 129] width 66 height 24
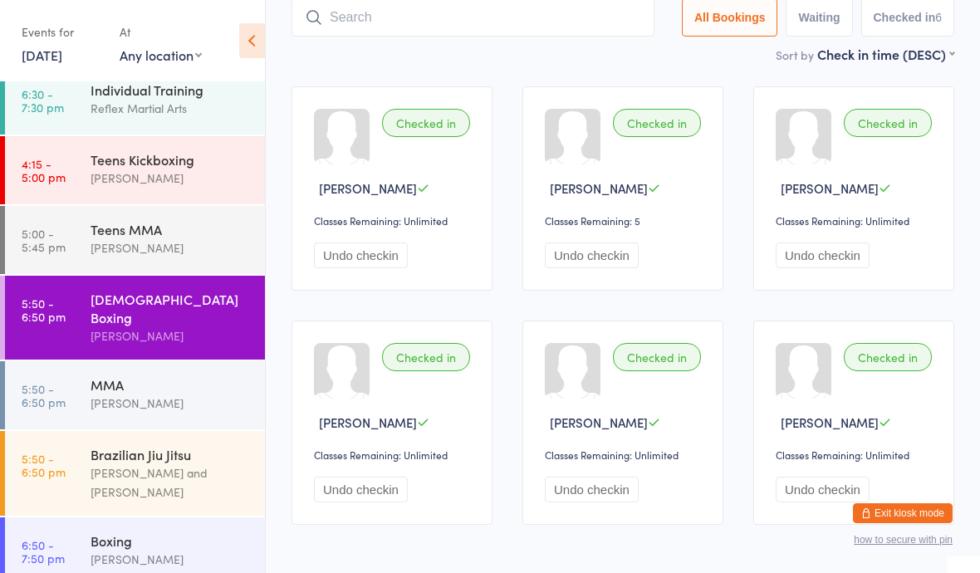
click at [125, 463] on div "[PERSON_NAME] and [PERSON_NAME]" at bounding box center [171, 482] width 160 height 38
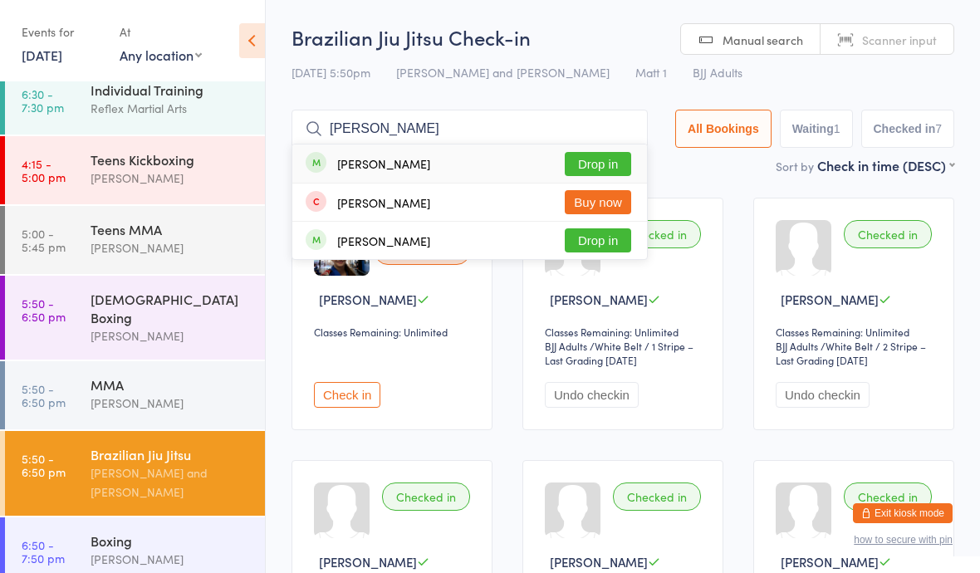
type input "[PERSON_NAME]"
click at [565, 161] on button "Drop in" at bounding box center [598, 164] width 66 height 24
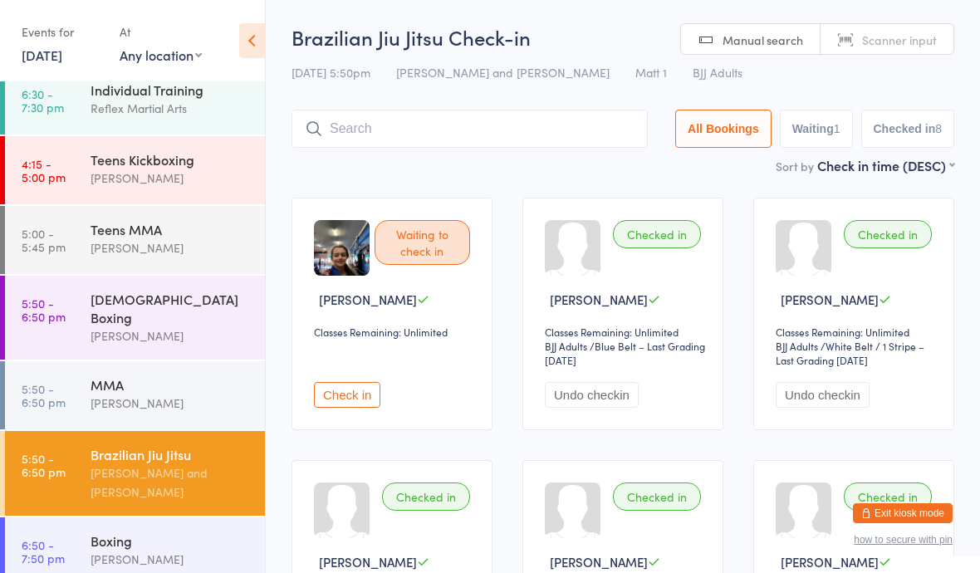
type input "J"
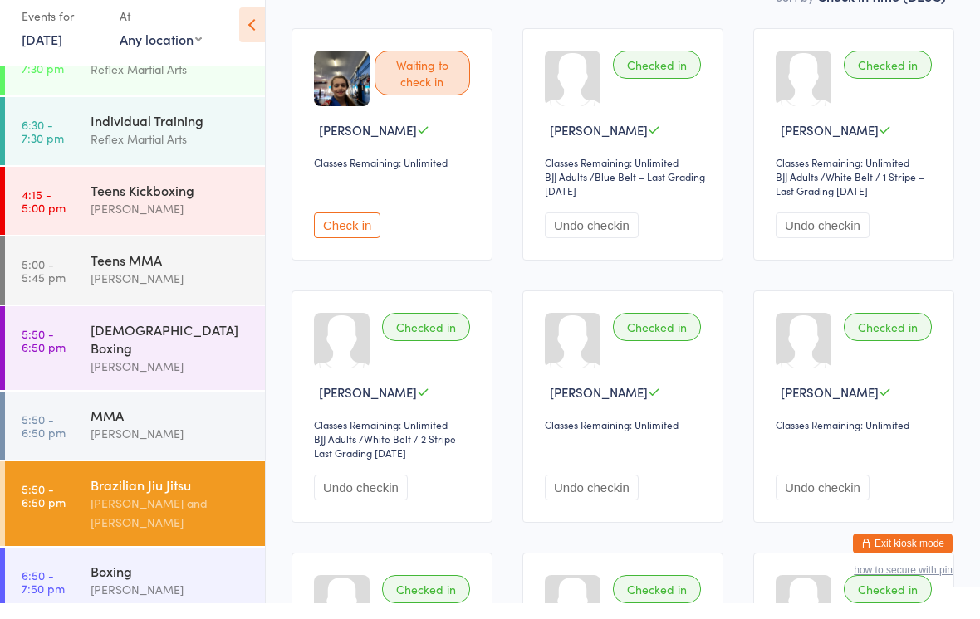
scroll to position [171, 0]
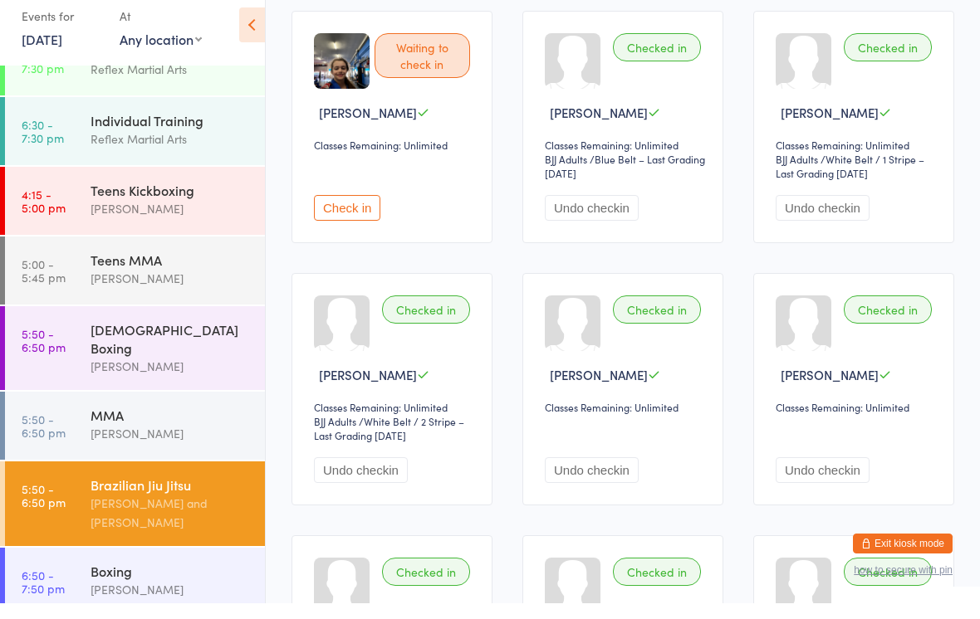
click at [91, 546] on div "Boxing" at bounding box center [171, 587] width 160 height 18
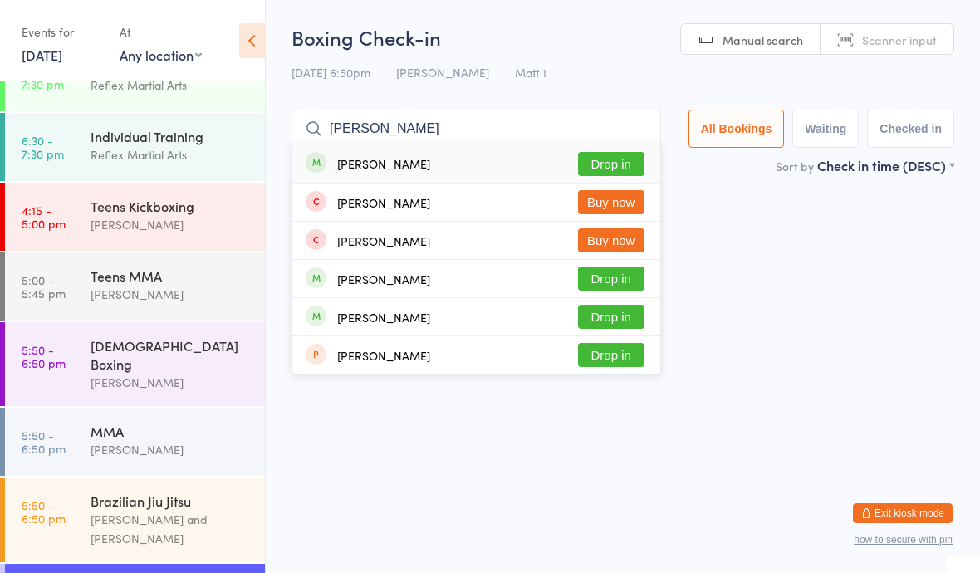
type input "[PERSON_NAME]"
click at [595, 164] on button "Drop in" at bounding box center [611, 164] width 66 height 24
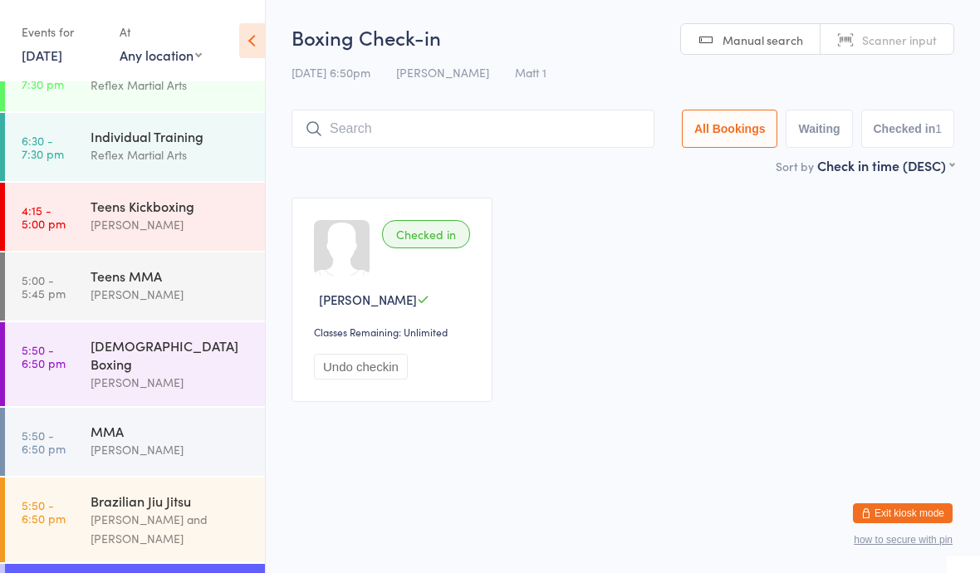
click at [111, 477] on div "Brazilian Jiu [PERSON_NAME] and [PERSON_NAME]" at bounding box center [178, 519] width 174 height 85
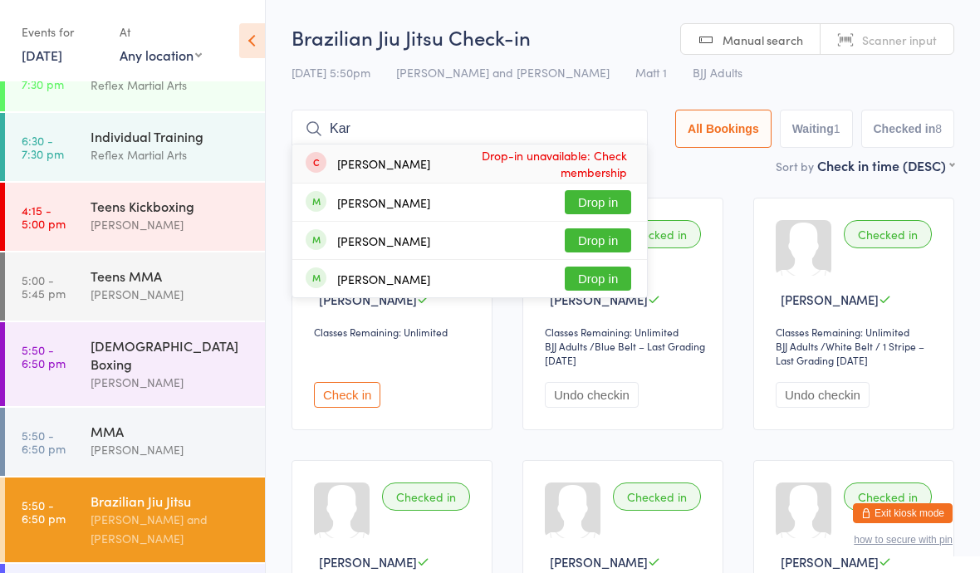
type input "Kar"
click at [593, 198] on button "Drop in" at bounding box center [598, 202] width 66 height 24
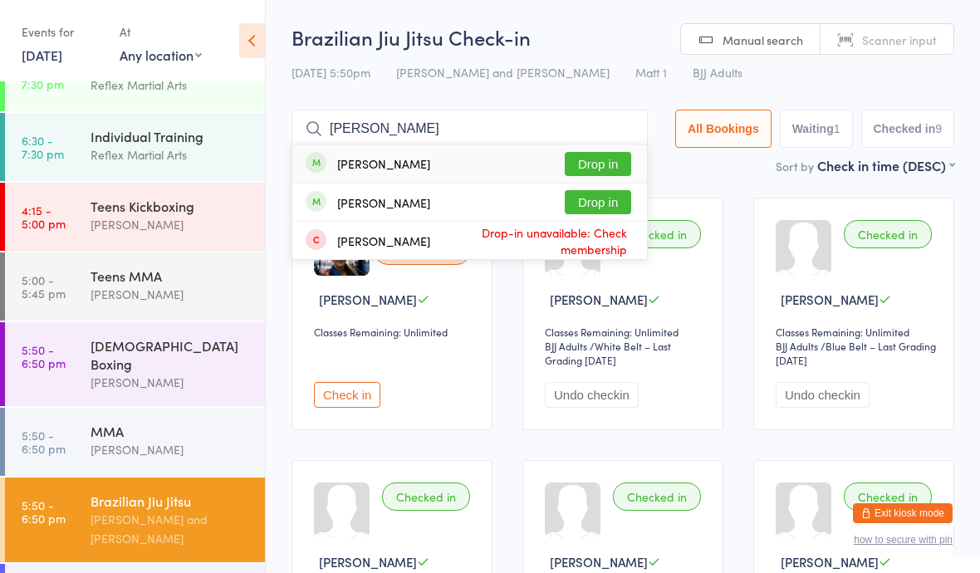
type input "[PERSON_NAME]"
click at [595, 162] on button "Drop in" at bounding box center [598, 164] width 66 height 24
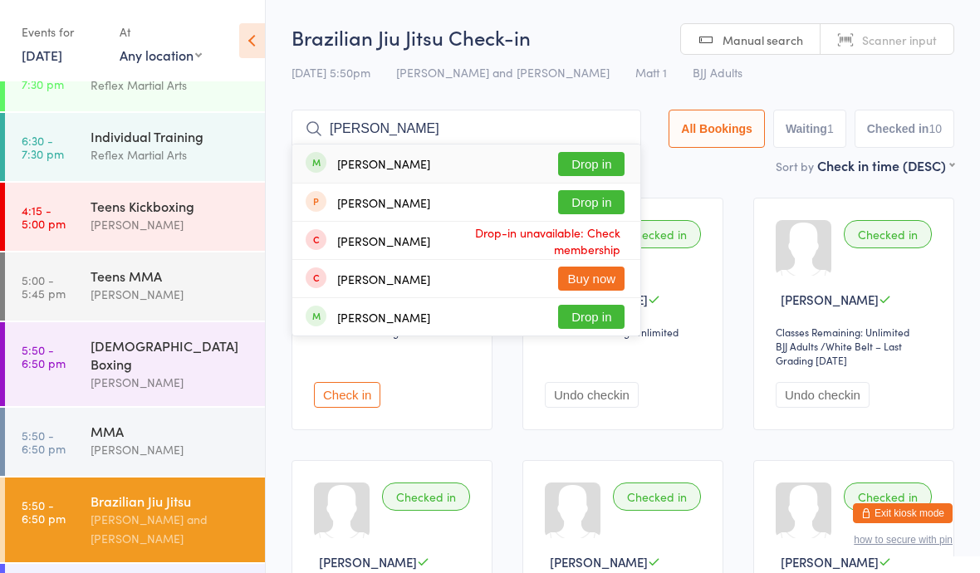
type input "[PERSON_NAME]"
click at [585, 316] on button "Drop in" at bounding box center [591, 317] width 66 height 24
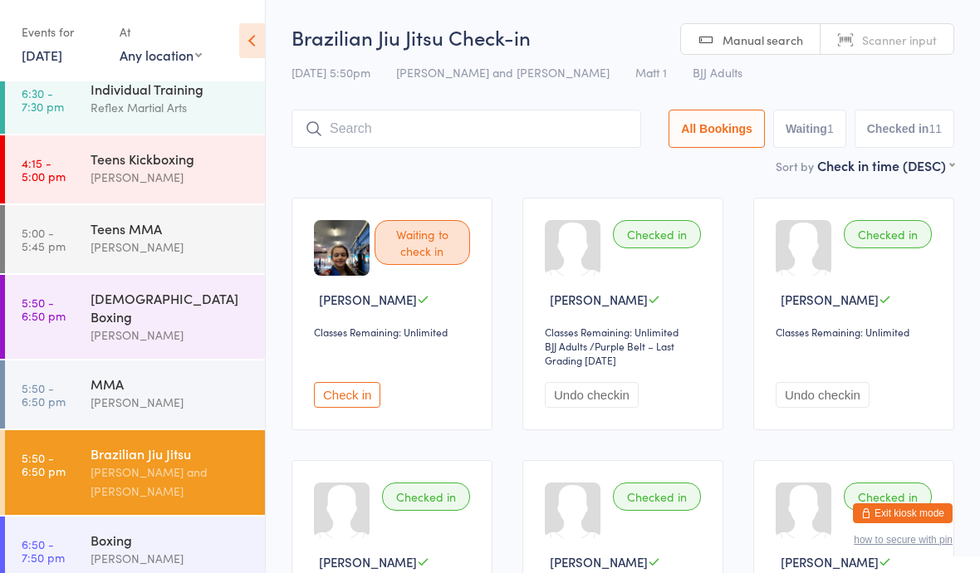
scroll to position [154, 0]
click at [354, 131] on input "search" at bounding box center [466, 129] width 350 height 38
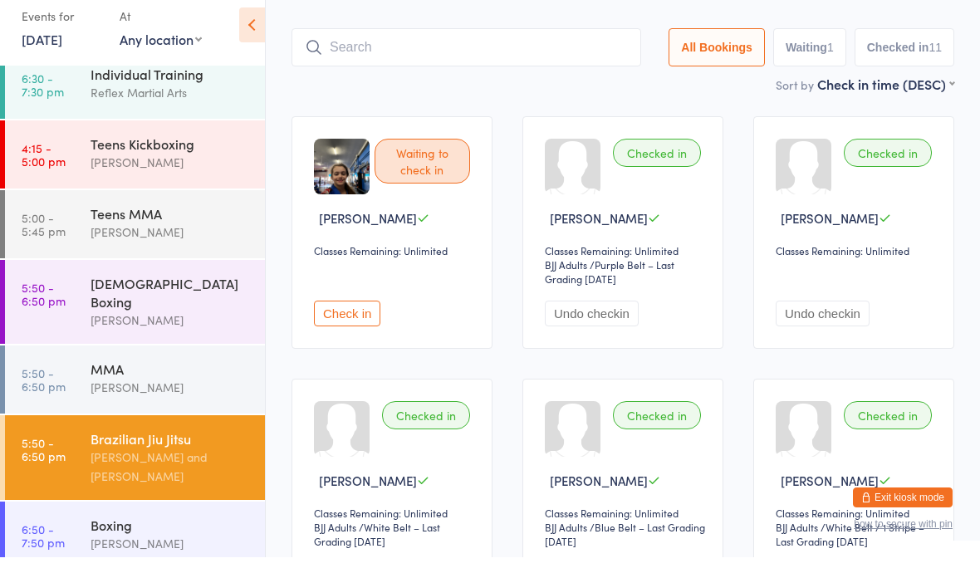
scroll to position [95, 0]
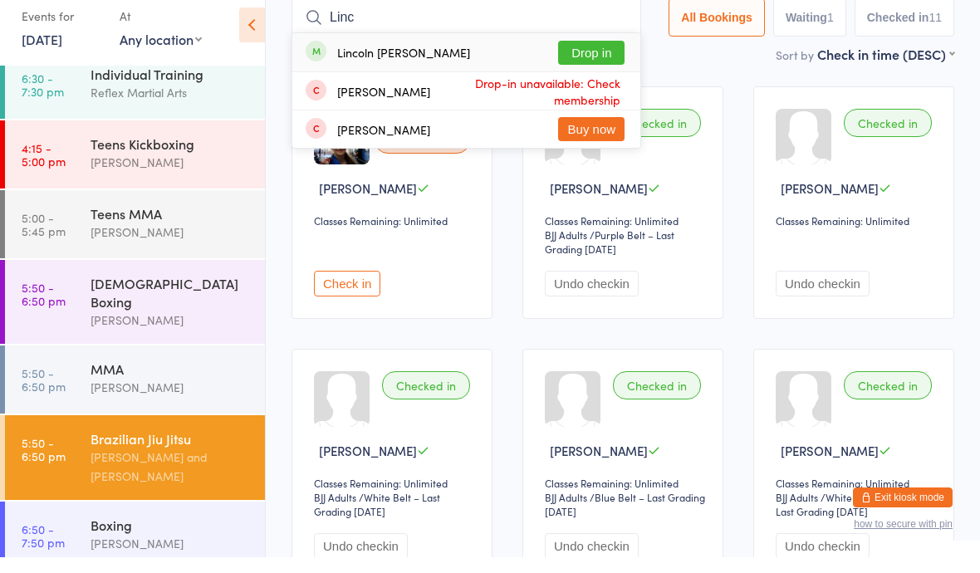
type input "Linc"
click at [579, 56] on button "Drop in" at bounding box center [591, 68] width 66 height 24
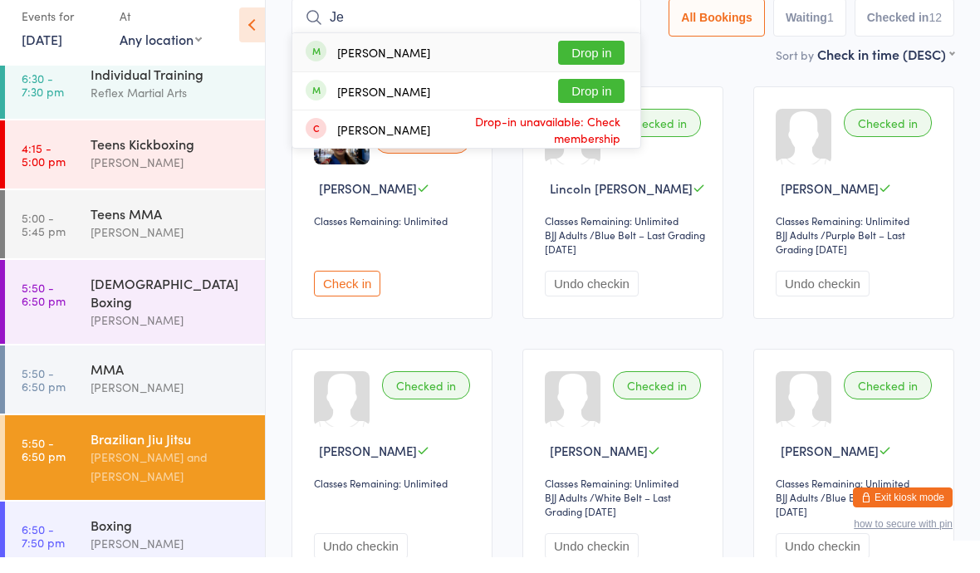
type input "J"
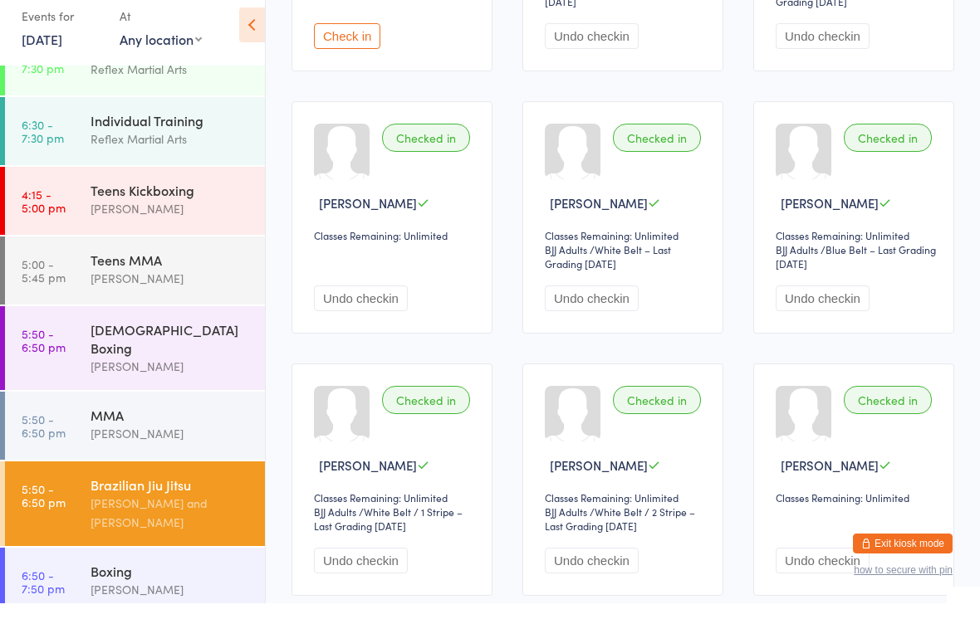
scroll to position [365, 0]
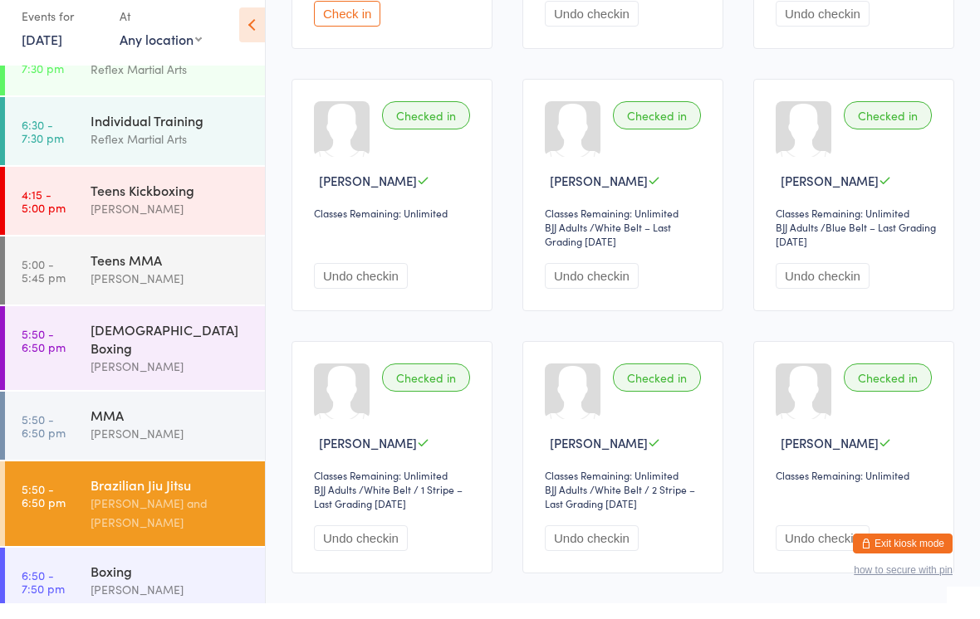
click at [162, 546] on div "Boxing [PERSON_NAME]" at bounding box center [178, 597] width 174 height 66
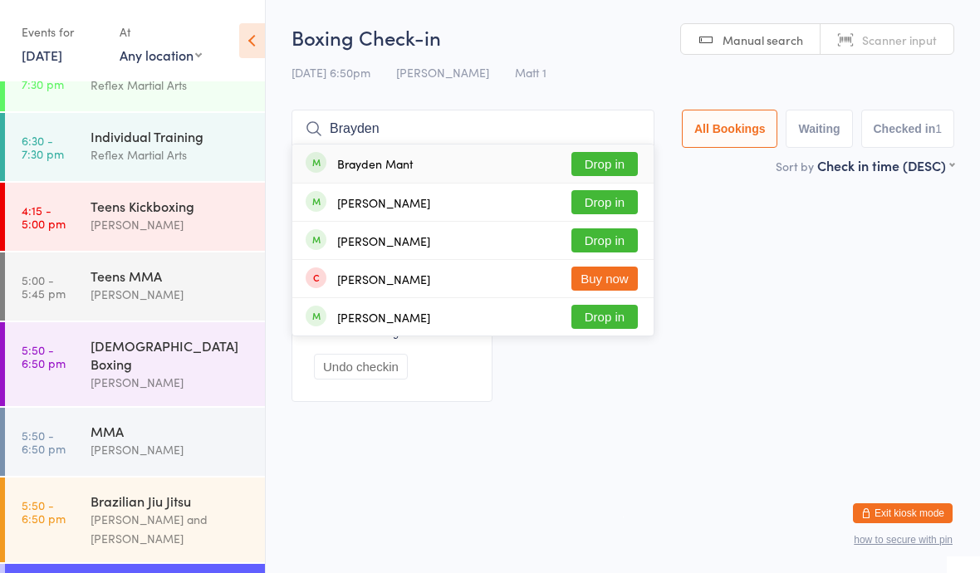
type input "Brayden"
click at [585, 202] on button "Drop in" at bounding box center [604, 202] width 66 height 24
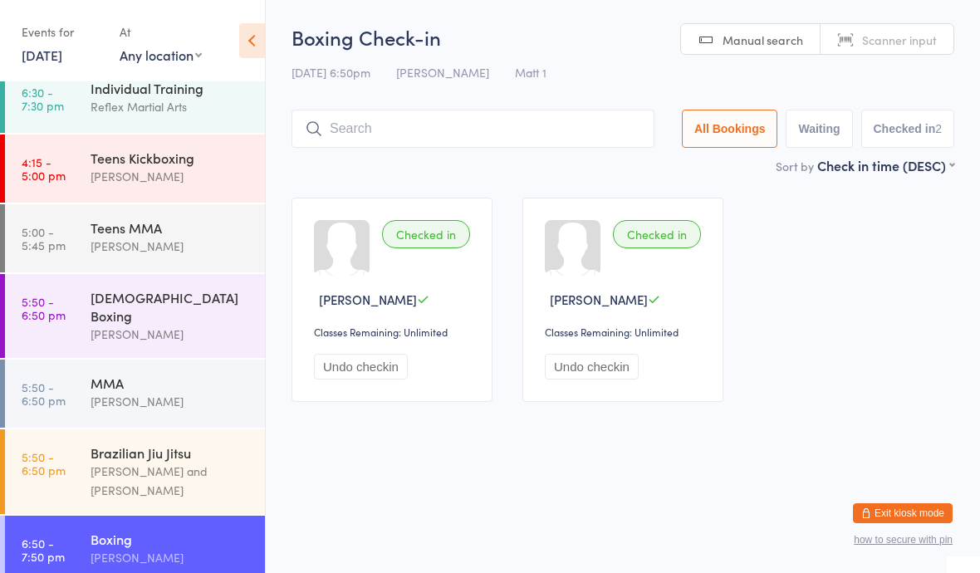
scroll to position [154, 0]
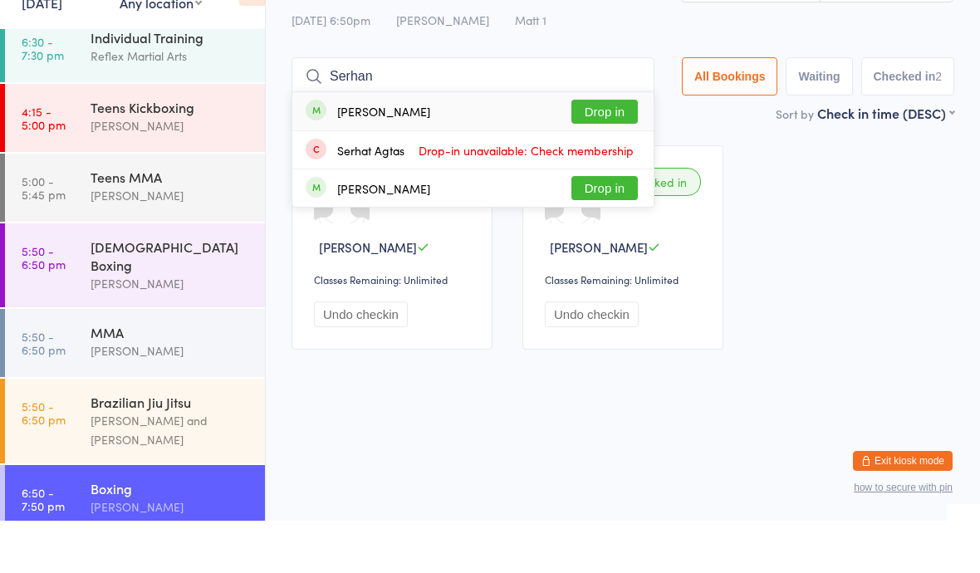
type input "Serhan"
click at [596, 152] on button "Drop in" at bounding box center [604, 164] width 66 height 24
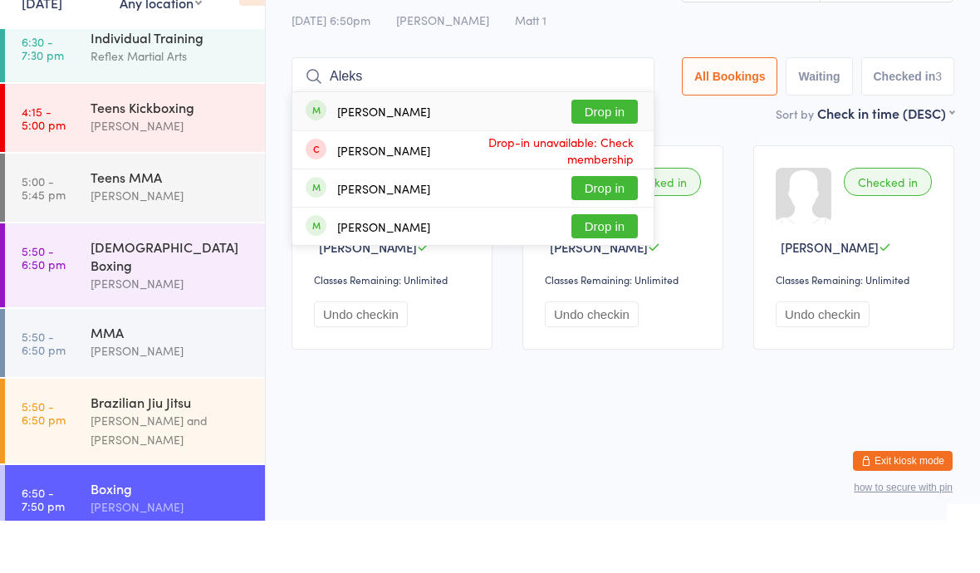
type input "Aleks"
click at [610, 152] on button "Drop in" at bounding box center [604, 164] width 66 height 24
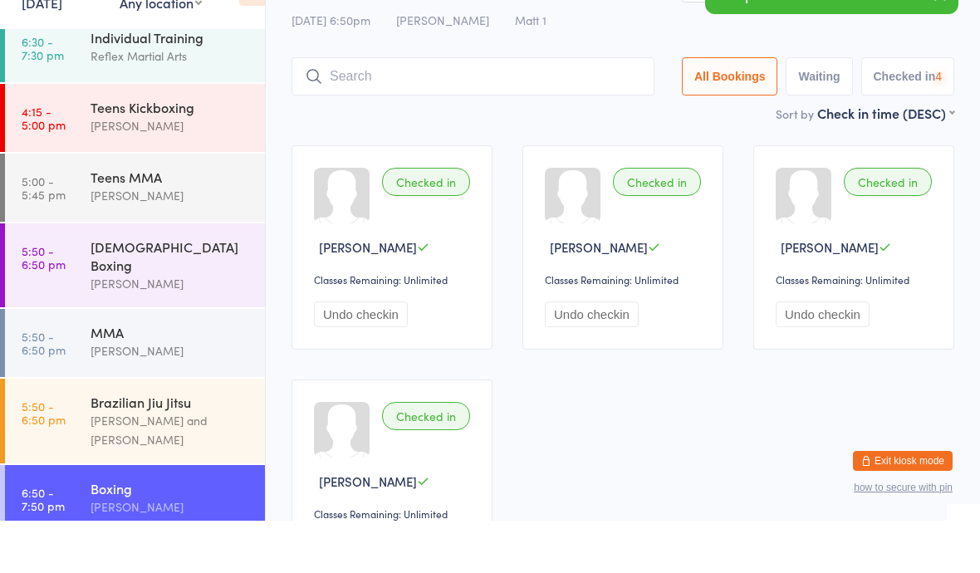
scroll to position [37, 0]
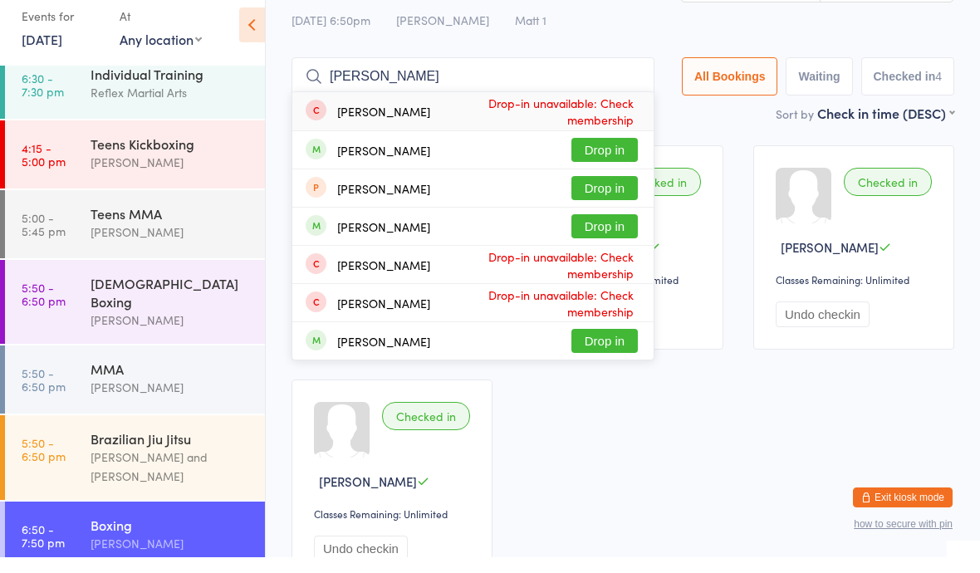
type input "[PERSON_NAME]"
click at [602, 154] on button "Drop in" at bounding box center [604, 166] width 66 height 24
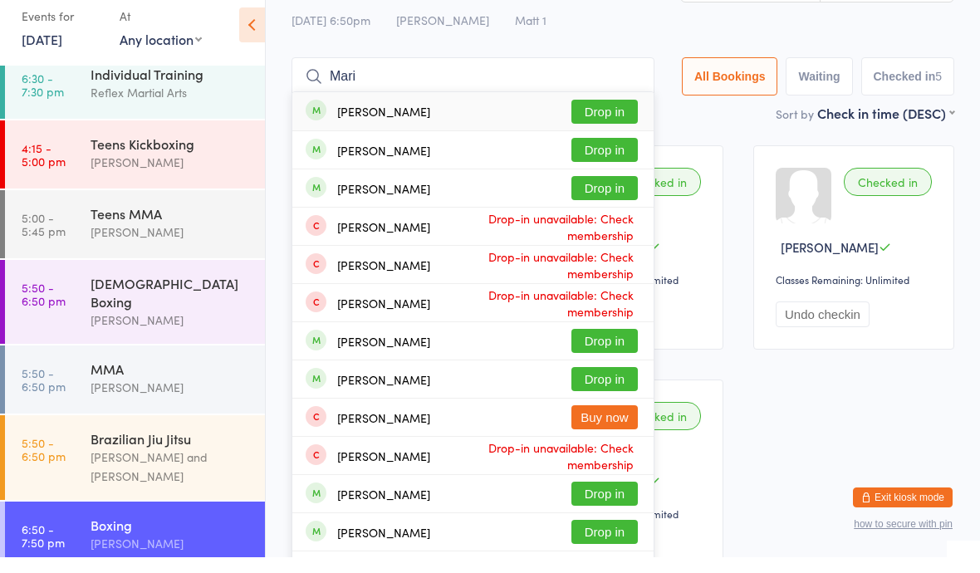
type input "Mari"
click at [590, 115] on button "Drop in" at bounding box center [604, 127] width 66 height 24
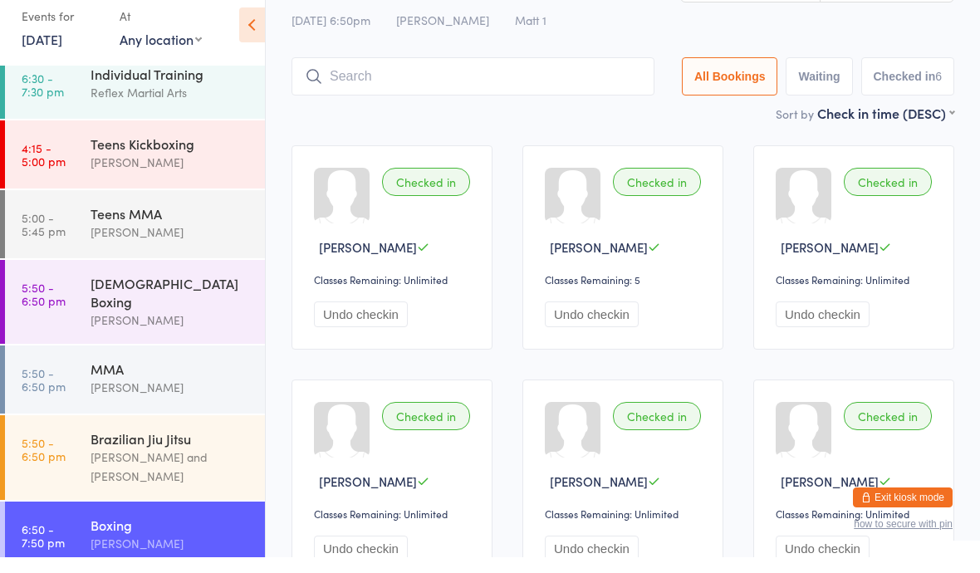
type input "K"
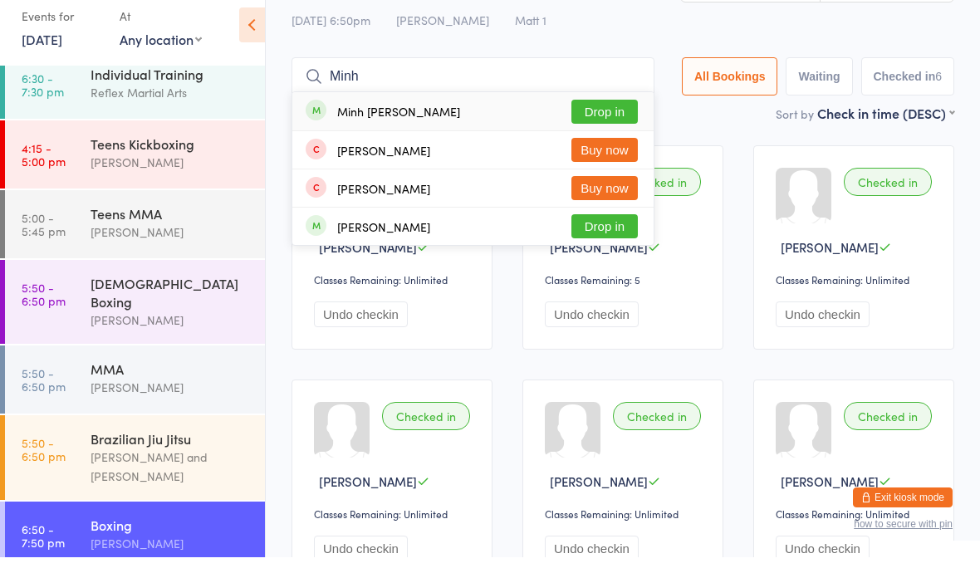
type input "Minh"
click at [600, 115] on button "Drop in" at bounding box center [604, 127] width 66 height 24
